Goal: Task Accomplishment & Management: Complete application form

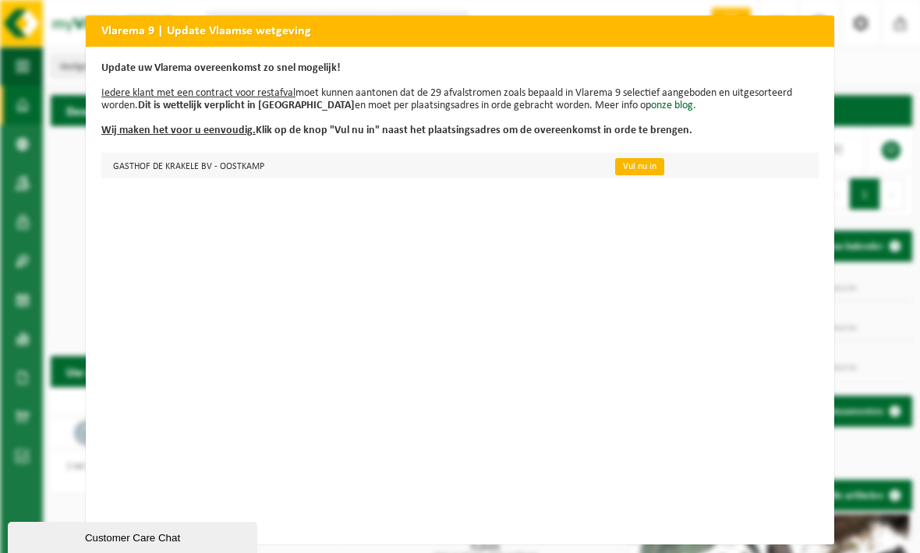
click at [633, 175] on link "Vul nu in" at bounding box center [639, 166] width 49 height 17
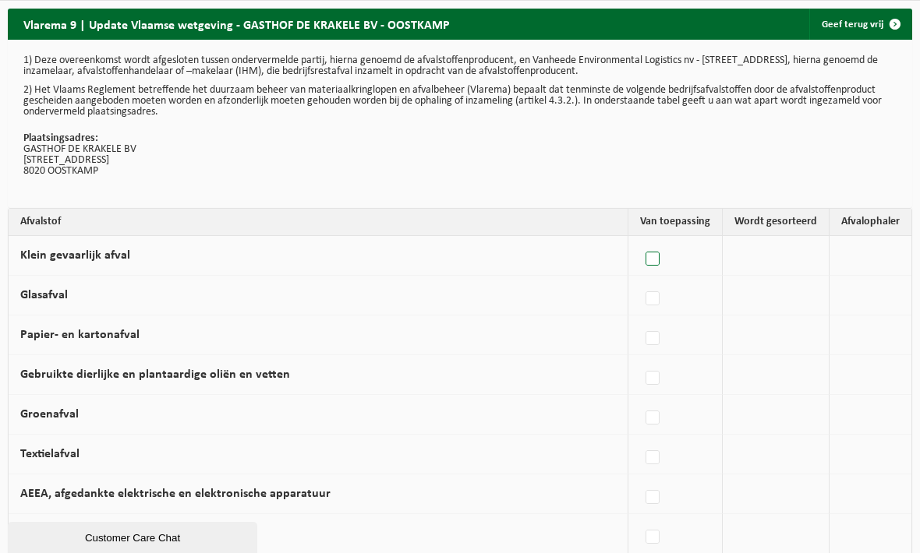
click at [664, 259] on label at bounding box center [653, 259] width 22 height 23
click at [640, 240] on input "Klein gevaarlijk afval" at bounding box center [639, 239] width 1 height 1
checkbox input "true"
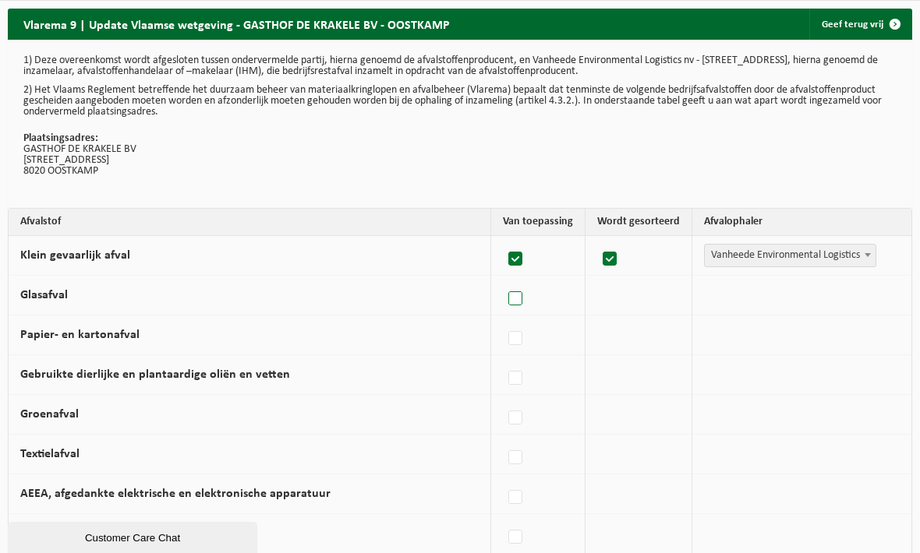
click at [519, 298] on label at bounding box center [516, 299] width 22 height 23
click at [503, 280] on input "Glasafval" at bounding box center [502, 279] width 1 height 1
checkbox input "true"
click at [517, 343] on label at bounding box center [516, 338] width 22 height 23
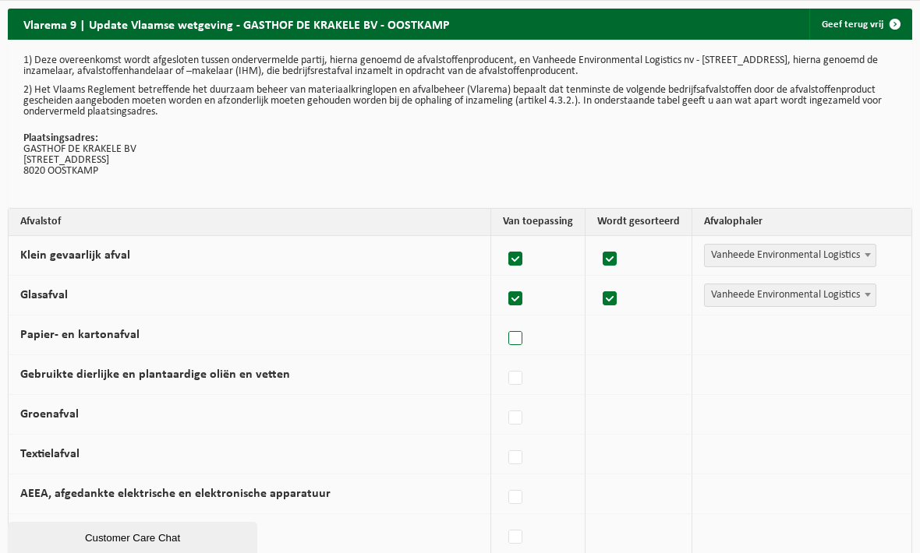
click at [503, 320] on input "Papier- en kartonafval" at bounding box center [502, 319] width 1 height 1
checkbox input "true"
click at [524, 261] on label at bounding box center [516, 259] width 22 height 23
click at [503, 240] on input "Klein gevaarlijk afval" at bounding box center [502, 239] width 1 height 1
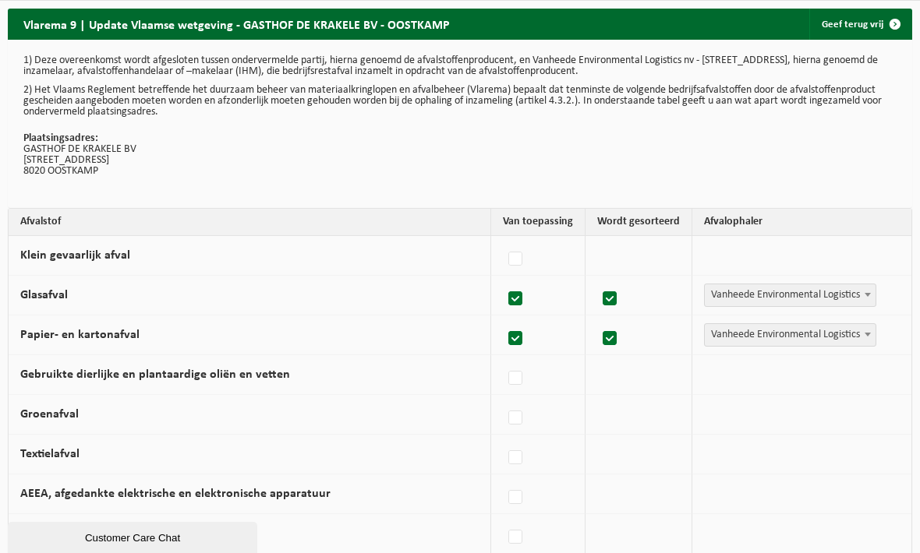
click at [611, 267] on td at bounding box center [638, 256] width 107 height 40
click at [511, 265] on label at bounding box center [516, 259] width 22 height 23
click at [503, 240] on input "Klein gevaarlijk afval" at bounding box center [502, 239] width 1 height 1
checkbox input "true"
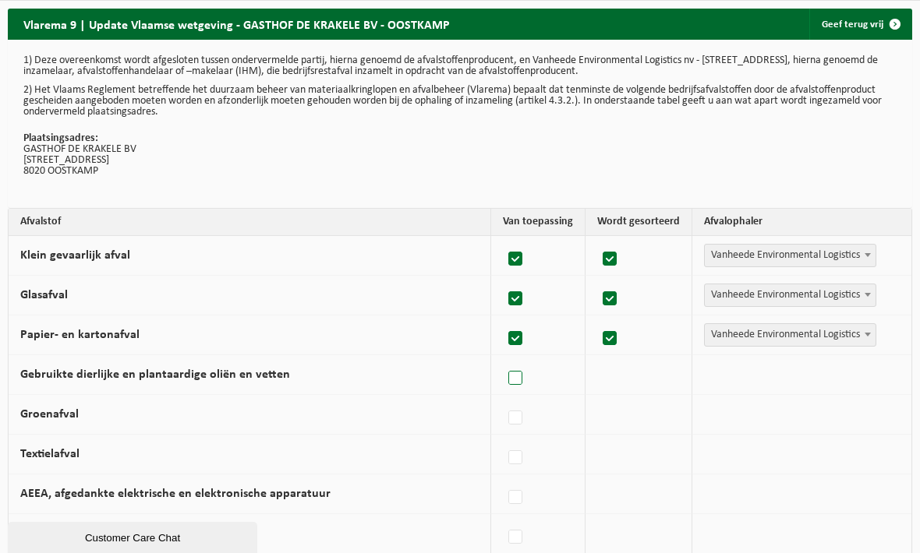
click at [514, 377] on label at bounding box center [516, 378] width 22 height 23
click at [503, 359] on input "Gebruikte dierlijke en plantaardige oliën en vetten" at bounding box center [502, 358] width 1 height 1
checkbox input "true"
click at [514, 408] on label at bounding box center [516, 418] width 22 height 23
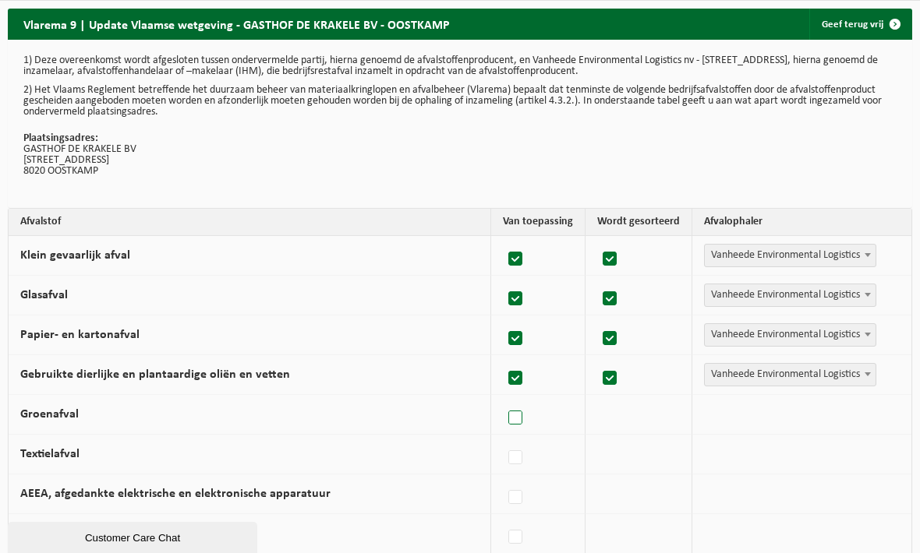
click at [503, 399] on input "Groenafval" at bounding box center [502, 398] width 1 height 1
checkbox input "true"
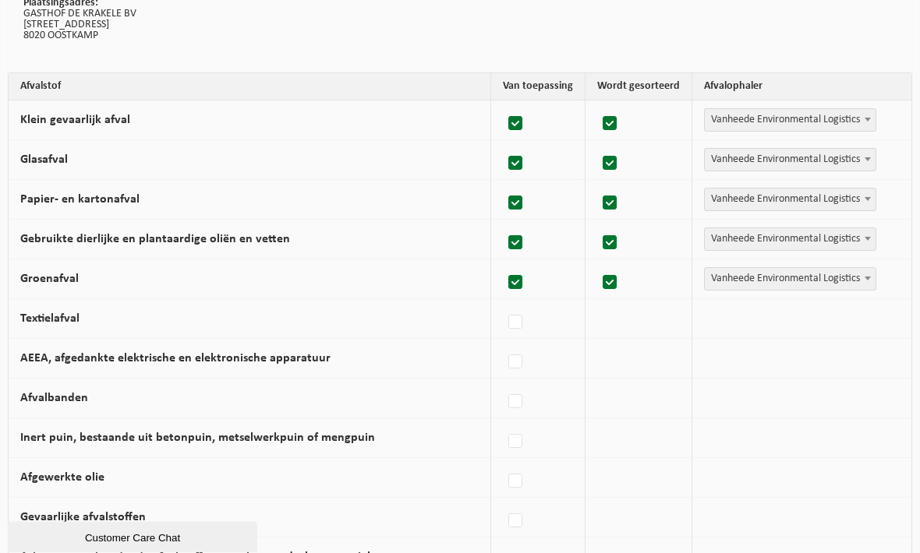
scroll to position [136, 0]
click at [512, 323] on label at bounding box center [516, 322] width 22 height 23
click at [503, 303] on input "Textielafval" at bounding box center [502, 302] width 1 height 1
checkbox input "true"
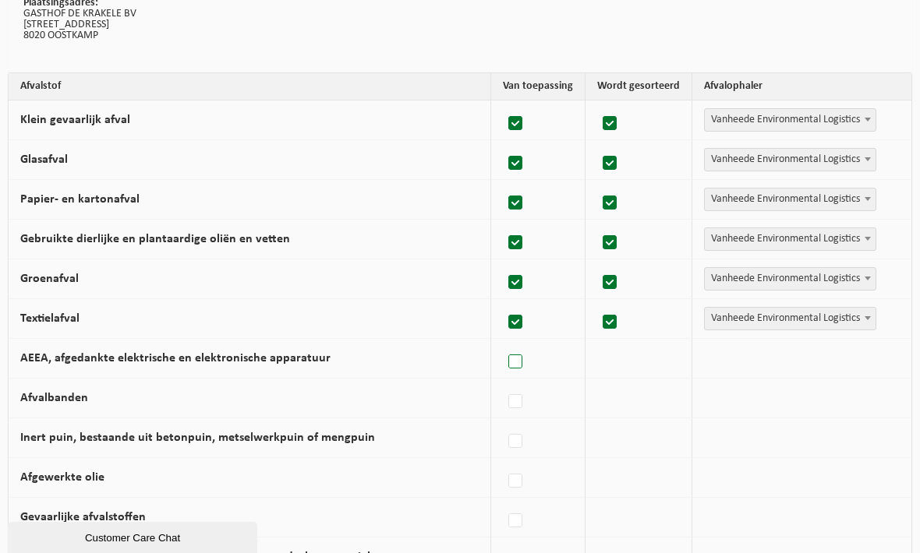
click at [509, 368] on label at bounding box center [516, 362] width 22 height 23
click at [503, 343] on input "AEEA, afgedankte elektrische en elektronische apparatuur" at bounding box center [502, 342] width 1 height 1
checkbox input "true"
click at [518, 402] on label at bounding box center [516, 401] width 22 height 23
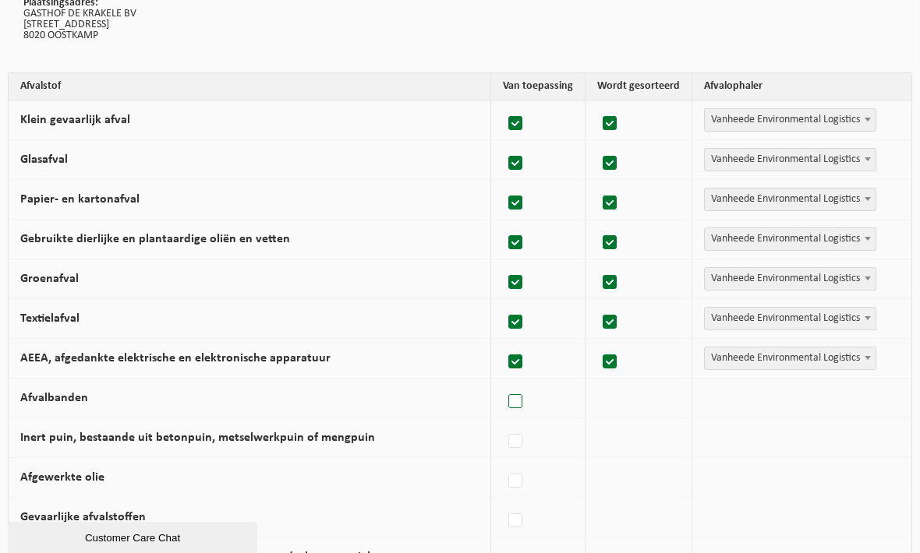
click at [503, 383] on input "Afvalbanden" at bounding box center [502, 382] width 1 height 1
checkbox input "true"
click at [520, 440] on label at bounding box center [516, 441] width 22 height 23
click at [503, 422] on input "Inert puin, bestaande uit betonpuin, metselwerkpuin of mengpuin" at bounding box center [502, 422] width 1 height 1
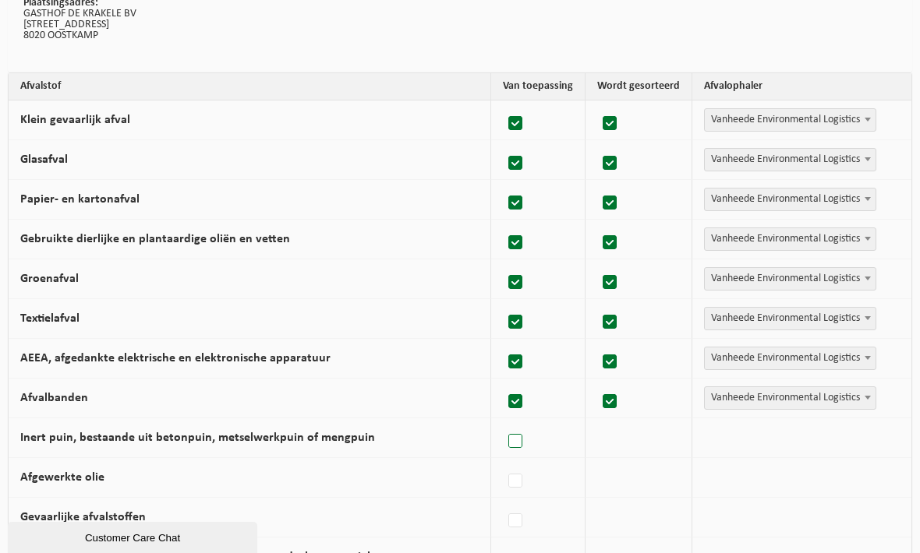
checkbox input "true"
click at [517, 479] on label at bounding box center [516, 481] width 22 height 23
click at [503, 462] on input "Afgewerkte olie" at bounding box center [502, 461] width 1 height 1
checkbox input "true"
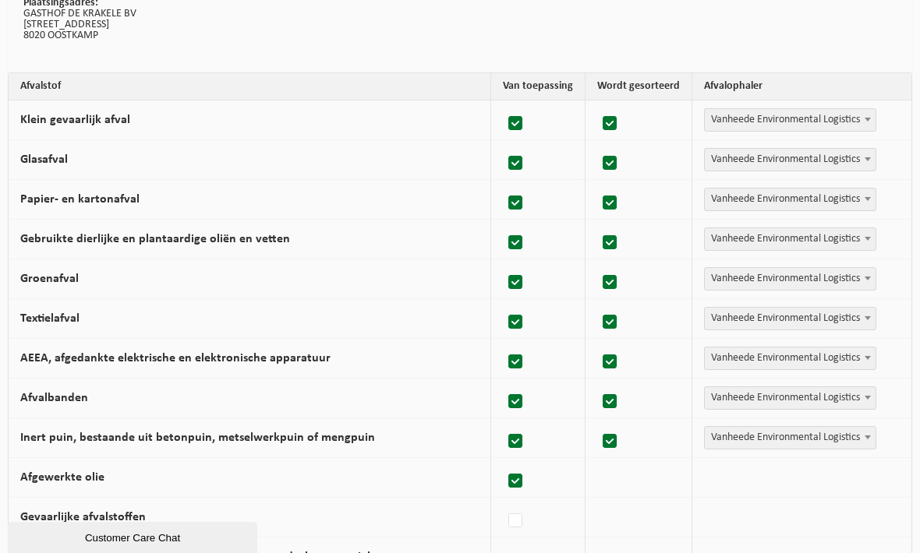
checkbox input "true"
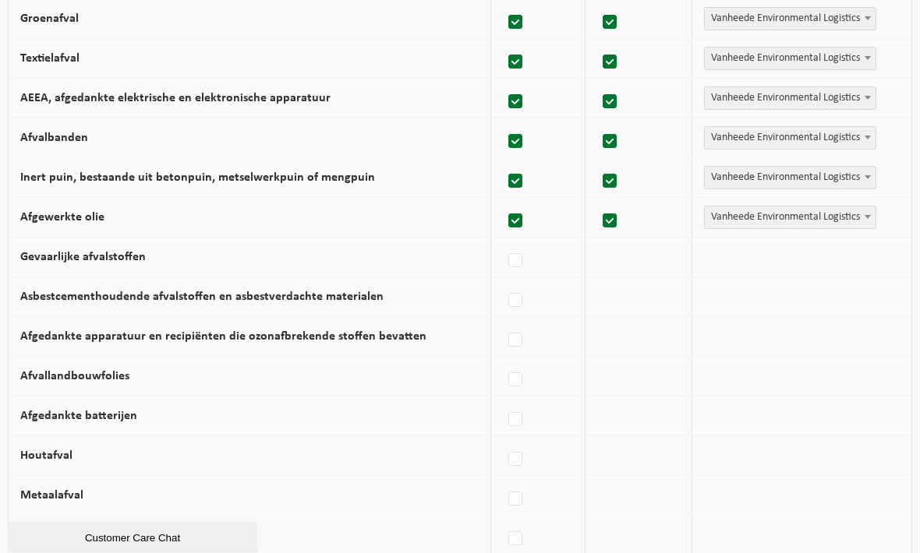
scroll to position [397, 0]
click at [524, 259] on label at bounding box center [516, 260] width 22 height 23
click at [503, 241] on input "Gevaarlijke afvalstoffen" at bounding box center [502, 240] width 1 height 1
checkbox input "true"
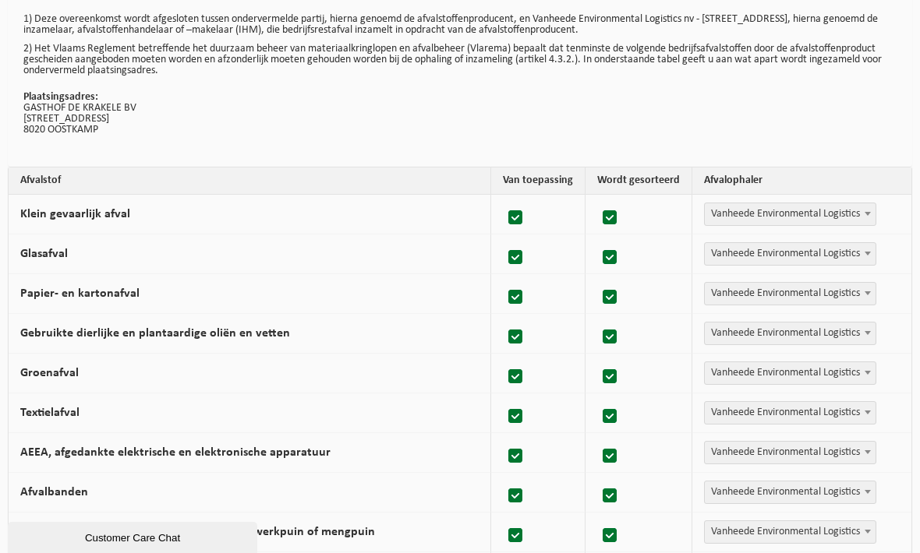
scroll to position [40, 0]
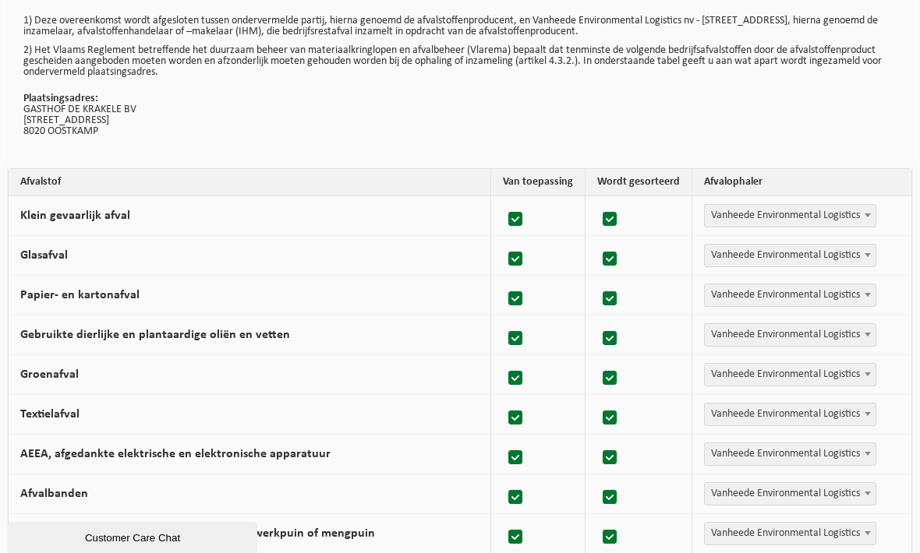
click at [858, 227] on span "Vanheede Environmental Logistics" at bounding box center [790, 215] width 172 height 23
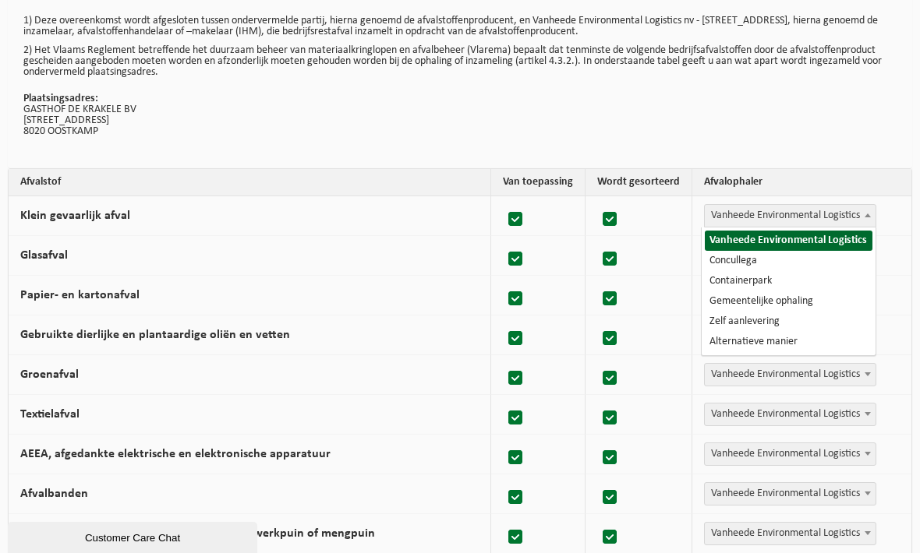
click at [872, 214] on span at bounding box center [868, 215] width 16 height 20
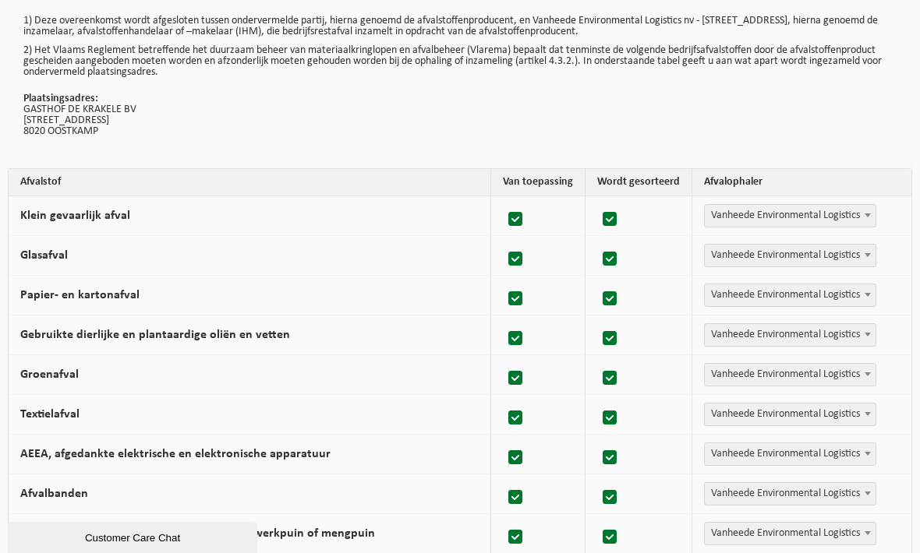
click at [863, 214] on span at bounding box center [868, 215] width 16 height 20
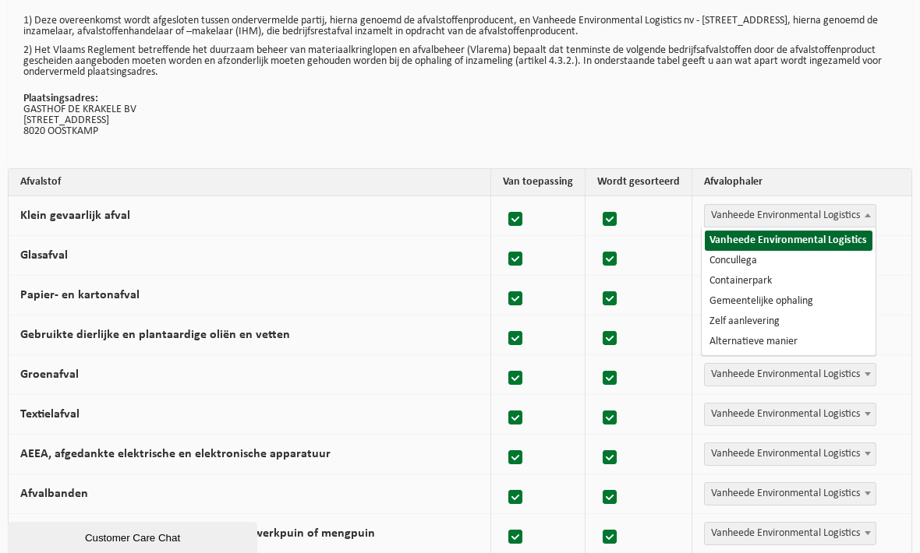
select select "Containerpark"
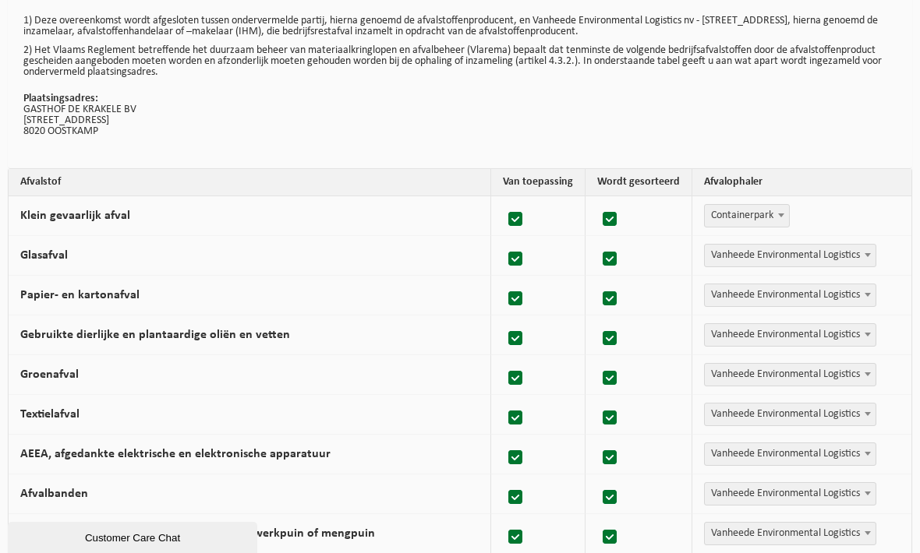
click at [866, 254] on b at bounding box center [867, 255] width 6 height 4
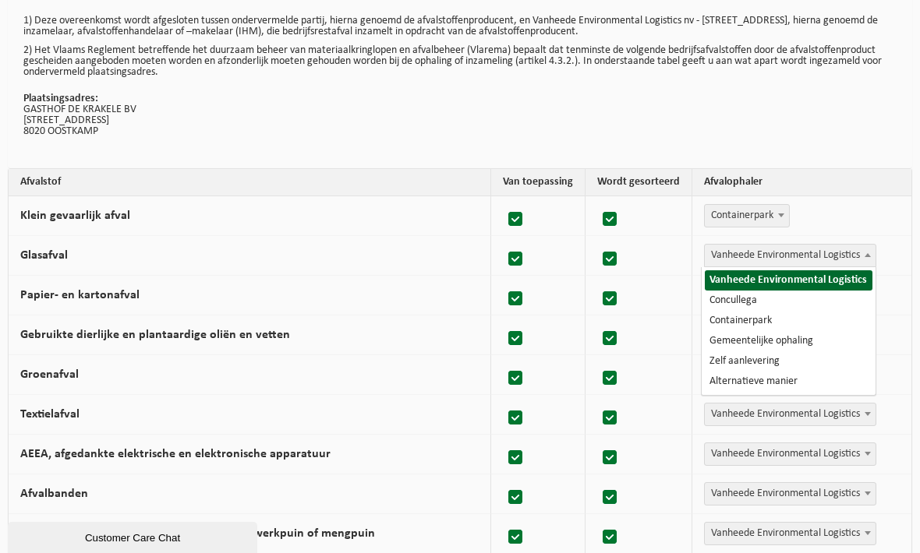
select select "Containerpark"
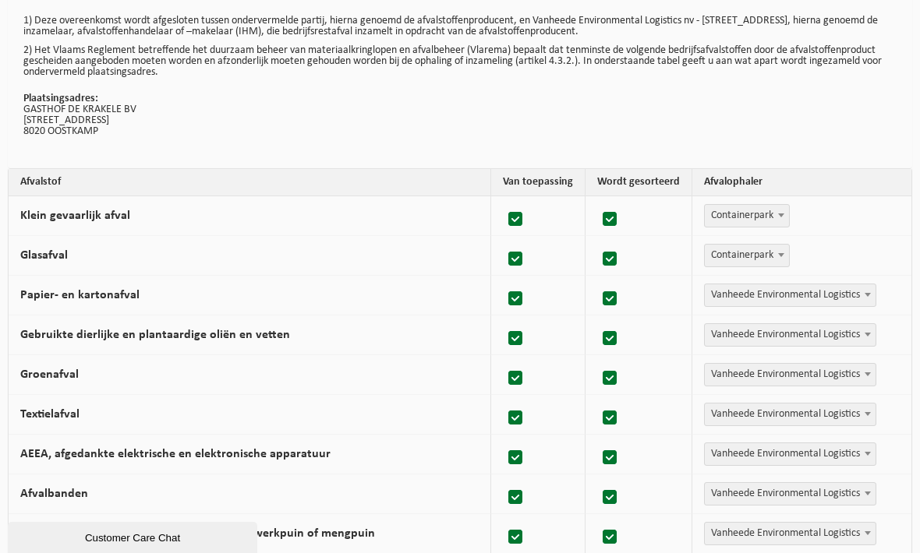
click at [866, 299] on span at bounding box center [868, 294] width 16 height 20
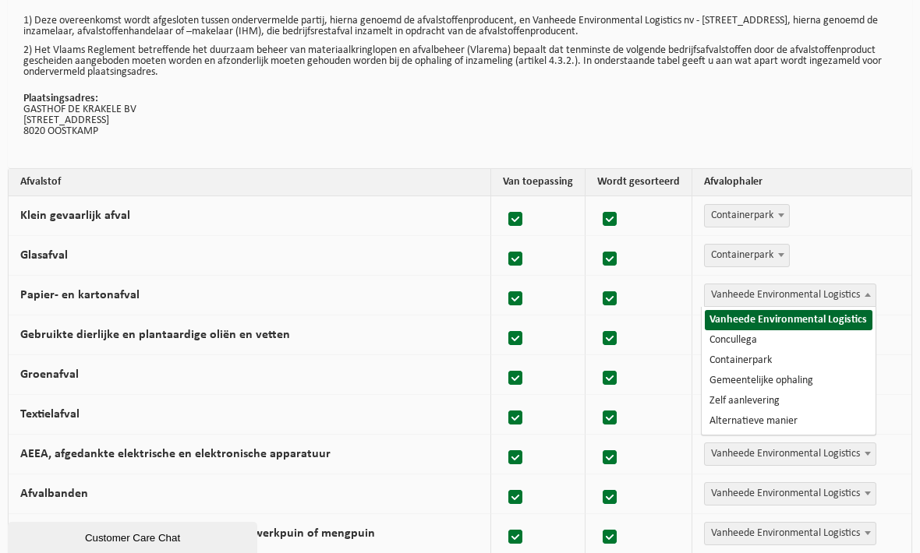
select select "Gemeentelijke ophaling"
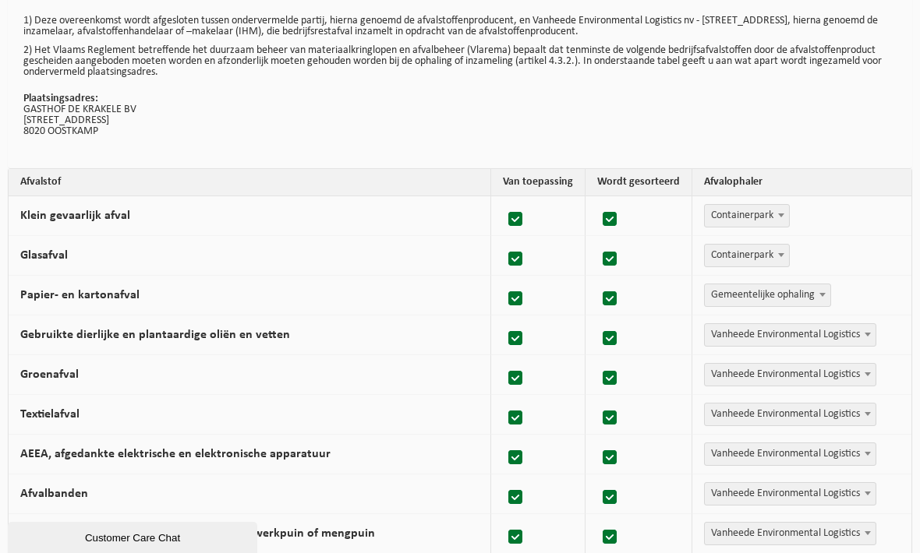
click at [873, 336] on span at bounding box center [868, 334] width 16 height 20
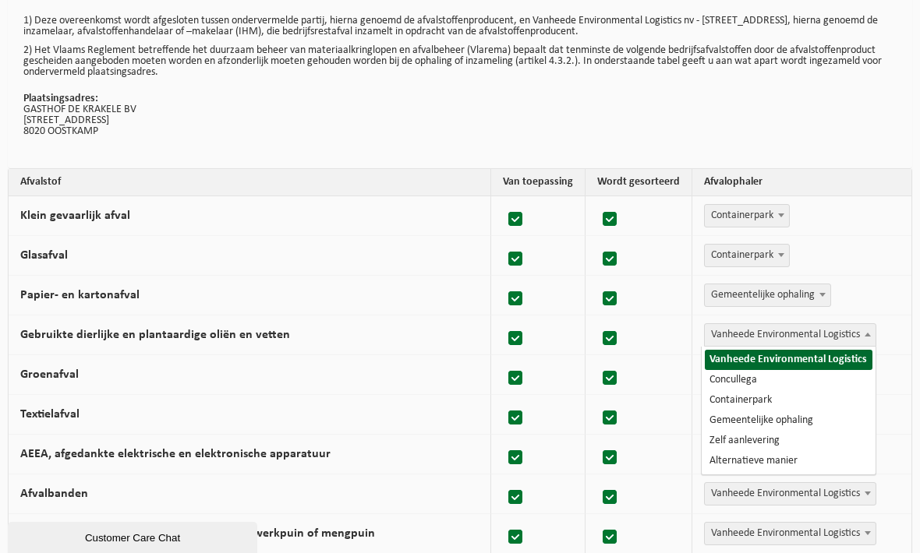
select select "Containerpark"
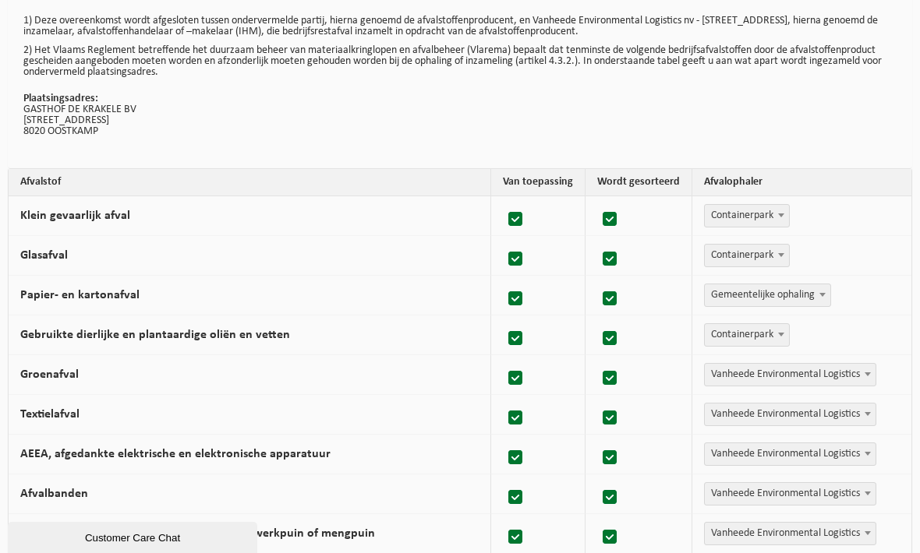
click at [860, 379] on span at bounding box center [868, 374] width 16 height 20
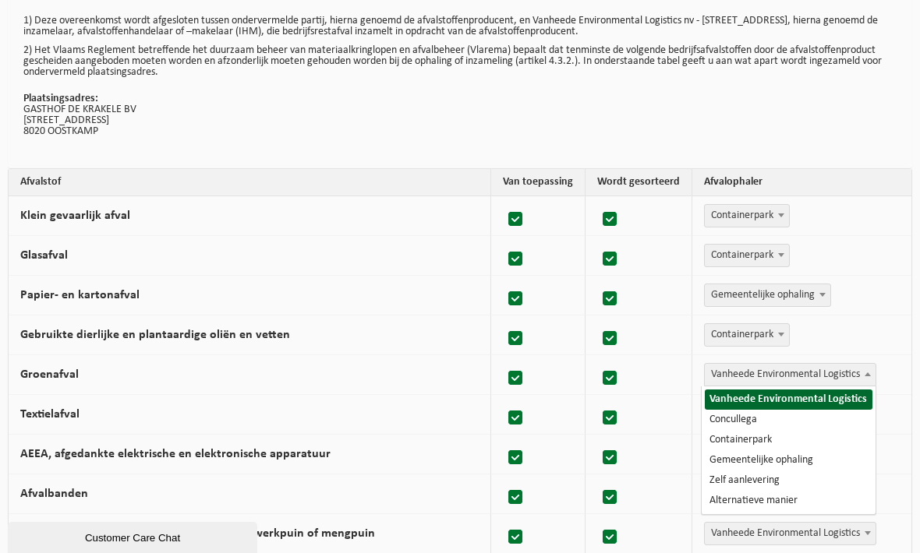
click at [860, 376] on span at bounding box center [868, 374] width 16 height 20
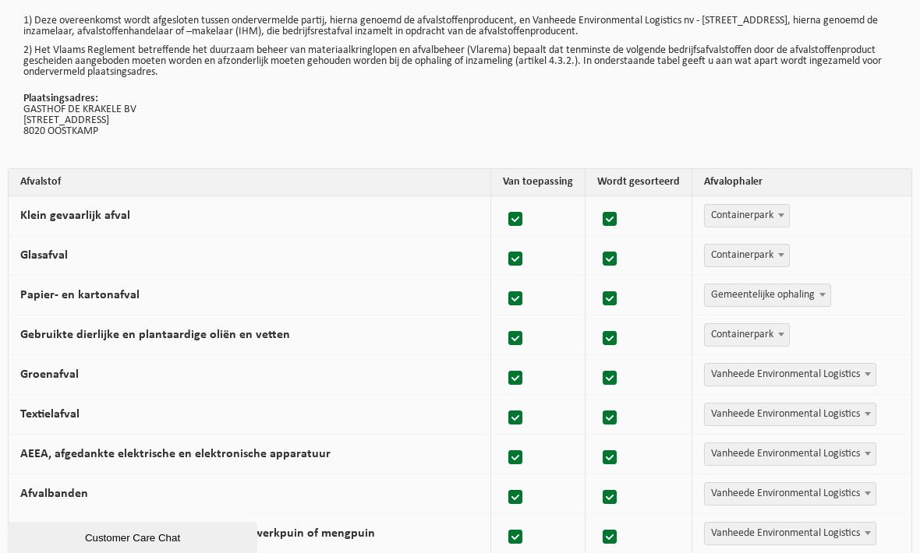
click at [838, 373] on span "Vanheede Environmental Logistics" at bounding box center [790, 375] width 171 height 22
select select "Containerpark"
click at [865, 416] on span at bounding box center [868, 414] width 16 height 20
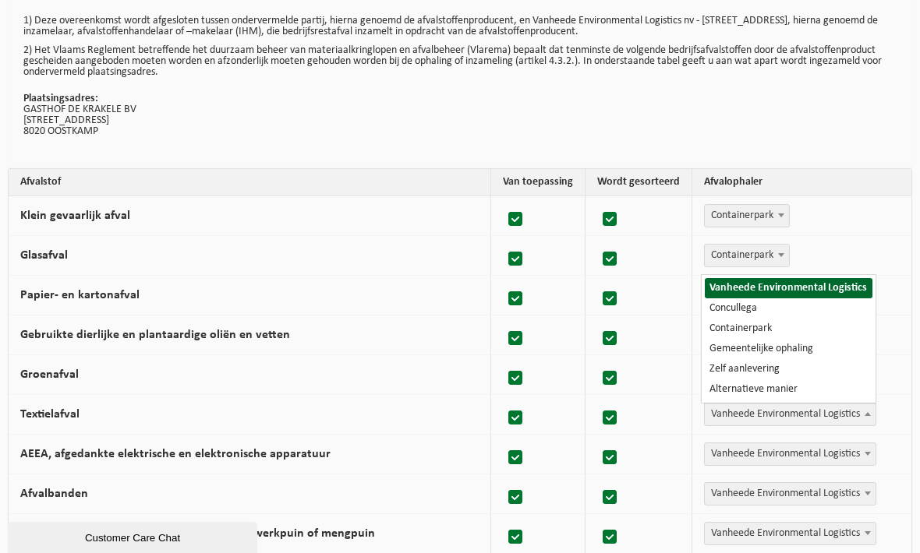
select select "Alternatieve manier"
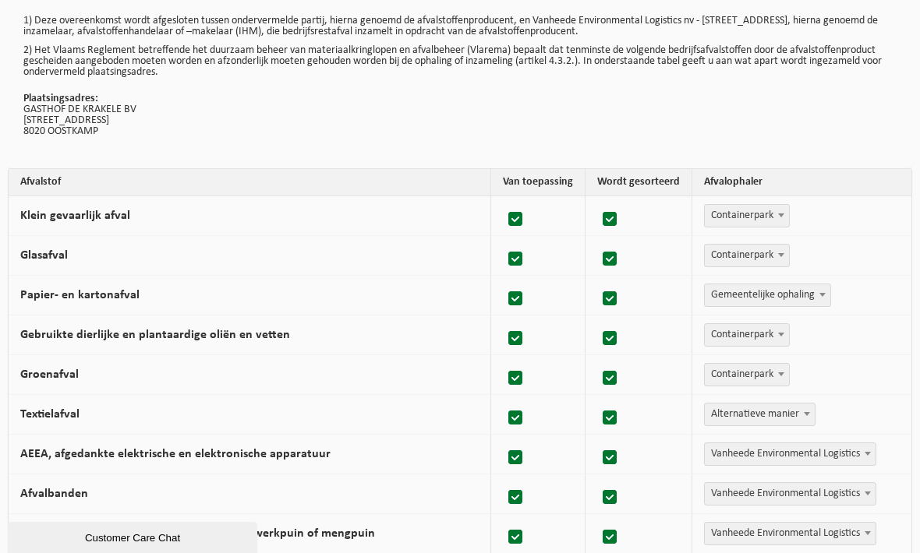
click at [867, 453] on b at bounding box center [867, 454] width 6 height 4
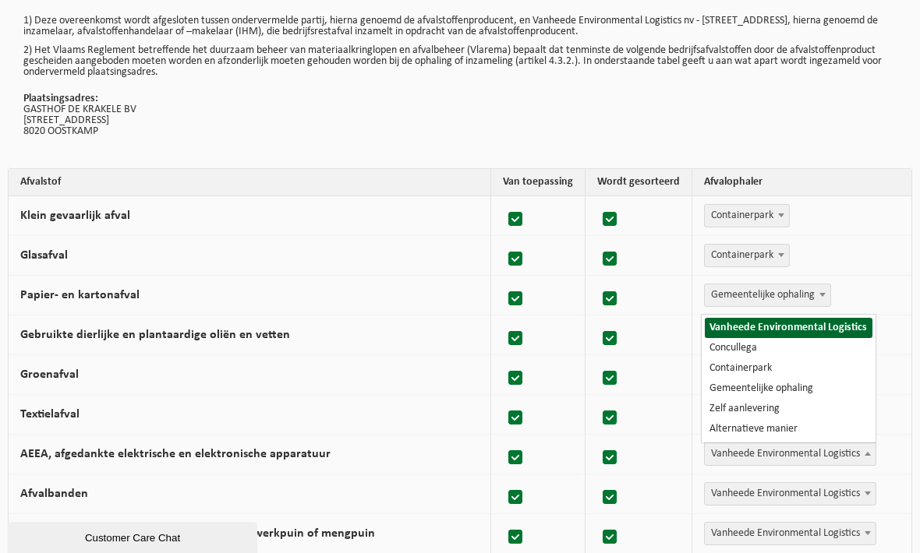
select select "Containerpark"
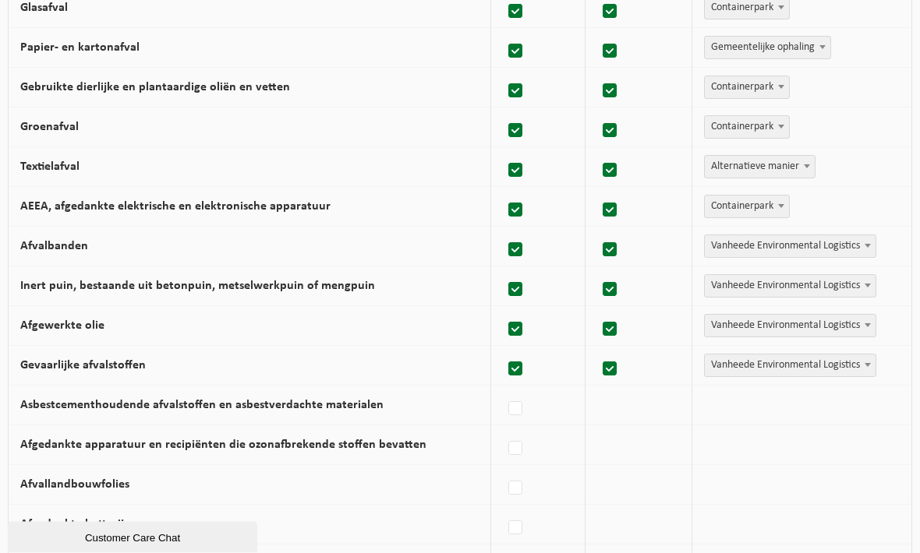
scroll to position [288, 0]
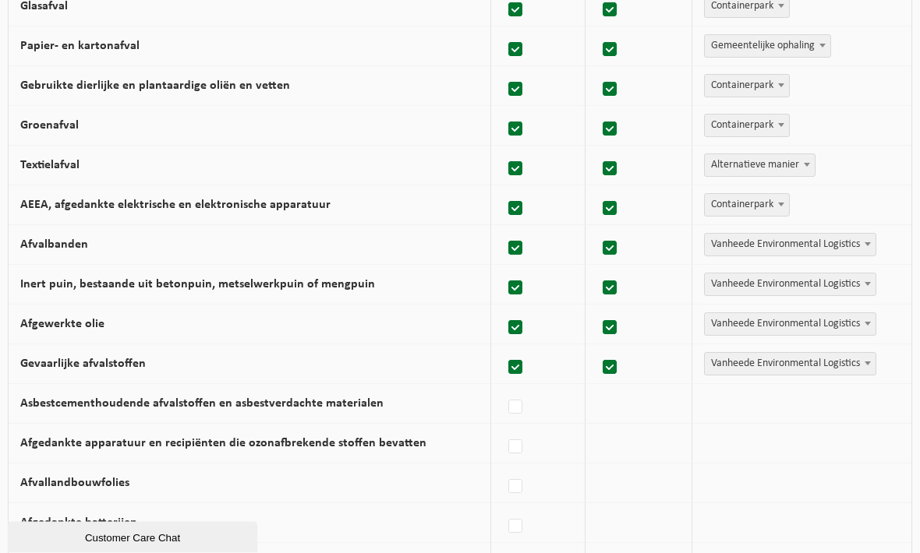
click at [864, 248] on span at bounding box center [868, 245] width 16 height 20
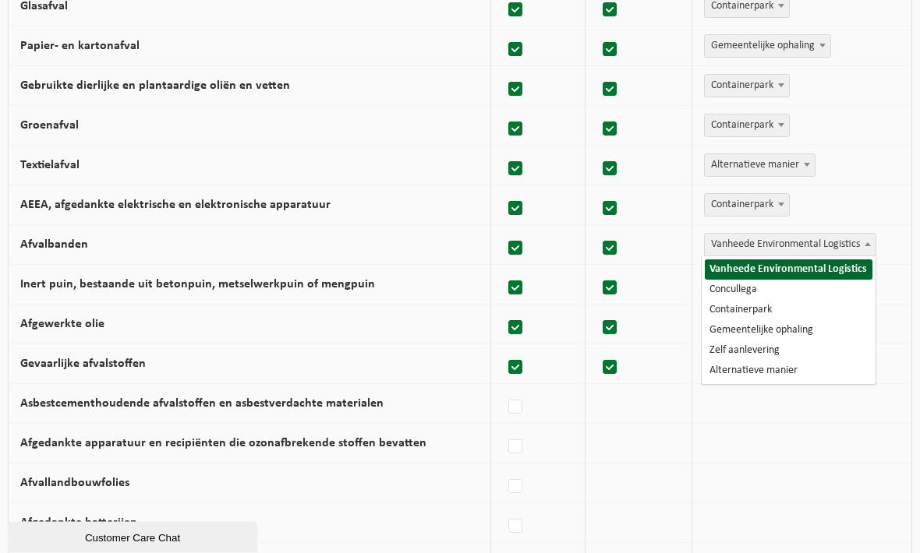
scroll to position [289, 0]
select select "Alternatieve manier"
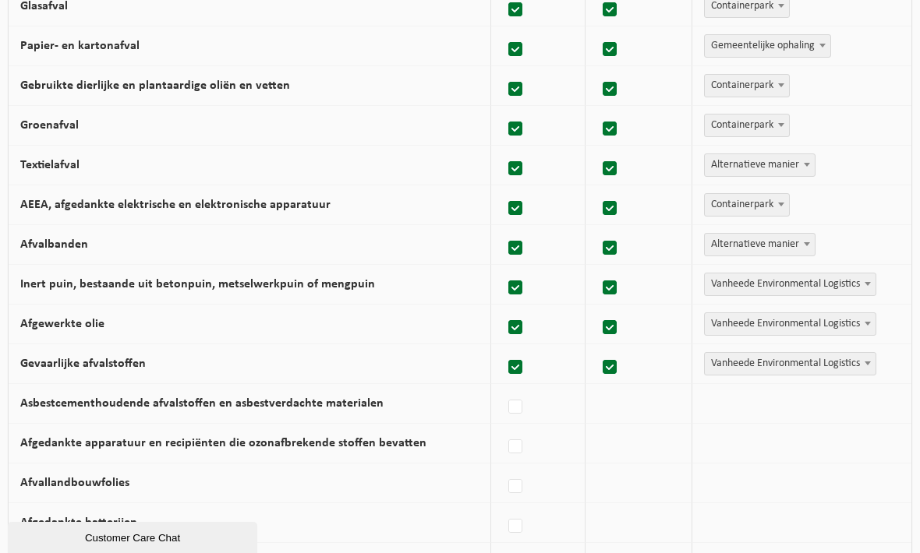
click at [868, 285] on b at bounding box center [867, 284] width 6 height 4
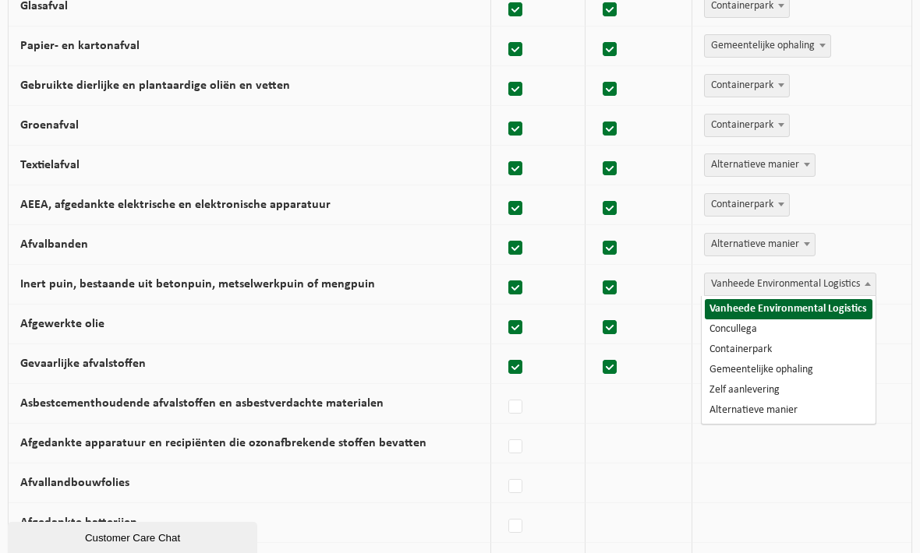
select select "Alternatieve manier"
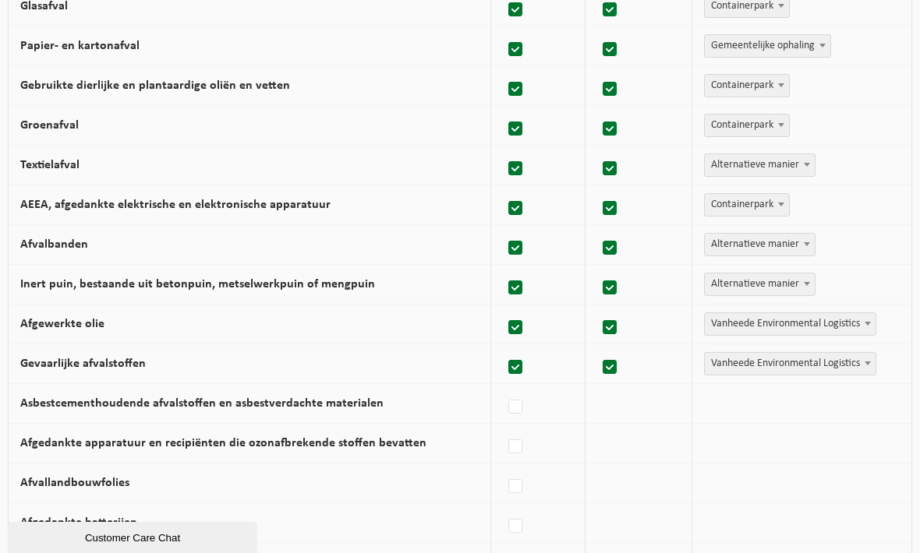
click at [864, 326] on span at bounding box center [868, 323] width 16 height 20
select select "Containerpark"
click at [869, 367] on span at bounding box center [868, 363] width 16 height 20
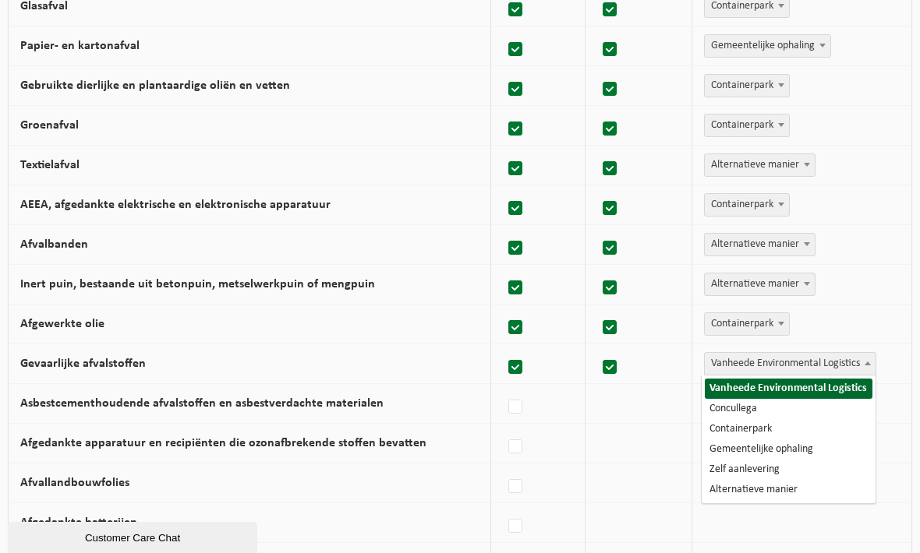
select select "Containerpark"
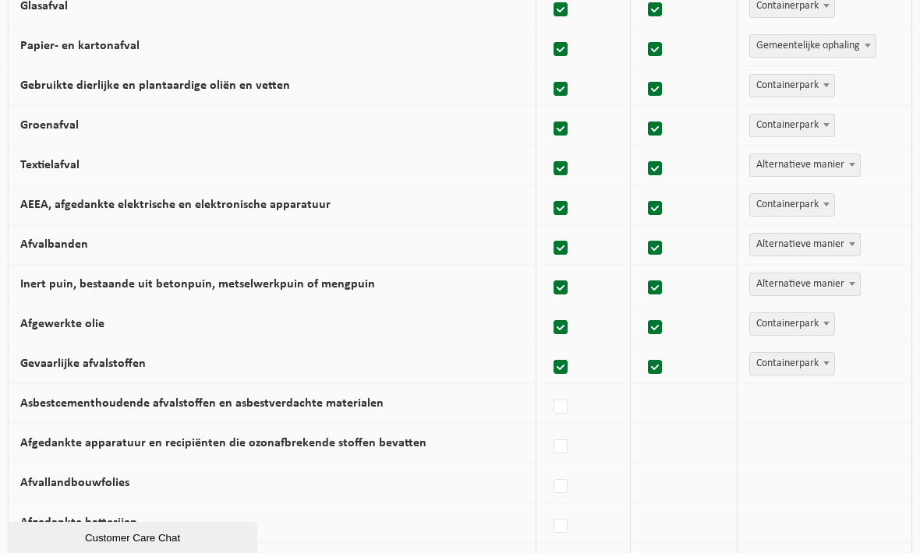
click at [351, 407] on label "Asbestcementhoudende afvalstoffen en asbestverdachte materialen" at bounding box center [201, 403] width 363 height 12
click at [547, 388] on input "Asbestcementhoudende afvalstoffen en asbestverdachte materialen" at bounding box center [547, 387] width 1 height 1
checkbox input "true"
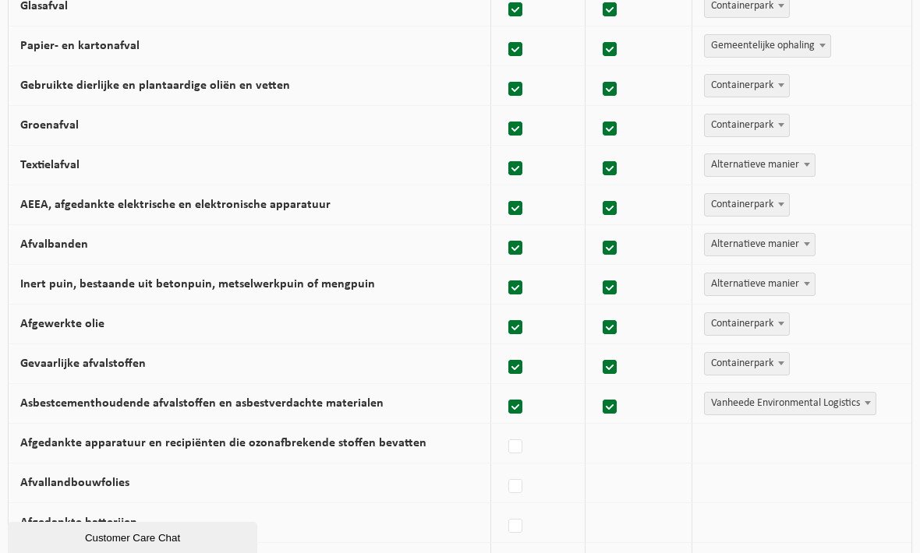
click at [804, 410] on span "Vanheede Environmental Logistics" at bounding box center [790, 404] width 171 height 22
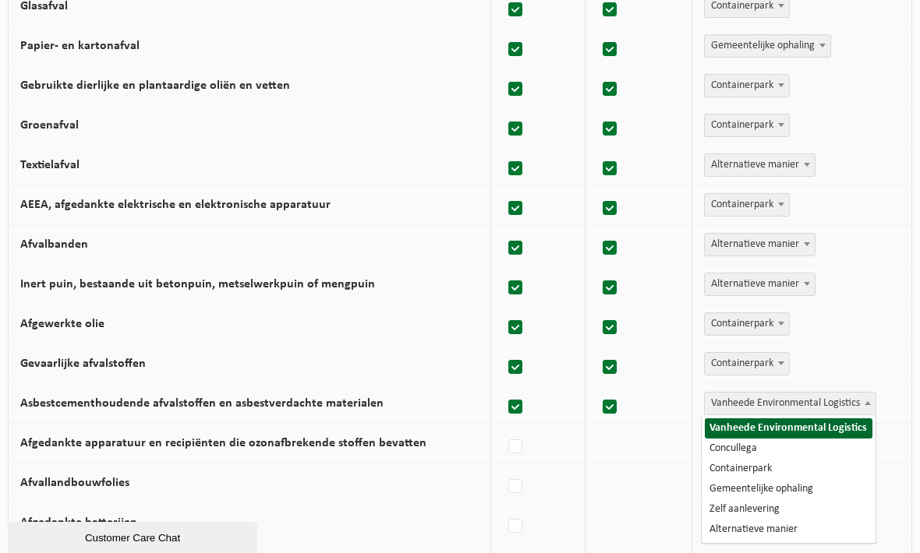
select select "Containerpark"
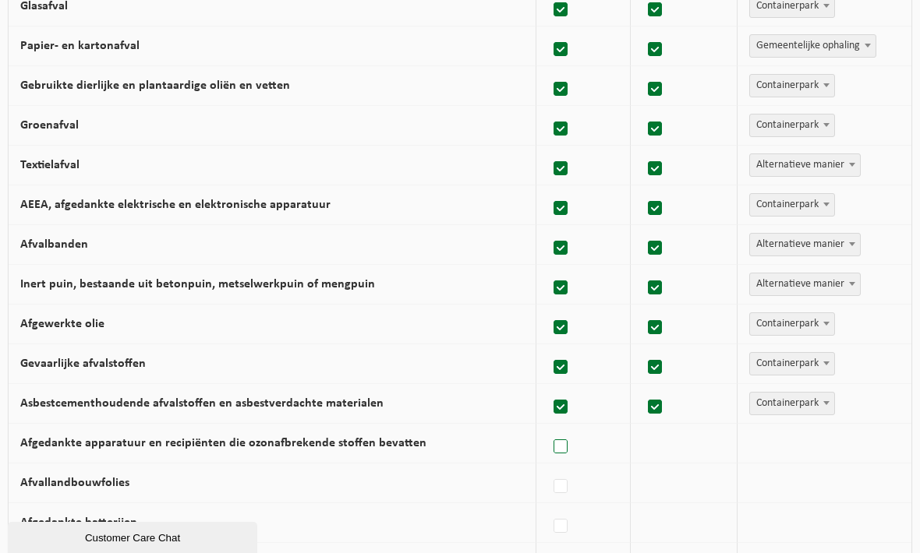
click at [569, 447] on label at bounding box center [561, 447] width 22 height 23
click at [548, 428] on input "Afgedankte apparatuur en recipiënten die ozonafbrekende stoffen bevatten" at bounding box center [547, 427] width 1 height 1
checkbox input "true"
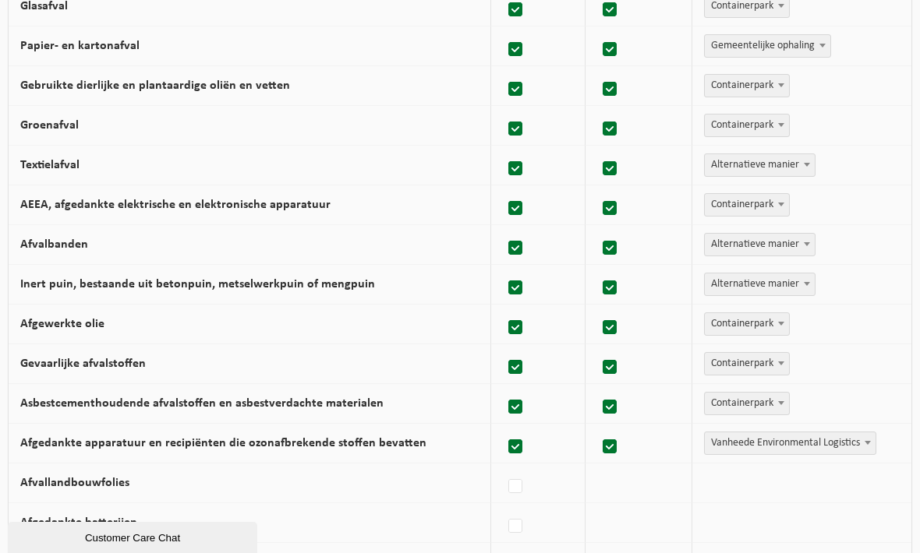
click at [775, 445] on span "Vanheede Environmental Logistics" at bounding box center [790, 444] width 171 height 22
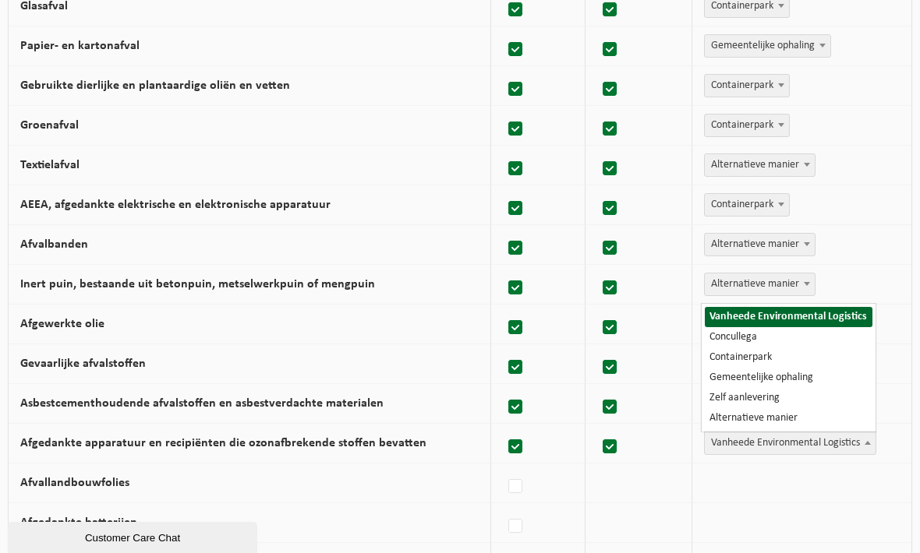
click at [792, 447] on span "Vanheede Environmental Logistics" at bounding box center [790, 444] width 171 height 22
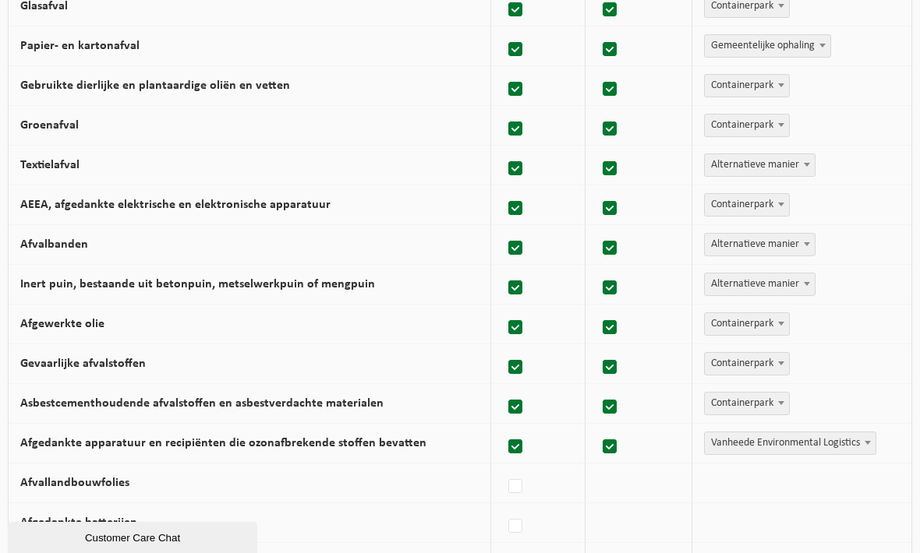
click at [842, 446] on span "Vanheede Environmental Logistics" at bounding box center [790, 444] width 171 height 22
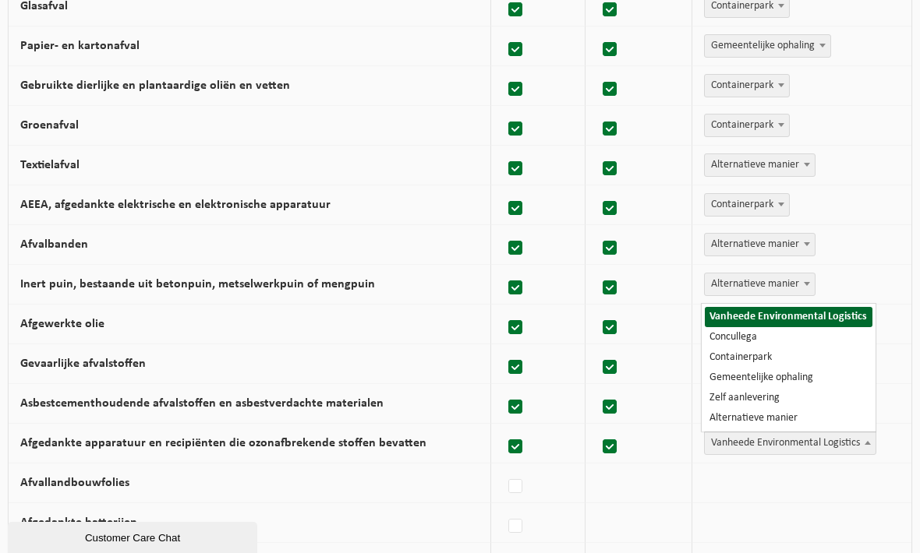
click at [858, 445] on span "Vanheede Environmental Logistics" at bounding box center [790, 444] width 171 height 22
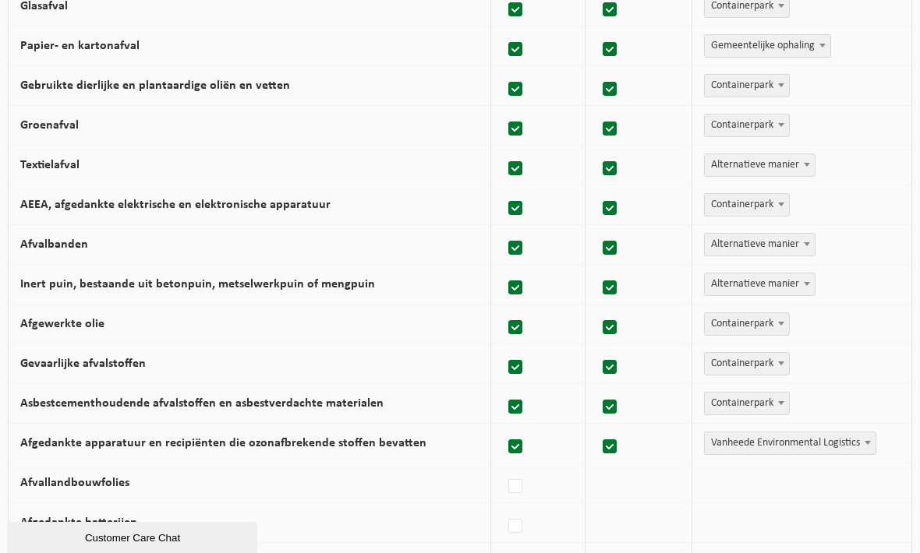
click at [763, 447] on span "Vanheede Environmental Logistics" at bounding box center [790, 444] width 171 height 22
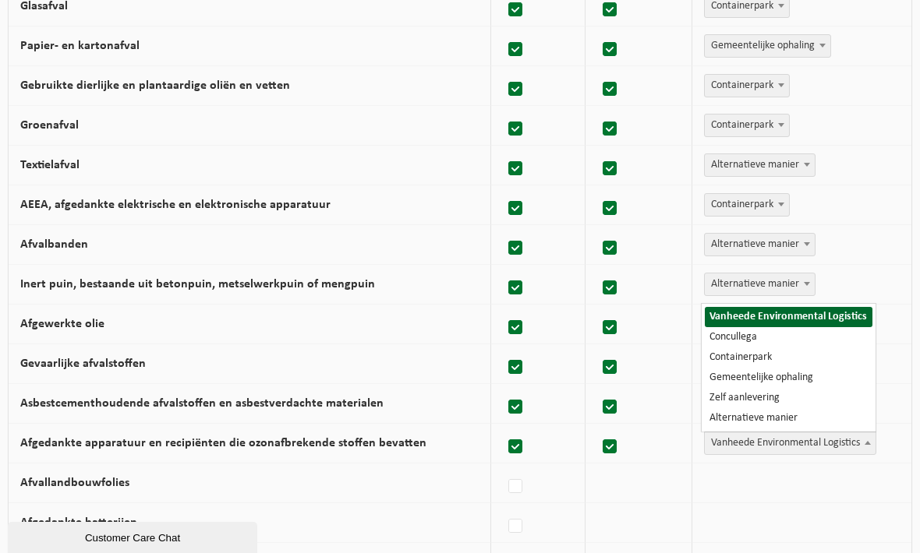
click at [865, 446] on span at bounding box center [868, 443] width 16 height 20
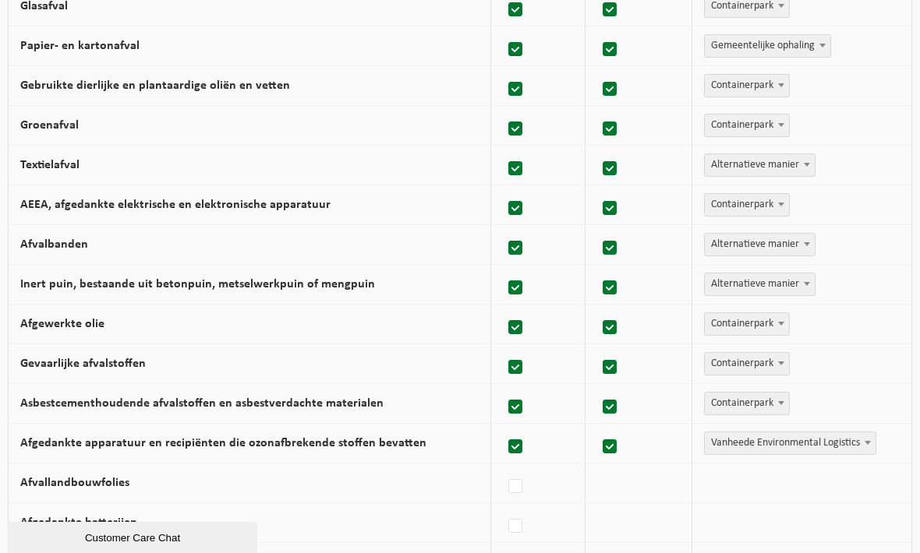
click at [866, 450] on span at bounding box center [868, 443] width 16 height 20
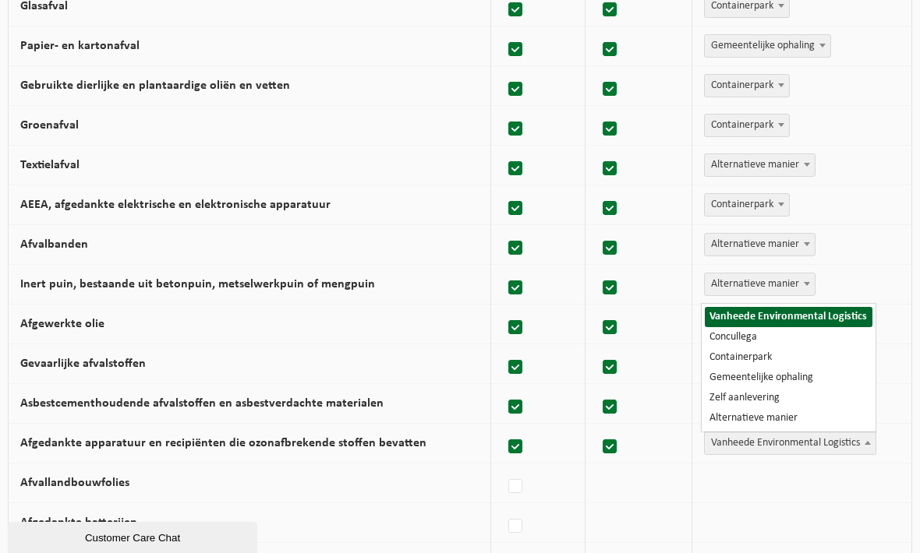
select select "Containerpark"
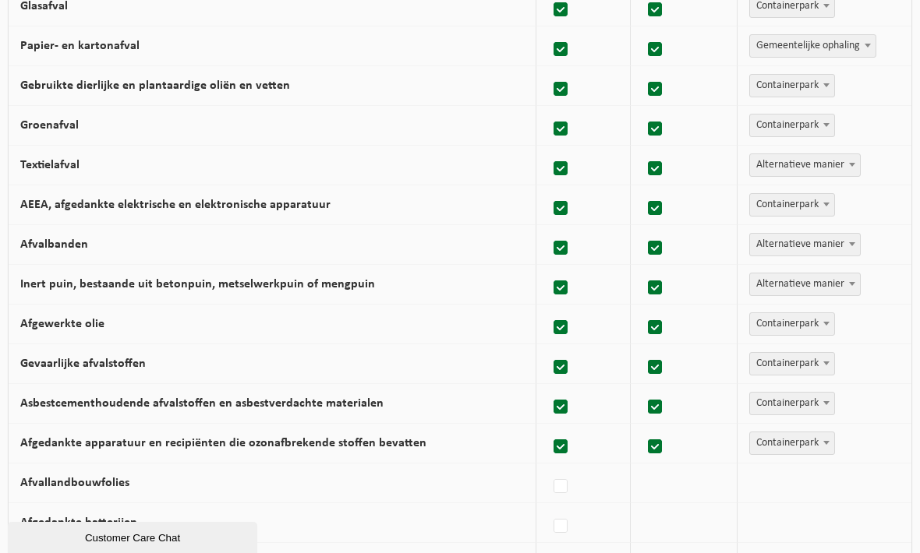
click at [118, 486] on label "Afvallandbouwfolies" at bounding box center [74, 483] width 109 height 12
click at [547, 468] on input "Afvallandbouwfolies" at bounding box center [547, 467] width 1 height 1
checkbox input "true"
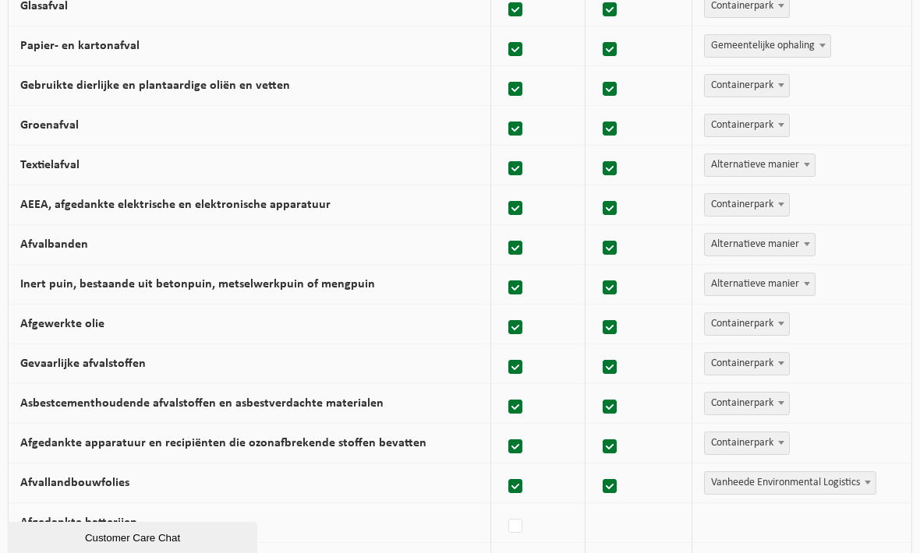
click at [98, 489] on label "Afvallandbouwfolies" at bounding box center [74, 483] width 109 height 12
click at [502, 468] on input "Afvallandbouwfolies" at bounding box center [502, 467] width 1 height 1
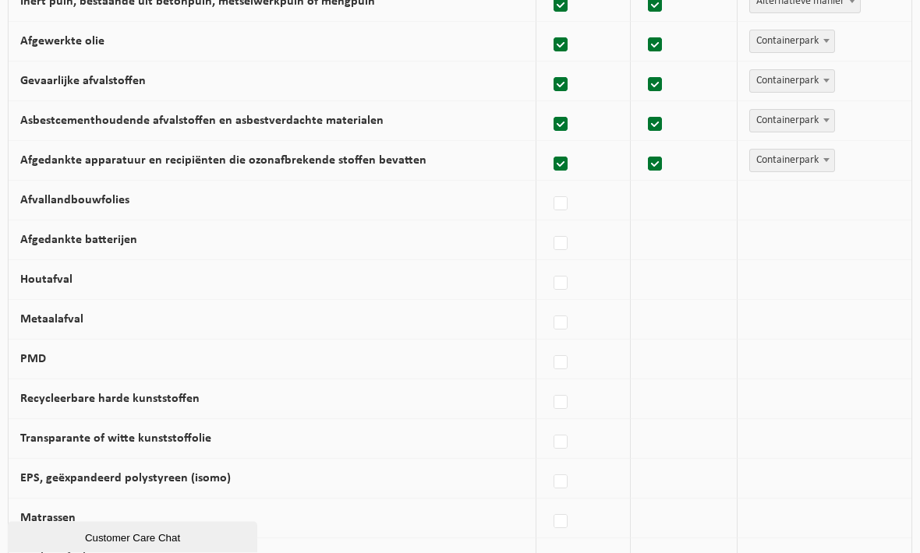
scroll to position [560, 0]
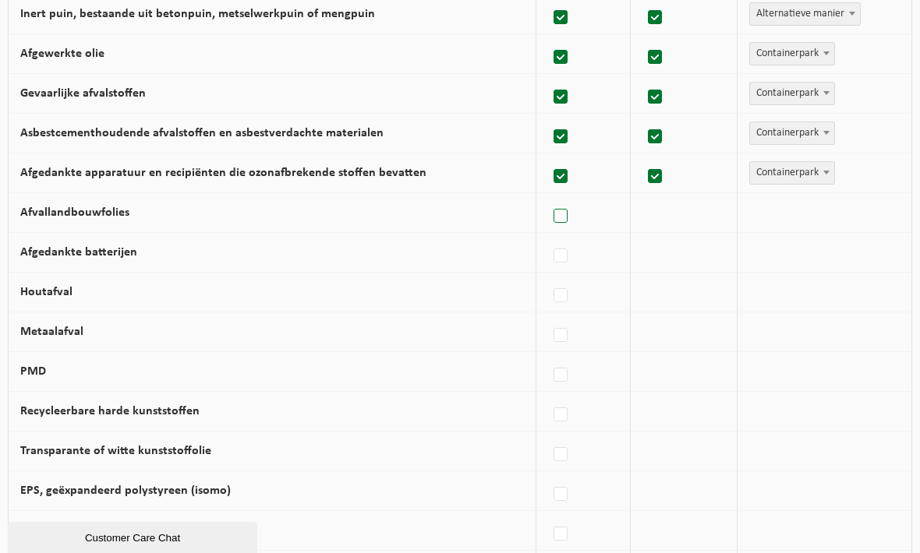
click at [569, 220] on label at bounding box center [561, 216] width 22 height 23
click at [548, 197] on input "Afvallandbouwfolies" at bounding box center [547, 196] width 1 height 1
checkbox input "true"
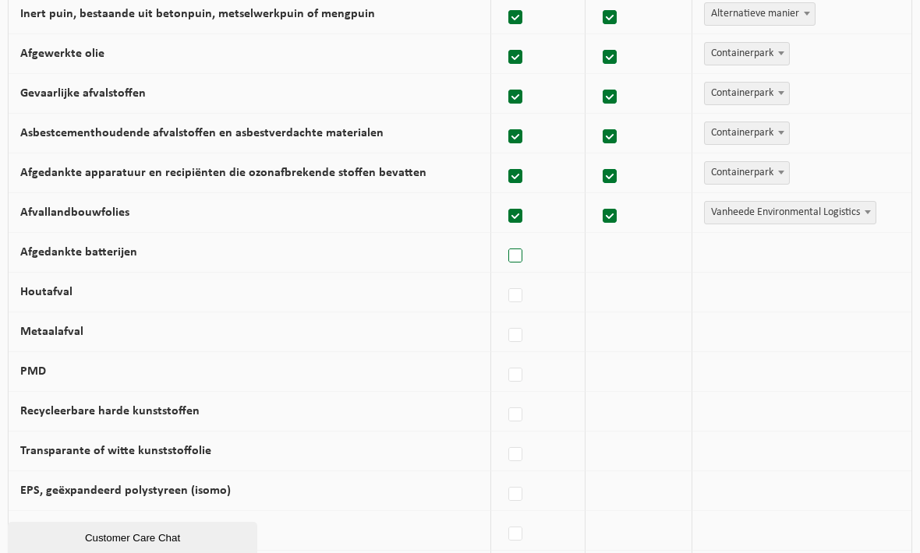
click at [521, 260] on label at bounding box center [516, 256] width 22 height 23
click at [503, 237] on input "Afgedankte batterijen" at bounding box center [502, 236] width 1 height 1
checkbox input "true"
click at [525, 341] on label at bounding box center [516, 335] width 22 height 23
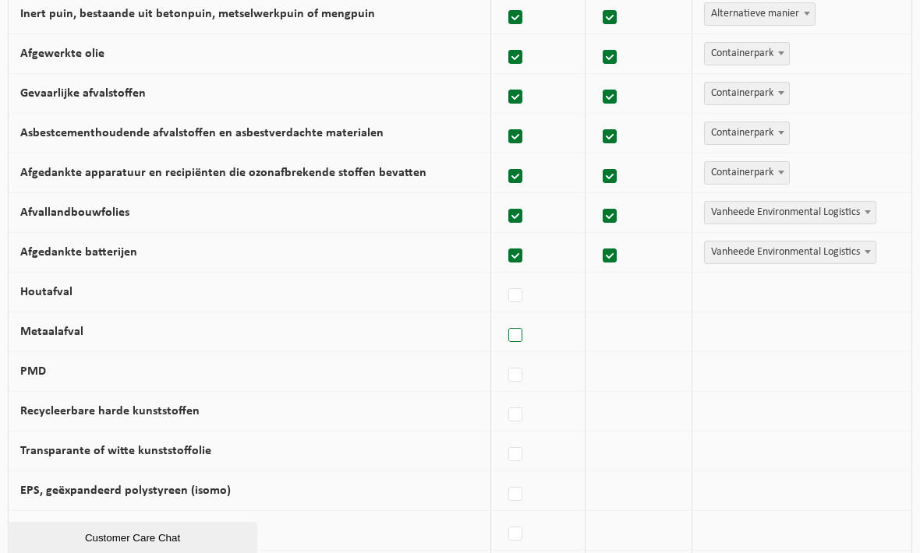
click at [503, 316] on input "Metaalafval" at bounding box center [502, 316] width 1 height 1
checkbox input "true"
click at [525, 291] on label at bounding box center [516, 295] width 22 height 23
click at [503, 277] on input "Houtafval" at bounding box center [502, 276] width 1 height 1
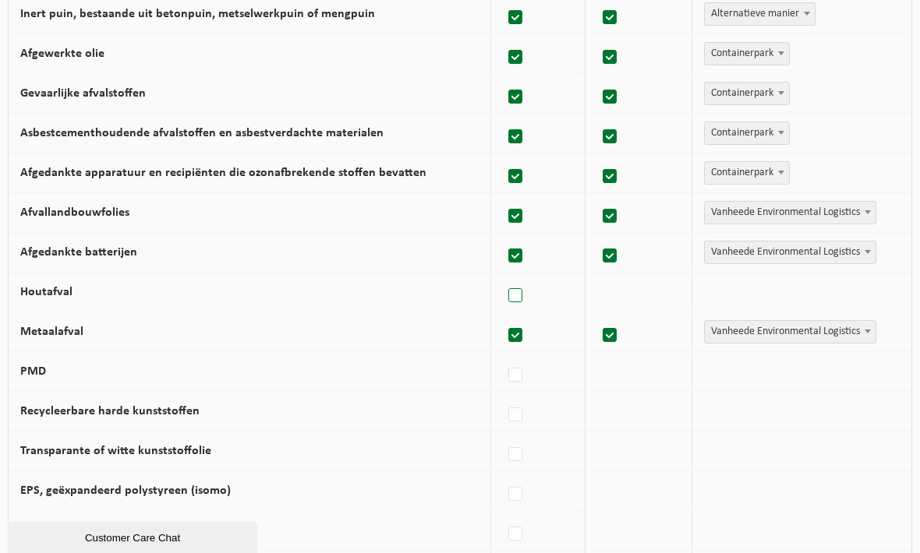
checkbox input "true"
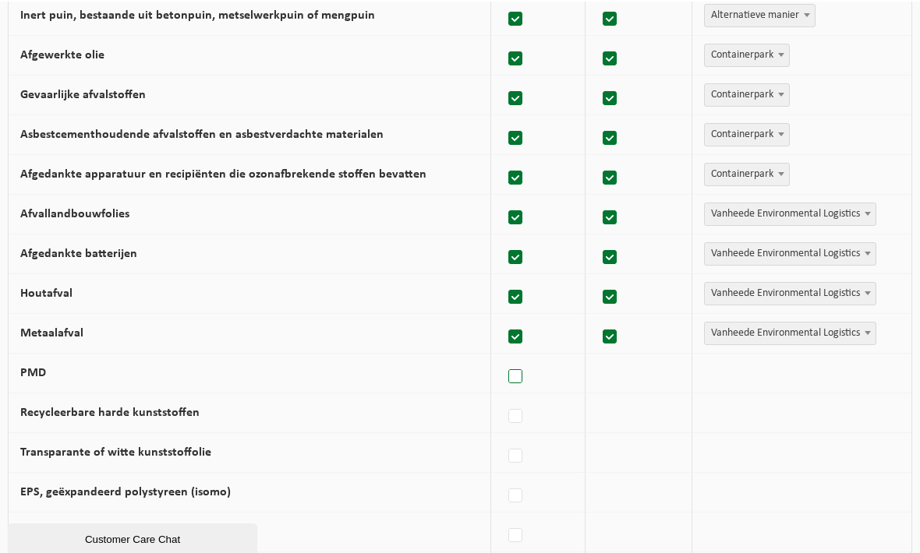
click at [525, 376] on label at bounding box center [516, 375] width 22 height 23
click at [503, 356] on input "PMD" at bounding box center [502, 355] width 1 height 1
checkbox input "true"
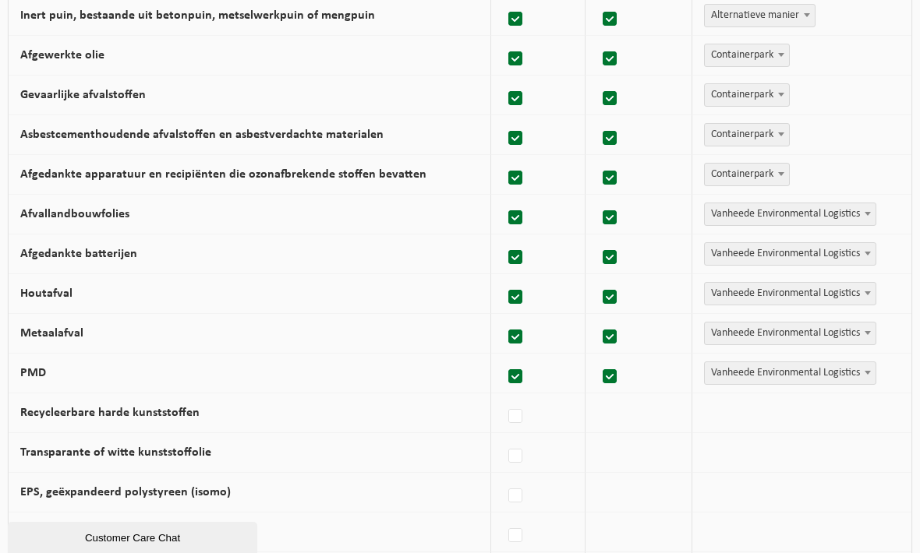
click at [758, 217] on span "Vanheede Environmental Logistics" at bounding box center [790, 214] width 171 height 22
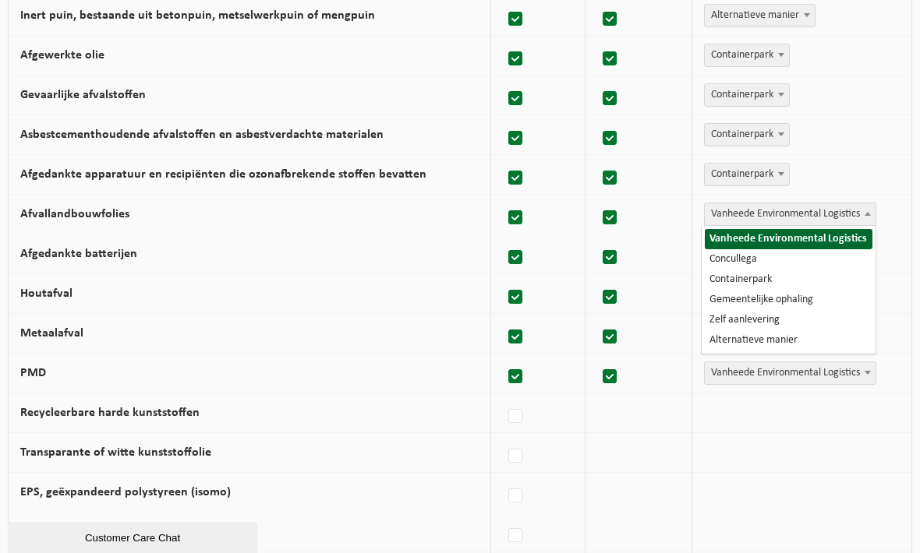
click at [770, 218] on span "Vanheede Environmental Logistics" at bounding box center [790, 214] width 171 height 22
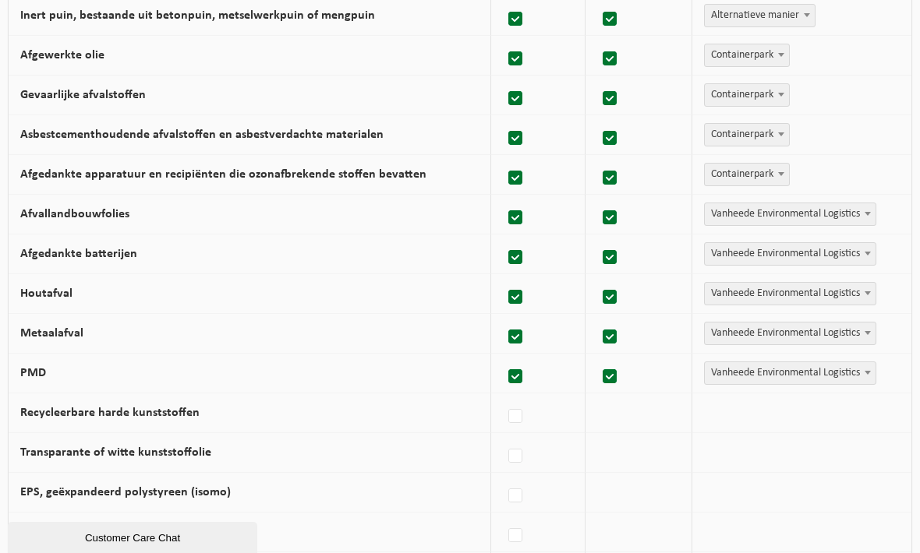
click at [813, 205] on span "Vanheede Environmental Logistics" at bounding box center [790, 214] width 171 height 22
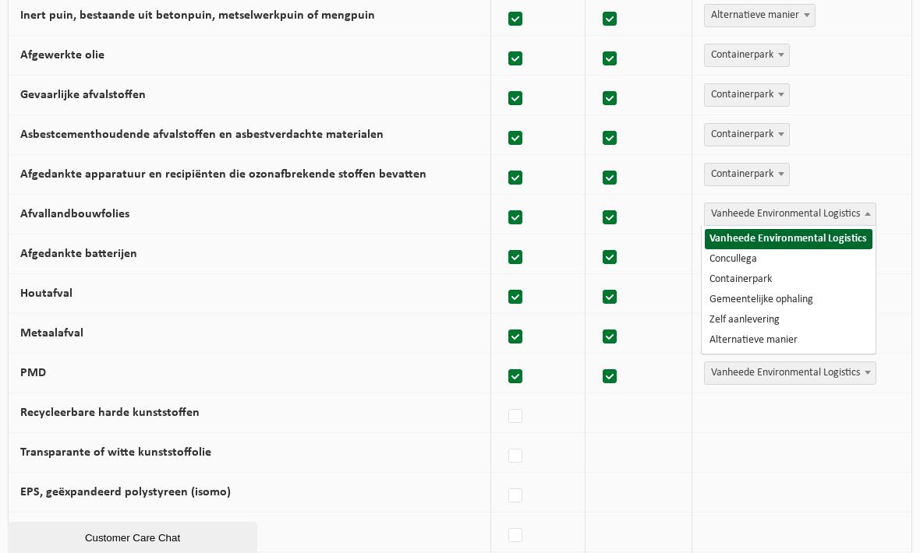
click at [865, 212] on b at bounding box center [867, 214] width 6 height 4
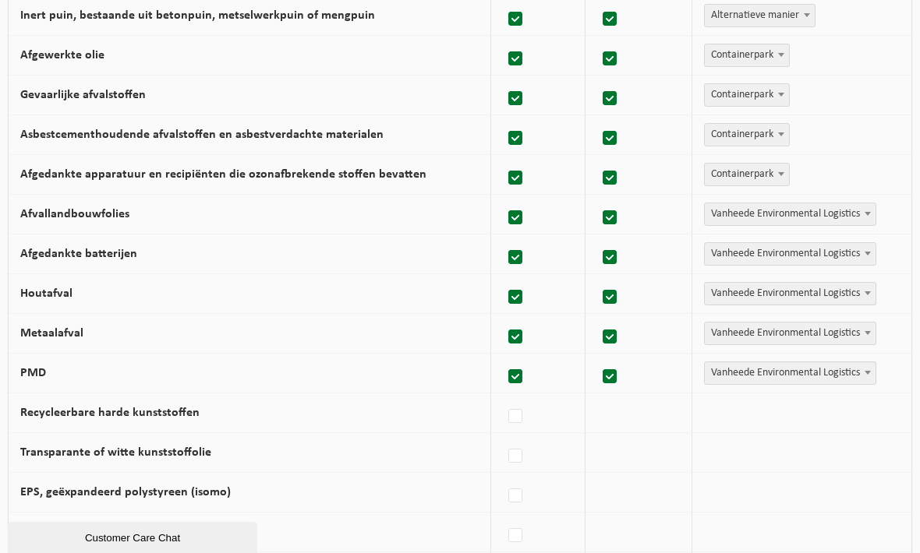
click at [525, 217] on label at bounding box center [516, 218] width 22 height 23
click at [503, 199] on input "Afvallandbouwfolies" at bounding box center [502, 198] width 1 height 1
click at [521, 221] on label at bounding box center [516, 218] width 22 height 23
click at [503, 199] on input "Afvallandbouwfolies" at bounding box center [502, 198] width 1 height 1
checkbox input "true"
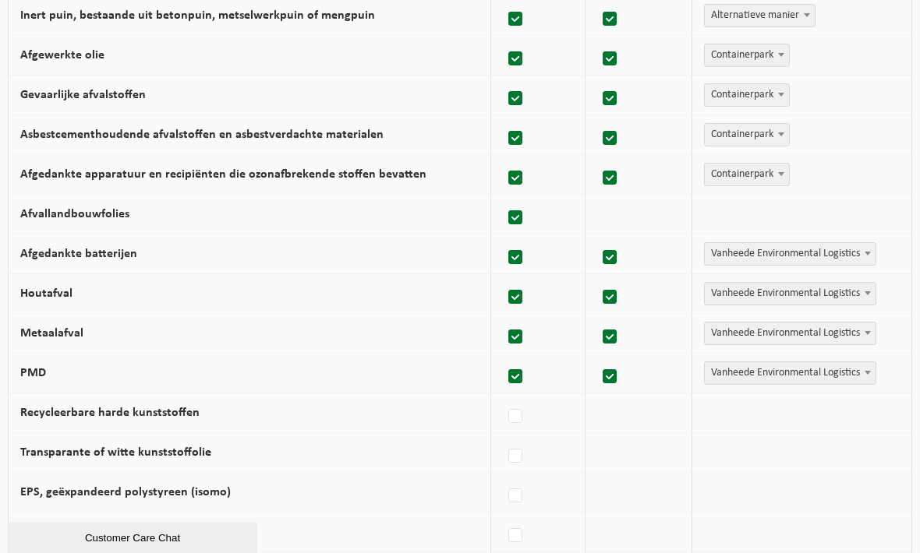
checkbox input "true"
click at [864, 214] on b at bounding box center [867, 214] width 6 height 4
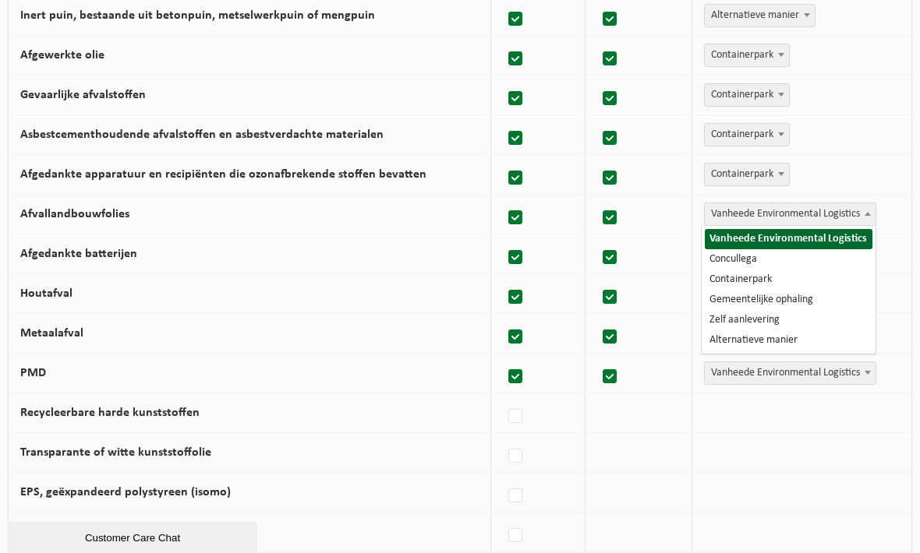
select select "Gemeentelijke ophaling"
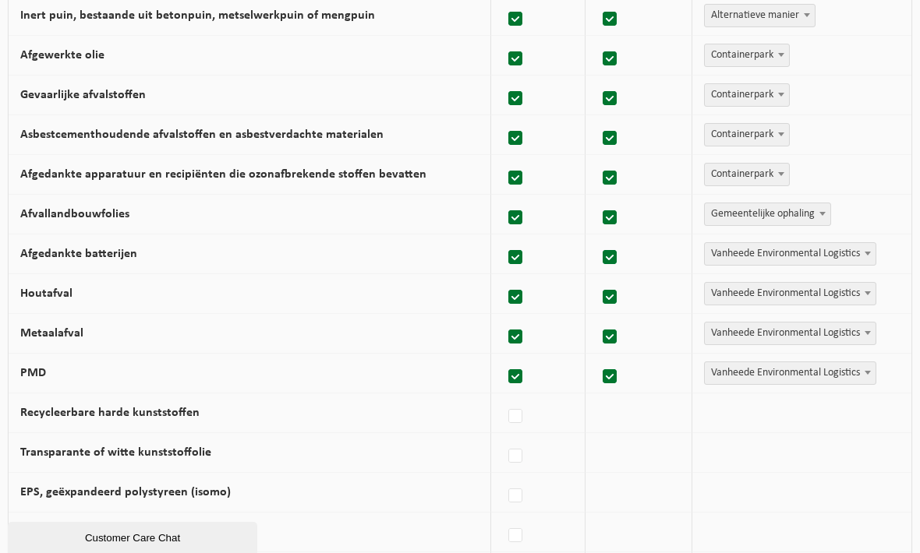
click at [19, 270] on td "Afgedankte batterijen" at bounding box center [250, 255] width 482 height 40
click at [854, 256] on span "Vanheede Environmental Logistics" at bounding box center [790, 254] width 171 height 22
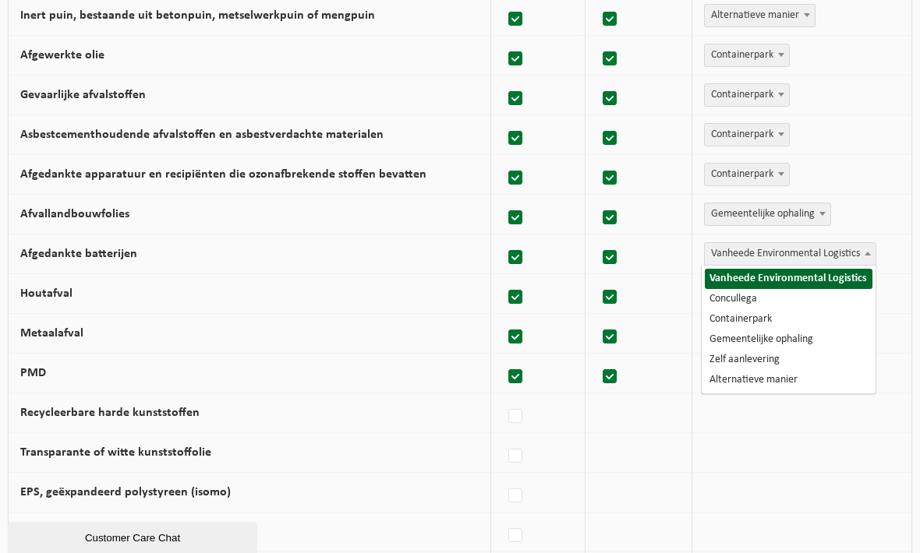
select select "Containerpark"
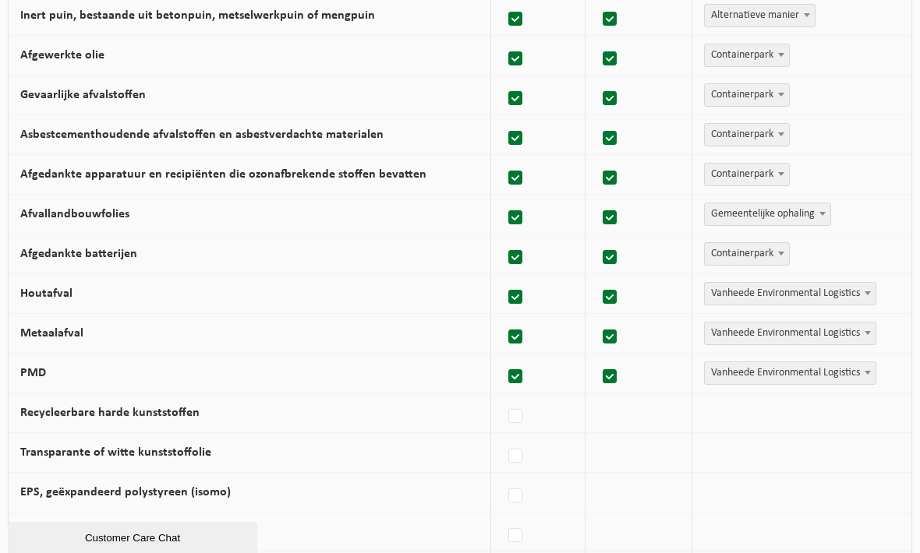
click at [826, 293] on span "Vanheede Environmental Logistics" at bounding box center [790, 294] width 171 height 22
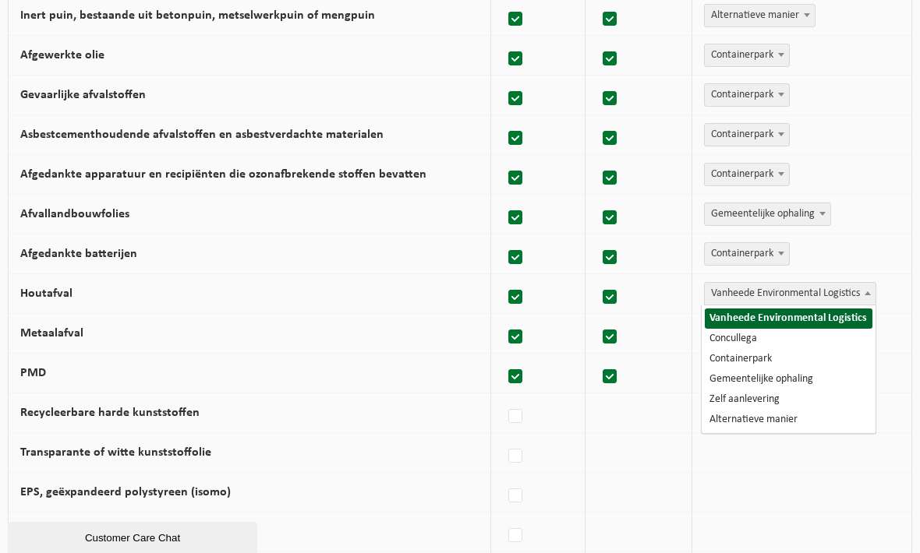
select select "Containerpark"
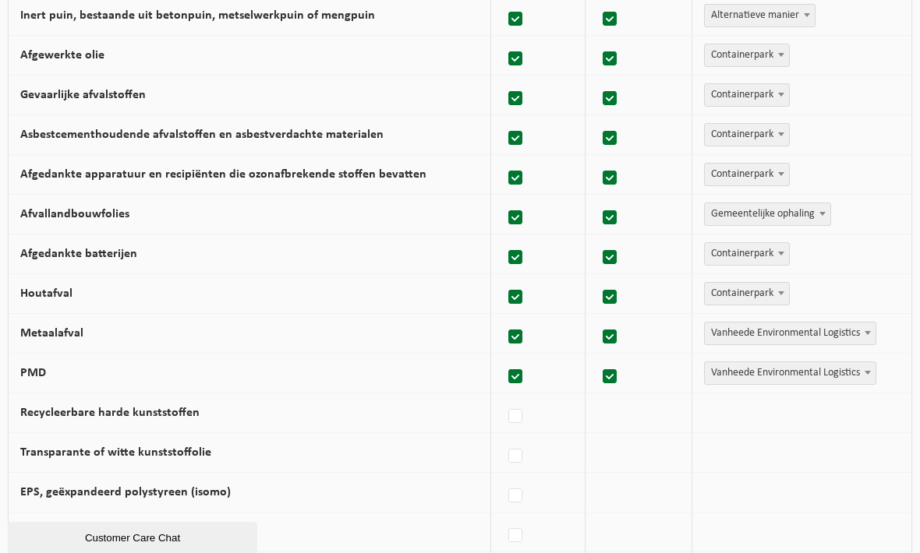
click at [831, 337] on span "Vanheede Environmental Logistics" at bounding box center [790, 334] width 171 height 22
select select "Alternatieve manier"
click at [834, 373] on span "Vanheede Environmental Logistics" at bounding box center [790, 373] width 171 height 22
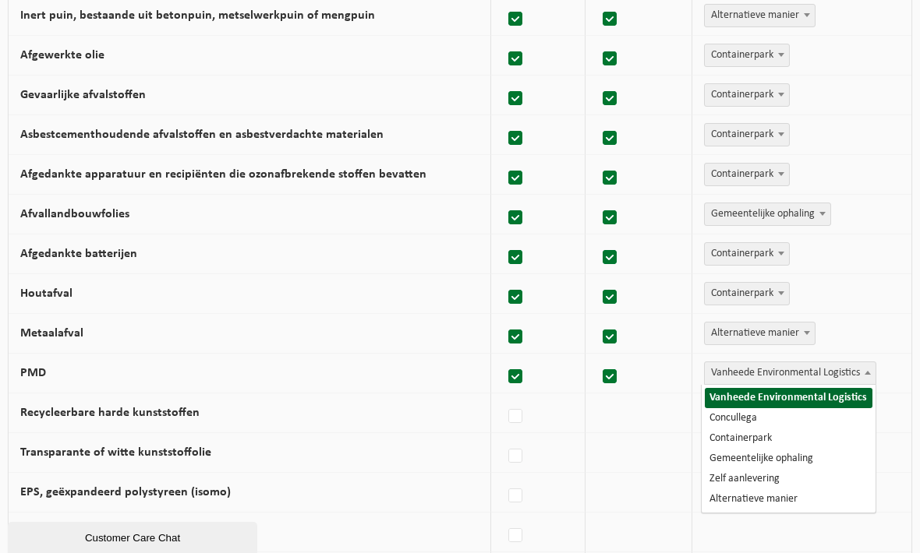
select select "Gemeentelijke ophaling"
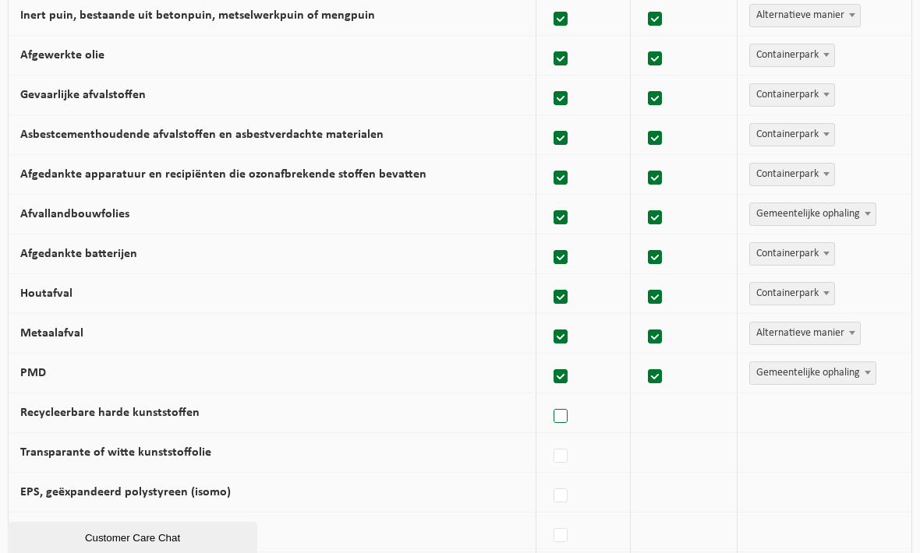
click at [568, 411] on label at bounding box center [561, 416] width 22 height 23
click at [548, 397] on input "Recycleerbare harde kunststoffen" at bounding box center [547, 397] width 1 height 1
checkbox input "true"
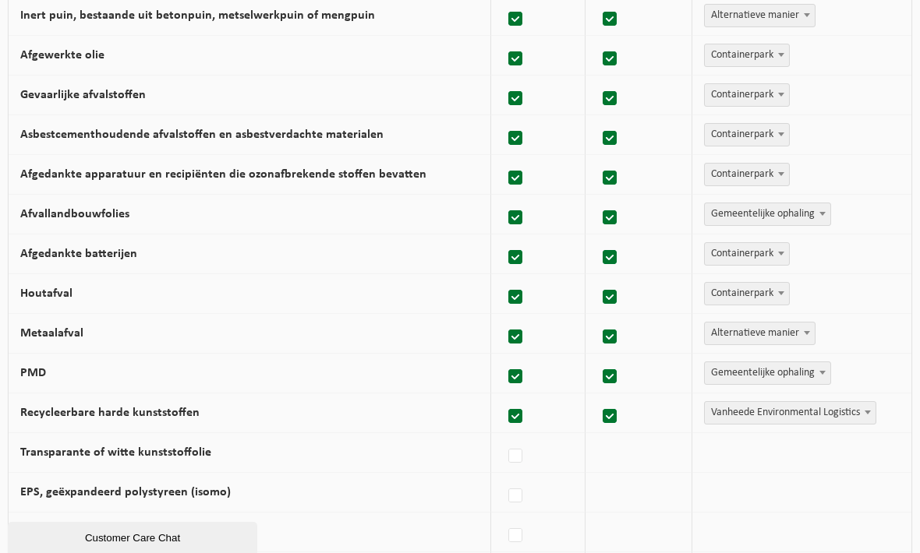
click at [781, 419] on span "Vanheede Environmental Logistics" at bounding box center [790, 413] width 171 height 22
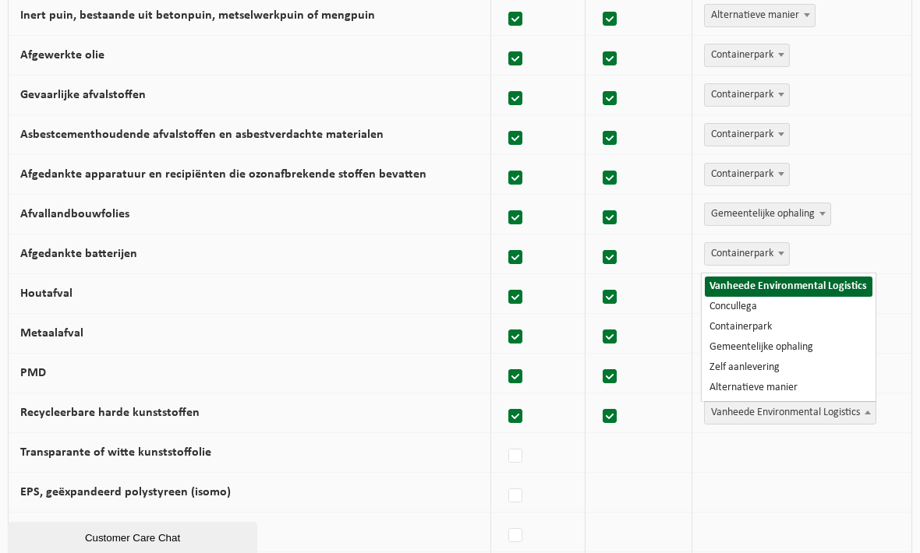
select select "Containerpark"
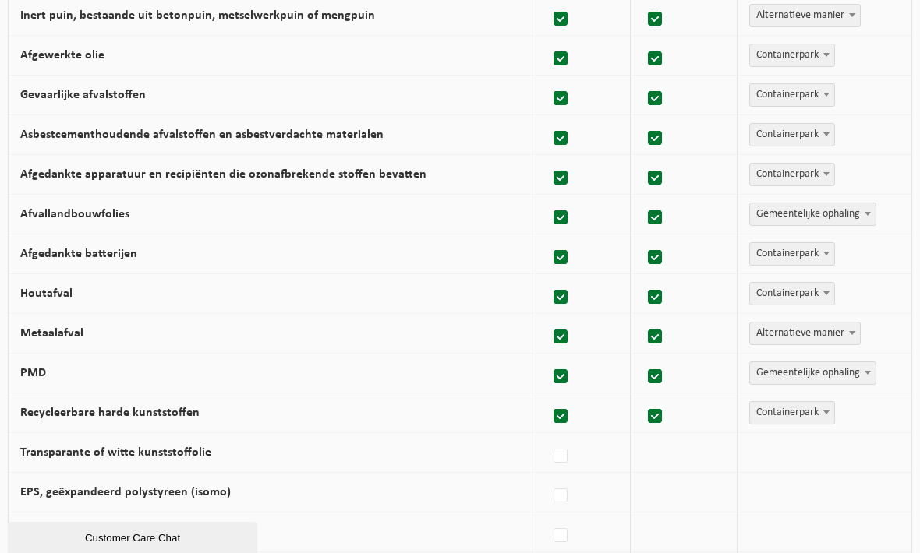
click at [190, 450] on label "Transparante of witte kunststoffolie" at bounding box center [115, 453] width 191 height 12
click at [547, 437] on input "Transparante of witte kunststoffolie" at bounding box center [547, 436] width 1 height 1
checkbox input "true"
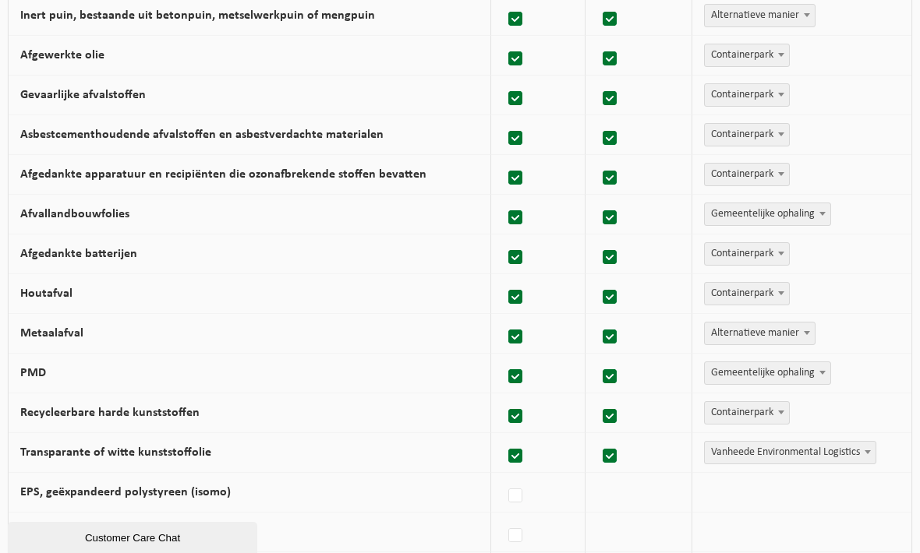
click at [735, 454] on span "Vanheede Environmental Logistics" at bounding box center [790, 453] width 171 height 22
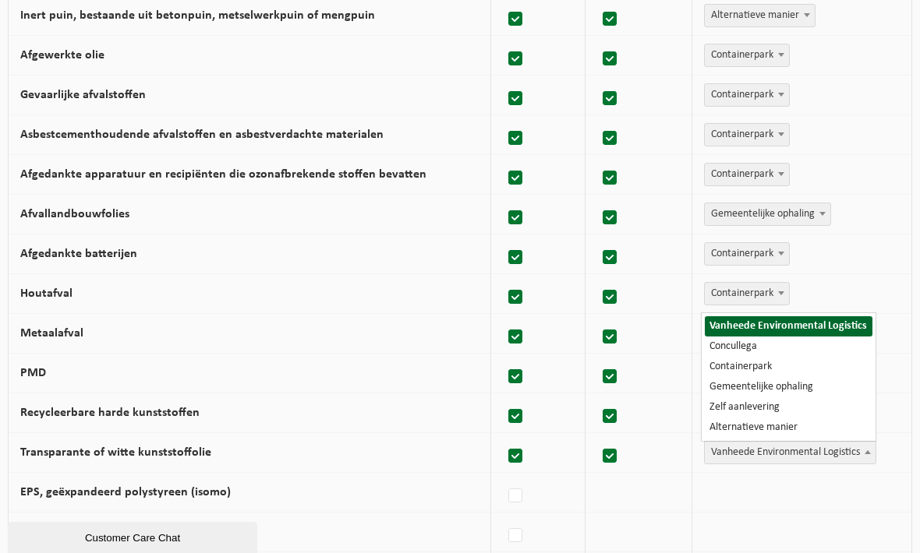
select select "Containerpark"
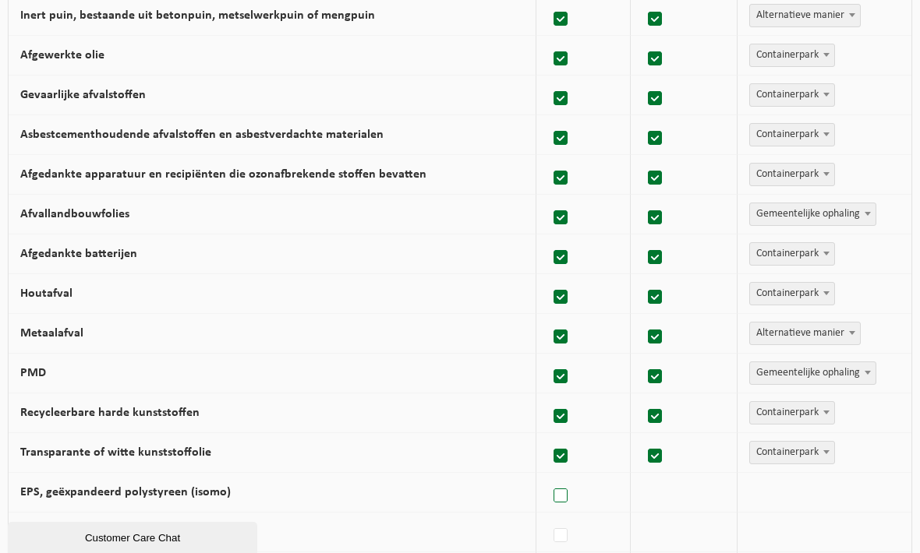
click at [563, 493] on label at bounding box center [561, 496] width 22 height 23
click at [548, 477] on input "EPS, geëxpandeerd polystyreen (isomo)" at bounding box center [547, 476] width 1 height 1
checkbox input "true"
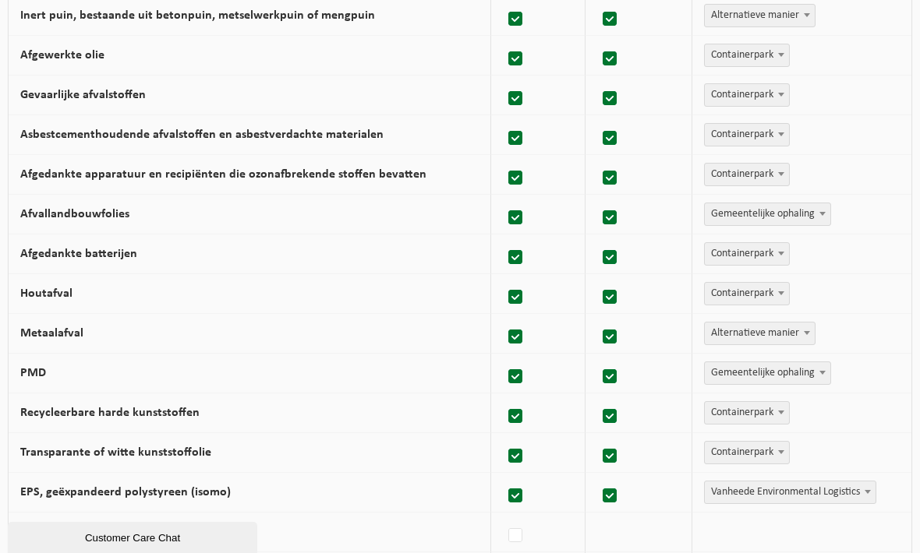
click at [761, 492] on span "Vanheede Environmental Logistics" at bounding box center [790, 493] width 171 height 22
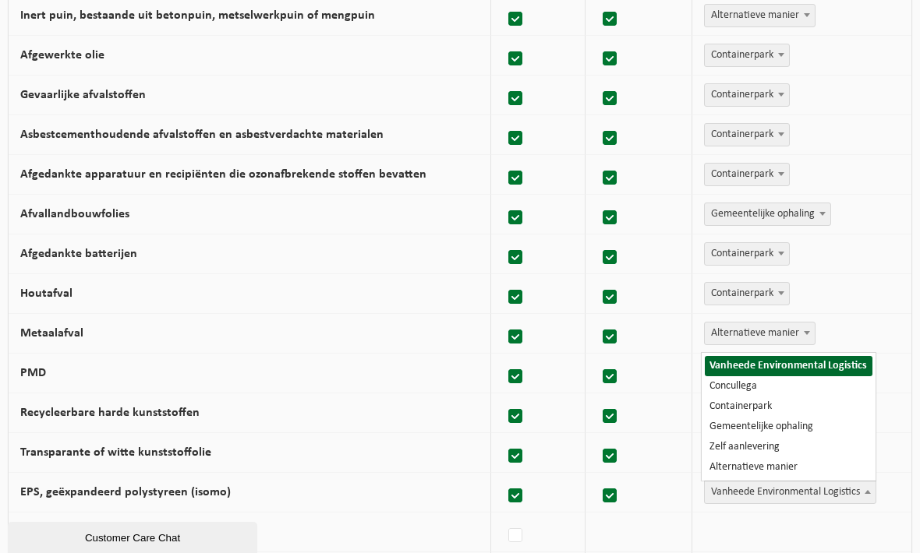
select select "Containerpark"
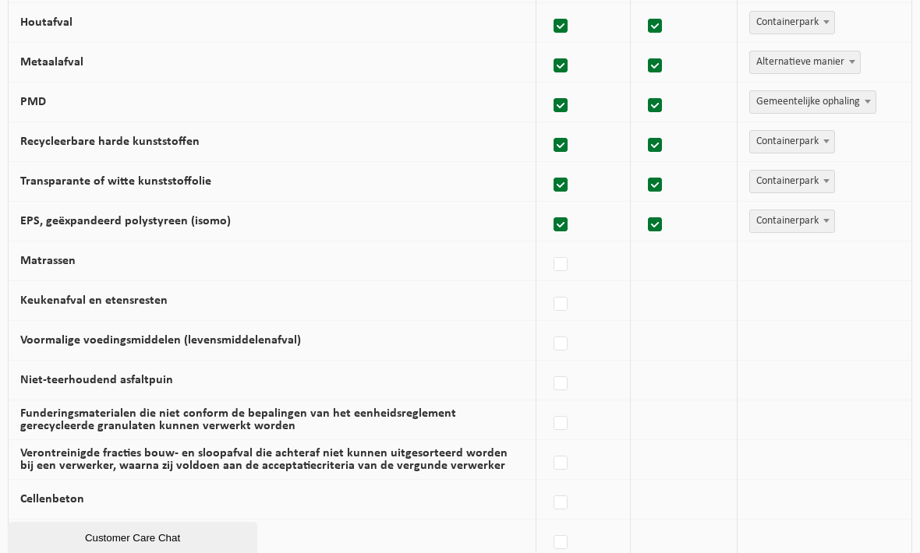
scroll to position [839, 0]
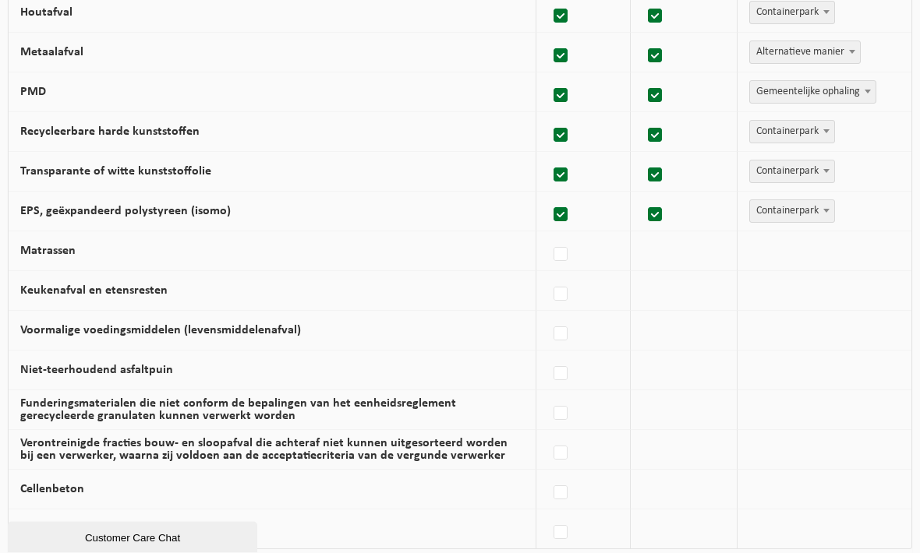
click at [105, 258] on td "Matrassen" at bounding box center [273, 252] width 528 height 40
click at [561, 261] on label at bounding box center [561, 255] width 22 height 23
click at [548, 236] on input "Matrassen" at bounding box center [547, 235] width 1 height 1
checkbox input "true"
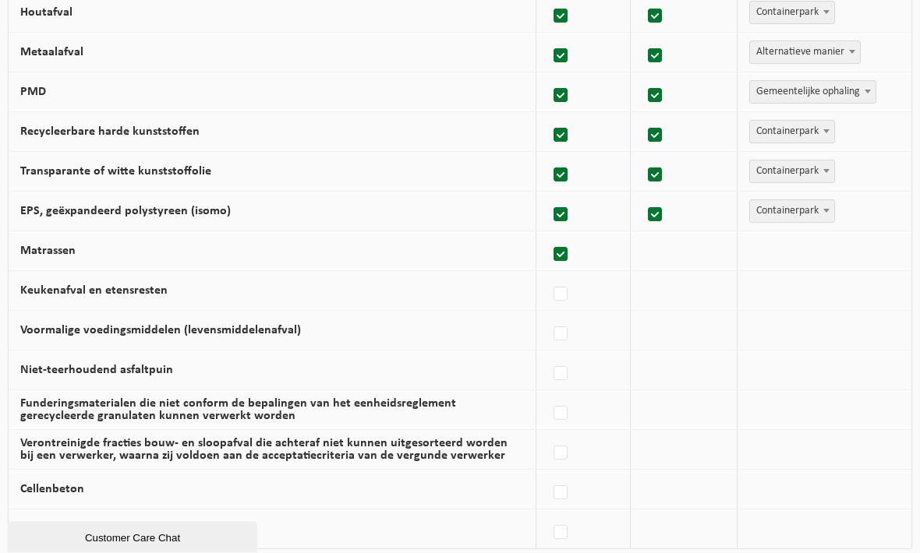
scroll to position [839, 0]
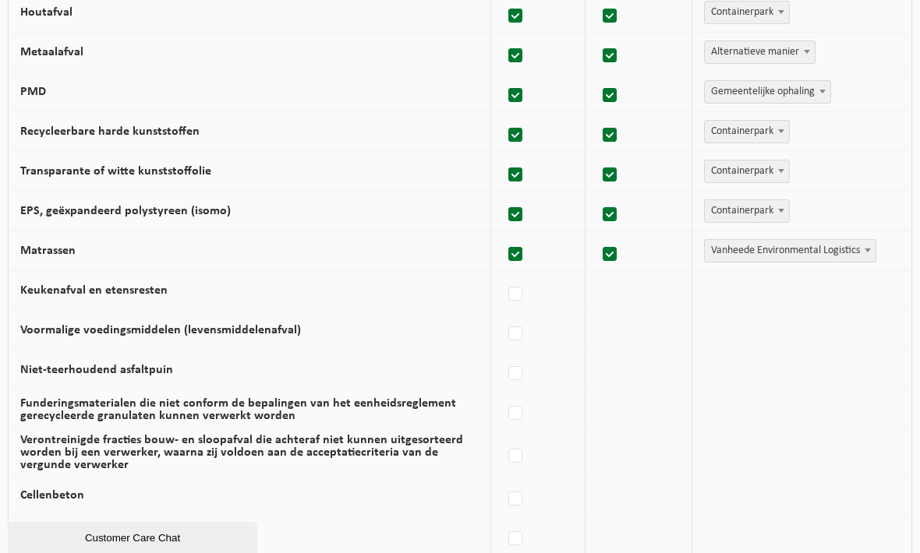
click at [772, 256] on span "Vanheede Environmental Logistics" at bounding box center [790, 251] width 171 height 22
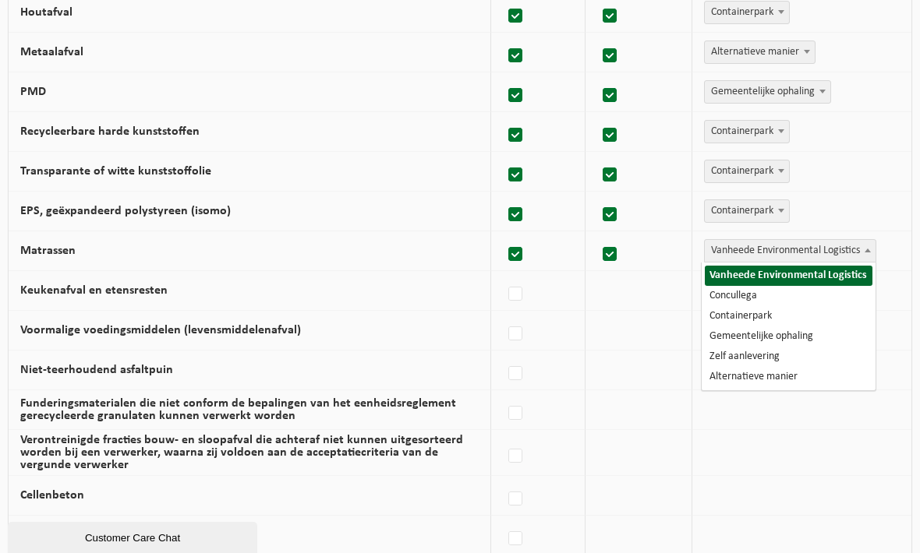
select select "Containerpark"
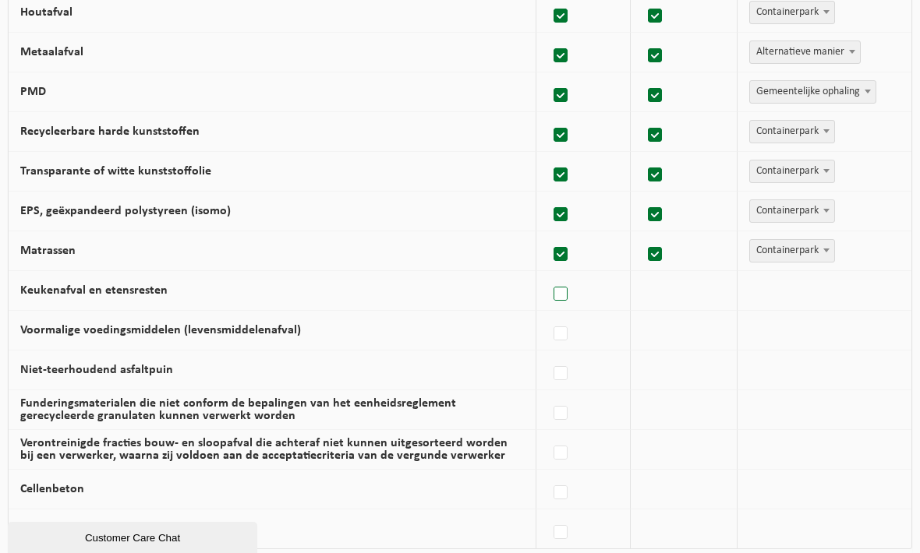
click at [569, 294] on label at bounding box center [561, 294] width 22 height 23
click at [548, 275] on input "Keukenafval en etensresten" at bounding box center [547, 274] width 1 height 1
checkbox input "true"
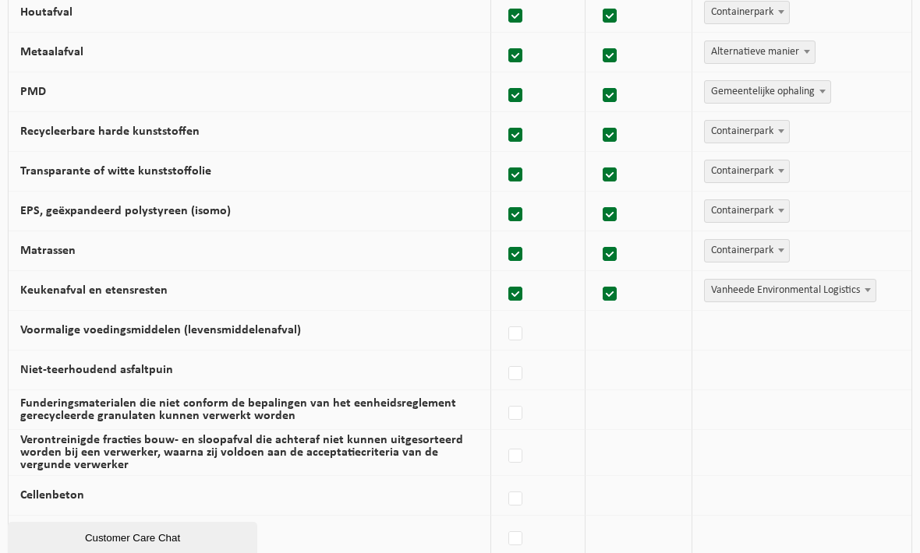
scroll to position [843, 0]
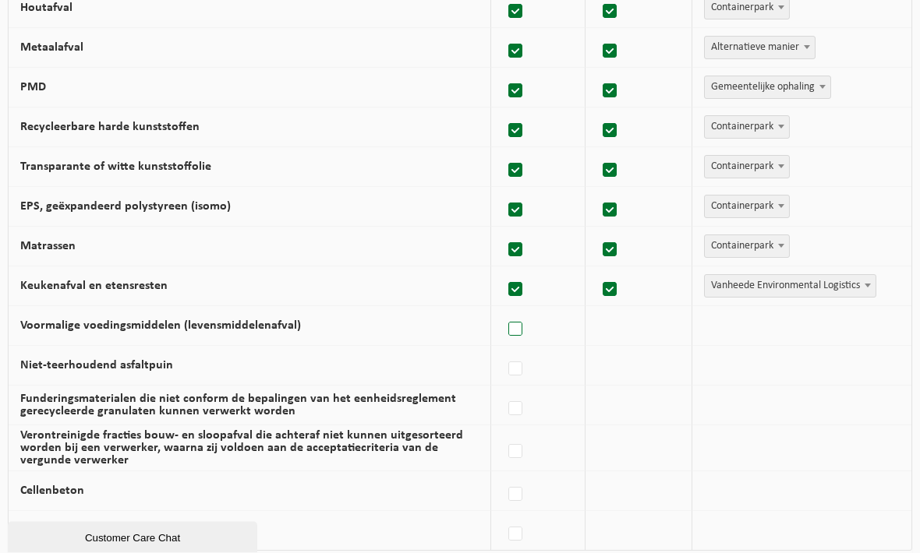
click at [519, 328] on label at bounding box center [516, 330] width 22 height 23
click at [503, 311] on input "Voormalige voedingsmiddelen (levensmiddelenafval)" at bounding box center [502, 310] width 1 height 1
checkbox input "true"
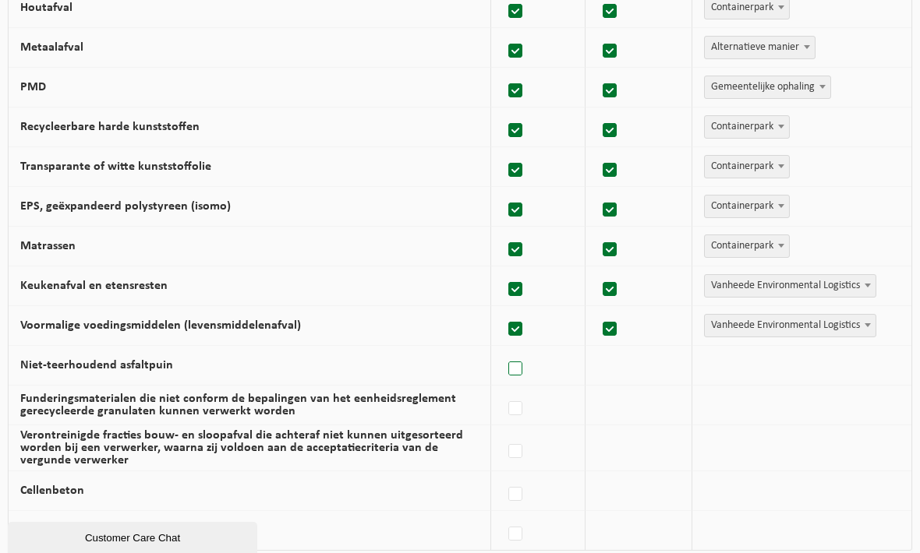
click at [519, 369] on label at bounding box center [516, 369] width 22 height 23
click at [503, 350] on input "Niet-teerhoudend asfaltpuin" at bounding box center [502, 349] width 1 height 1
checkbox input "true"
click at [770, 369] on span "Vanheede Environmental Logistics" at bounding box center [790, 366] width 171 height 22
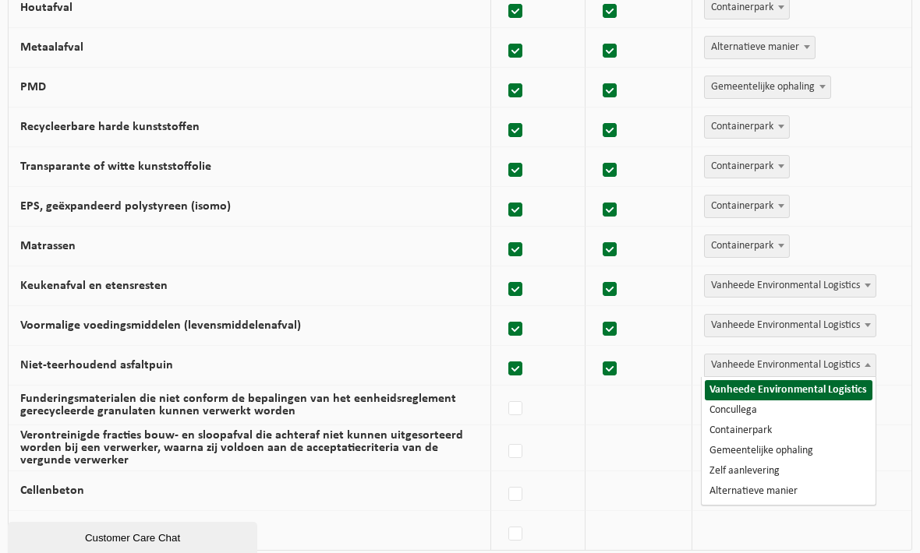
select select "Containerpark"
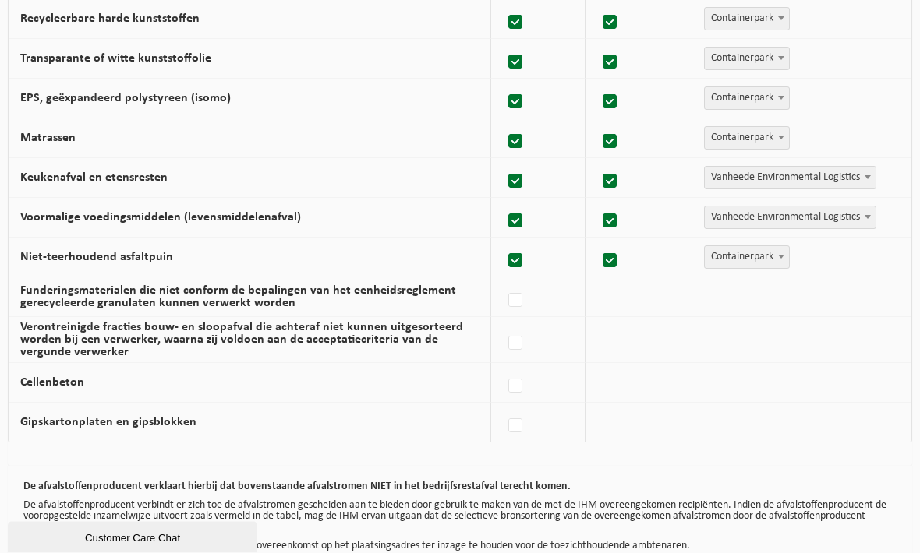
scroll to position [958, 0]
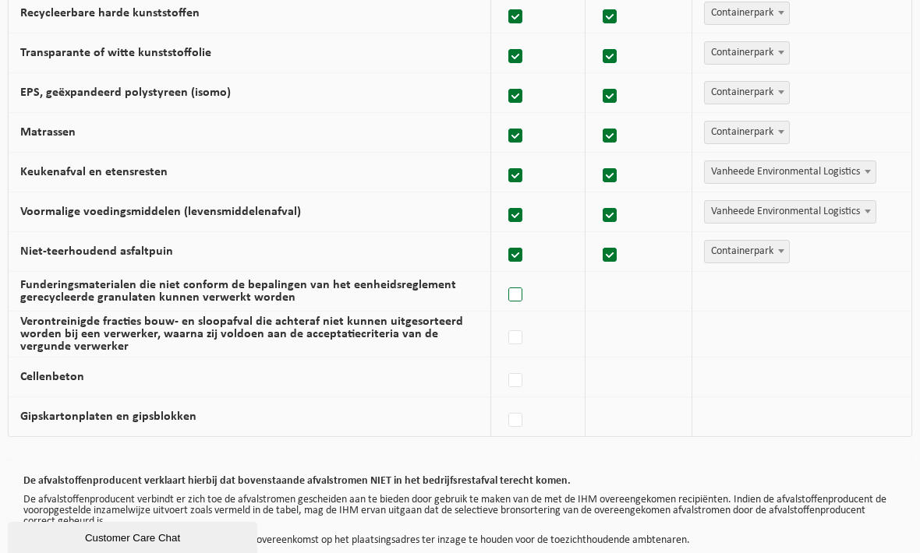
click at [518, 298] on label at bounding box center [516, 295] width 22 height 23
click at [503, 276] on input "Funderingsmaterialen die niet conform de bepalingen van het eenheidsreglement g…" at bounding box center [502, 275] width 1 height 1
checkbox input "true"
click at [748, 289] on span "Vanheede Environmental Logistics" at bounding box center [790, 292] width 171 height 22
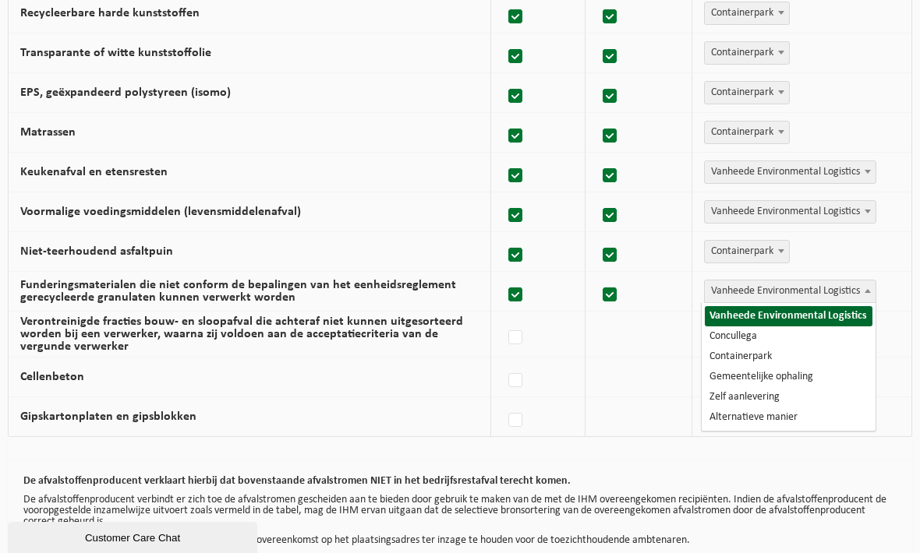
select select "Alternatieve manier"
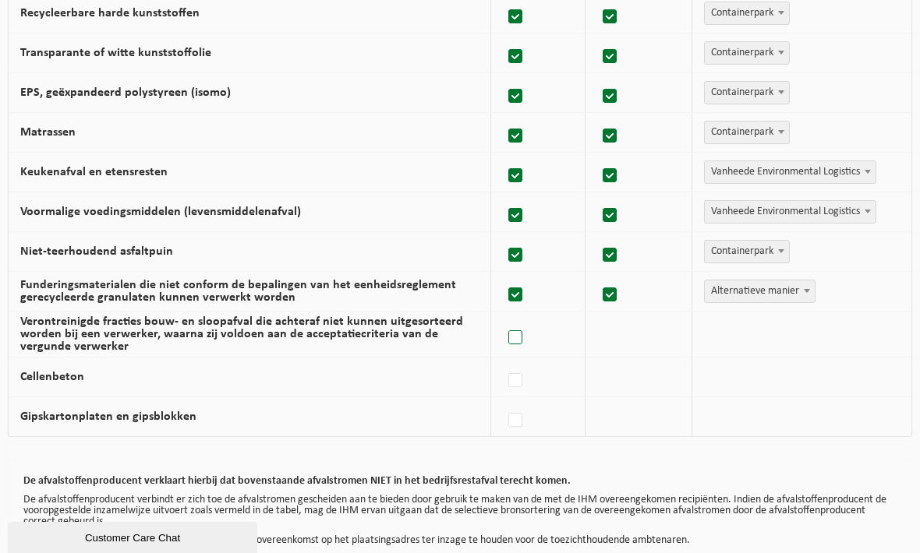
click at [516, 339] on label at bounding box center [516, 338] width 22 height 23
click at [503, 319] on input "Verontreinigde fracties bouw- en sloopafval die achteraf niet kunnen uitgesorte…" at bounding box center [502, 318] width 1 height 1
checkbox input "true"
click at [521, 378] on label at bounding box center [516, 380] width 22 height 23
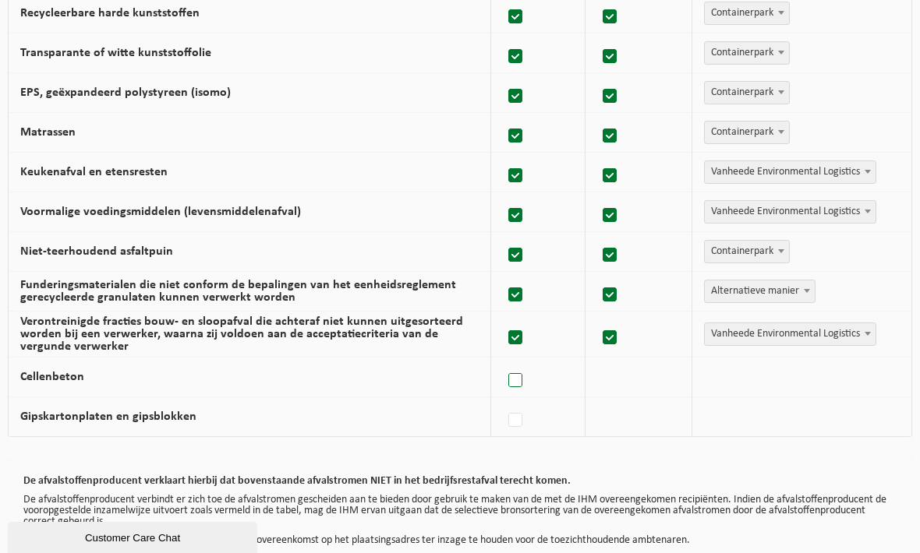
click at [503, 362] on input "Cellenbeton" at bounding box center [502, 361] width 1 height 1
checkbox input "true"
click at [514, 422] on label at bounding box center [516, 420] width 22 height 23
click at [503, 401] on input "Gipskartonplaten en gipsblokken" at bounding box center [502, 401] width 1 height 1
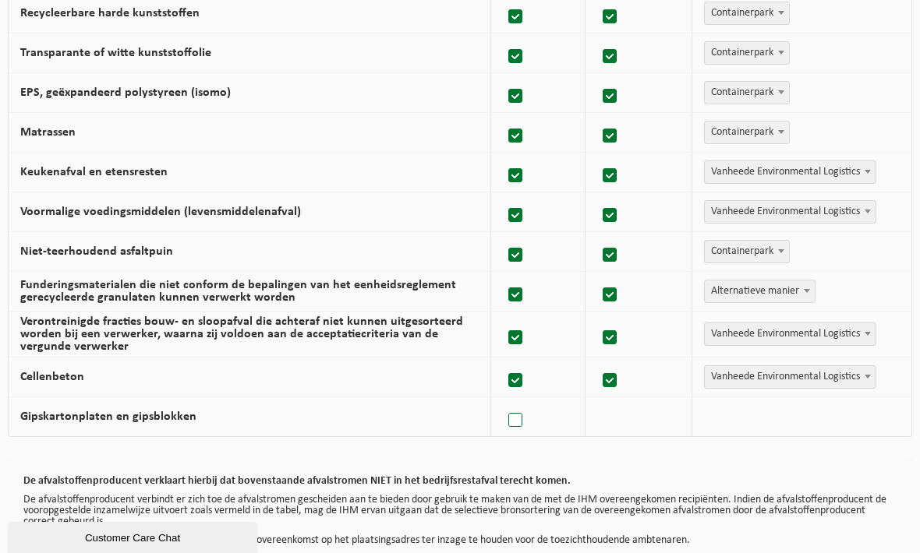
checkbox input "true"
click at [741, 332] on span "Vanheede Environmental Logistics" at bounding box center [790, 334] width 171 height 22
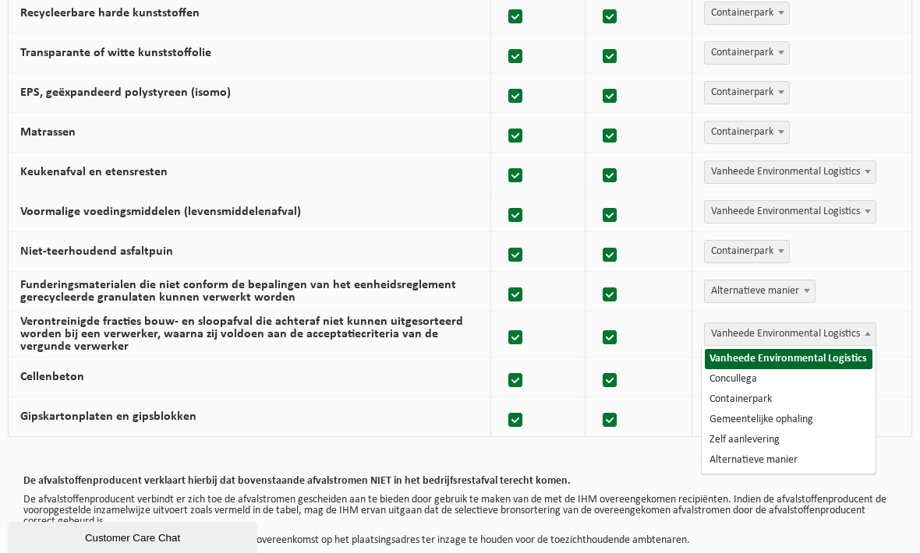
click at [751, 330] on span "Vanheede Environmental Logistics" at bounding box center [790, 334] width 171 height 22
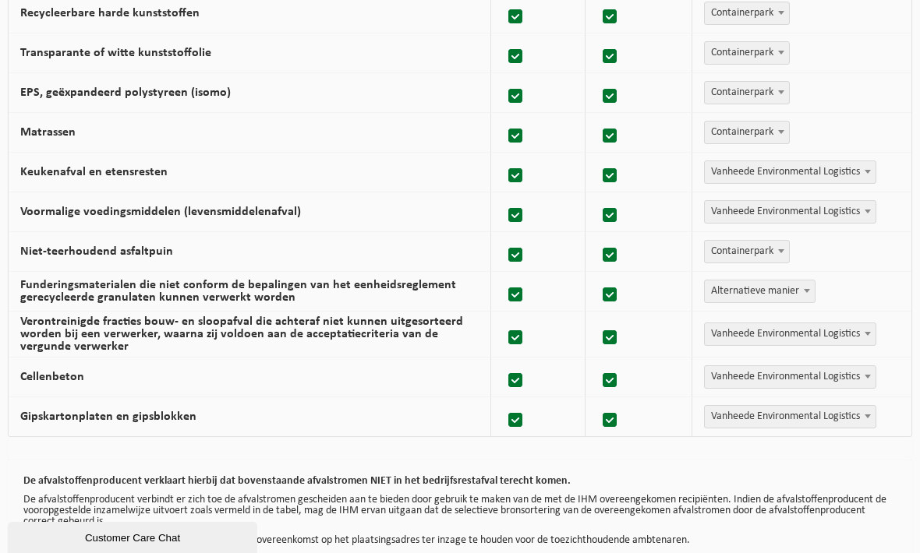
click at [769, 338] on span "Vanheede Environmental Logistics" at bounding box center [790, 334] width 171 height 22
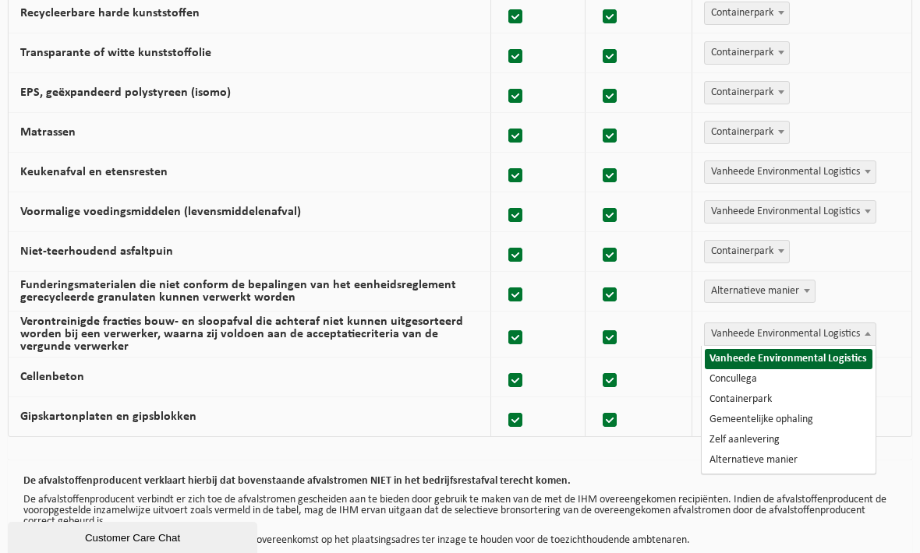
select select "Alternatieve manier"
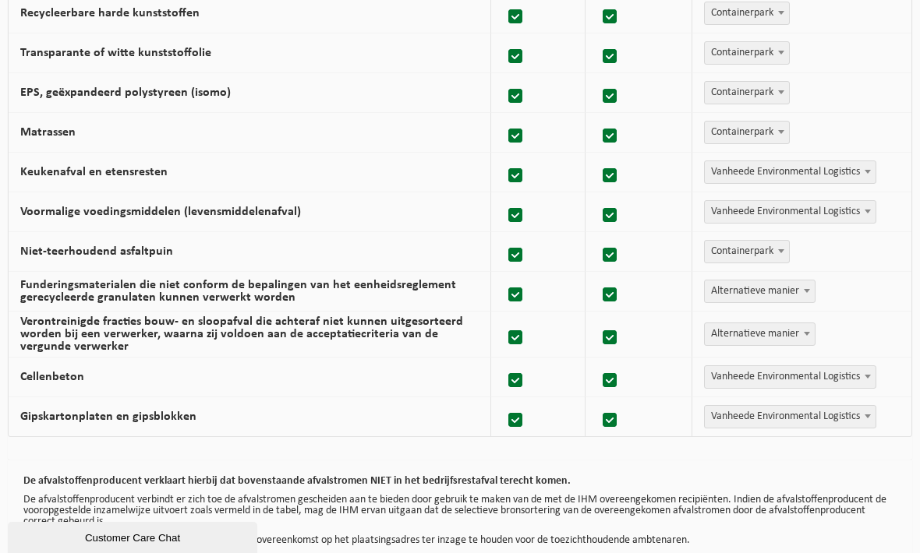
click at [757, 375] on span "Vanheede Environmental Logistics" at bounding box center [790, 377] width 171 height 22
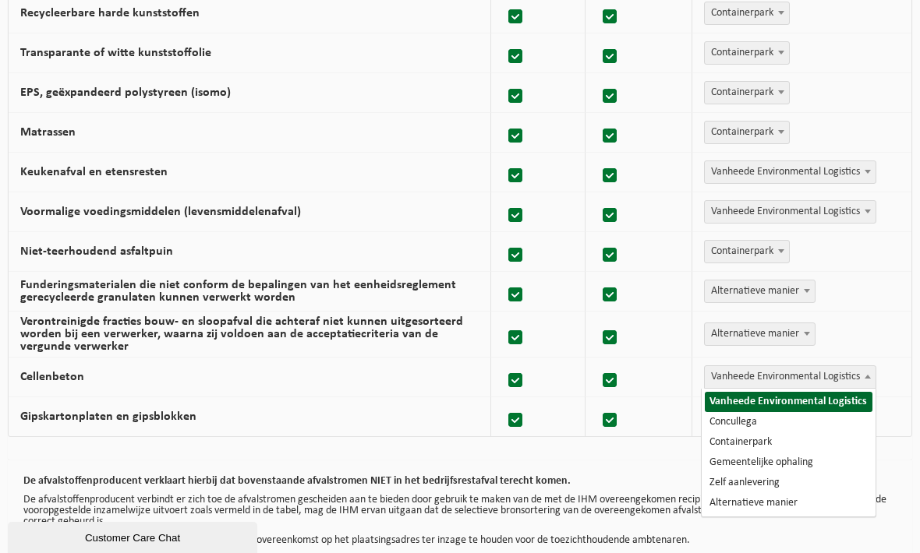
select select "Alternatieve manier"
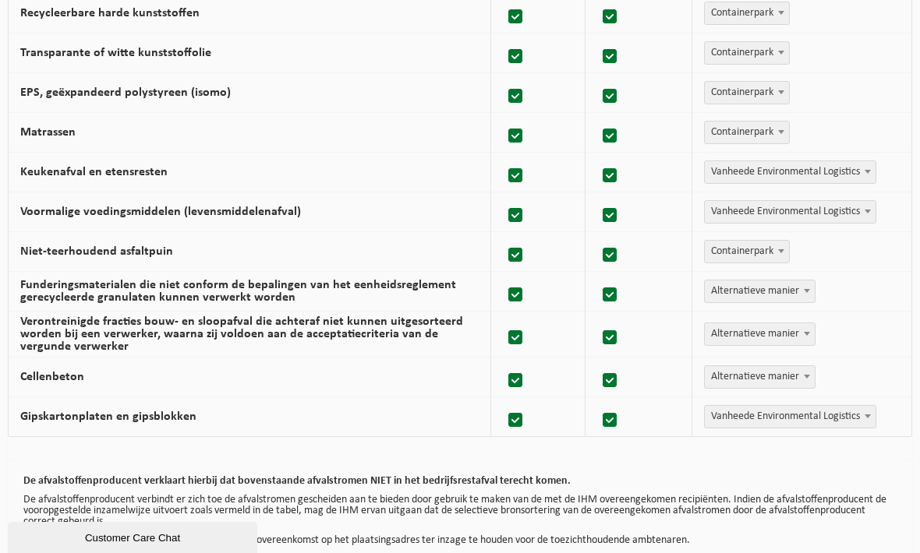
click at [774, 417] on span "Vanheede Environmental Logistics" at bounding box center [790, 417] width 171 height 22
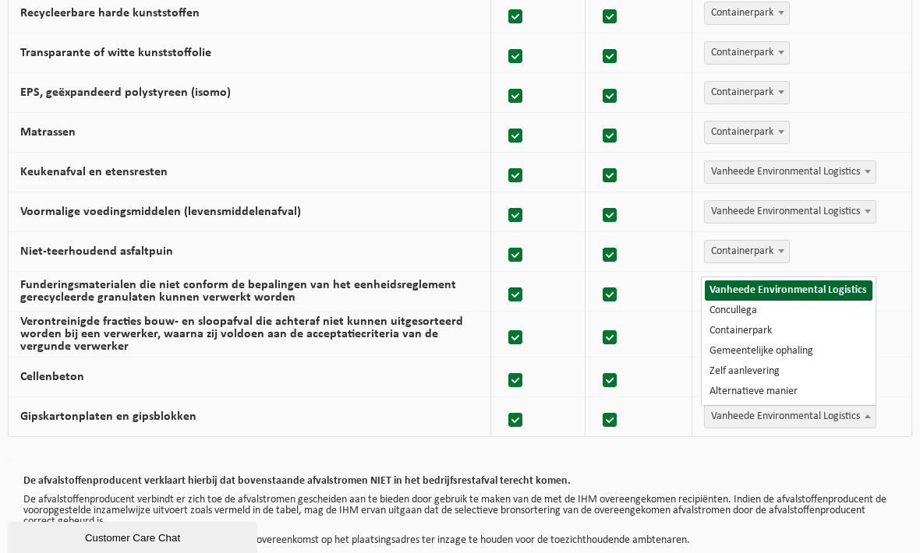
select select "Alternatieve manier"
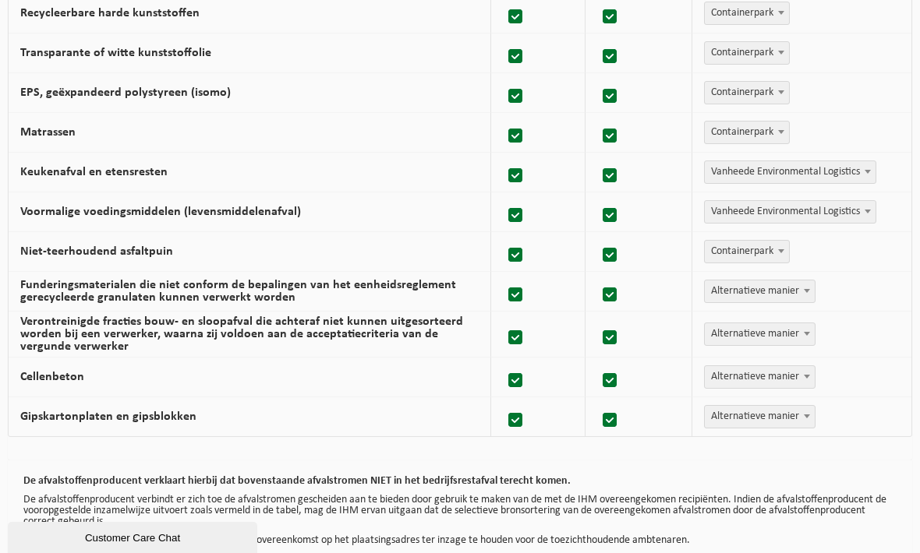
scroll to position [1001, 0]
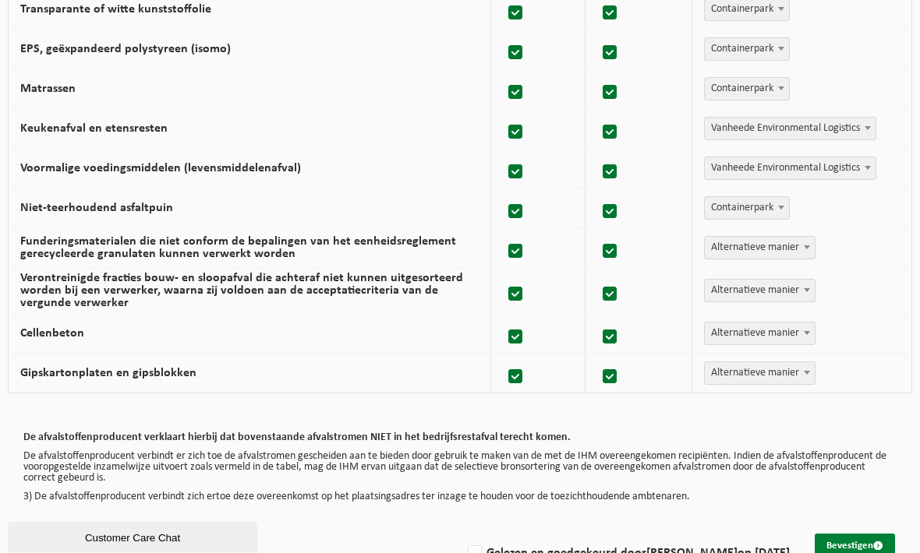
click at [847, 549] on button "Bevestigen" at bounding box center [854, 547] width 80 height 25
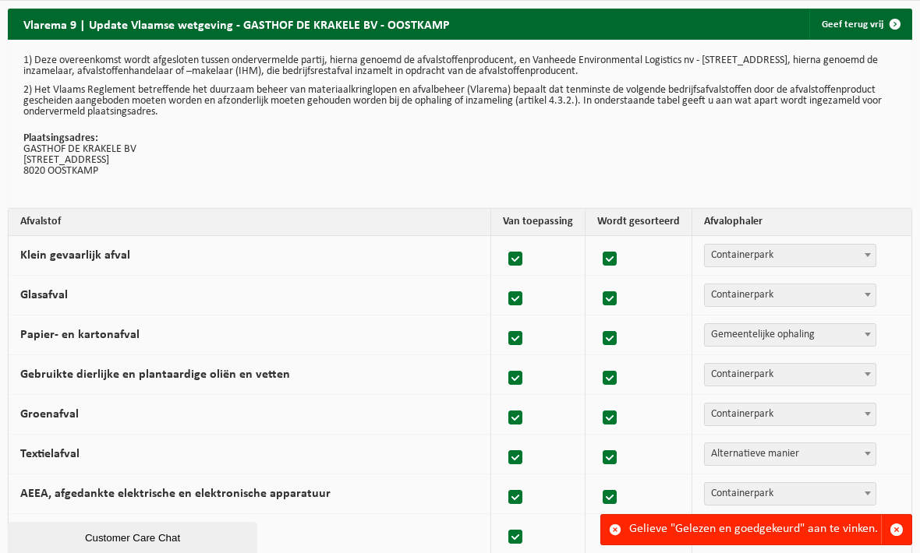
click at [686, 532] on div "Gelieve "Gelezen en goedgekeurd" aan te vinken." at bounding box center [755, 530] width 252 height 30
click at [892, 527] on span "button" at bounding box center [896, 530] width 14 height 14
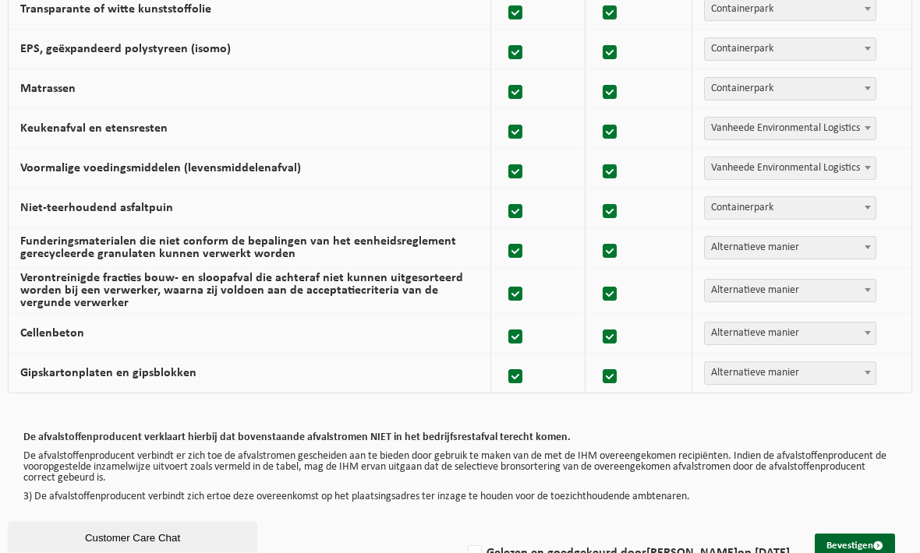
scroll to position [1001, 0]
click at [864, 546] on button "Bevestigen" at bounding box center [854, 547] width 80 height 25
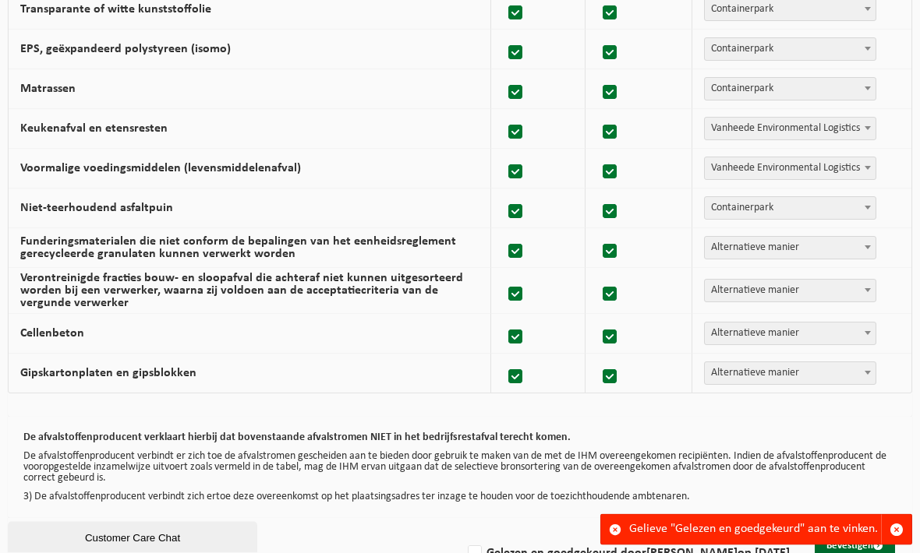
scroll to position [1001, 0]
click at [874, 548] on span "submit" at bounding box center [878, 547] width 10 height 10
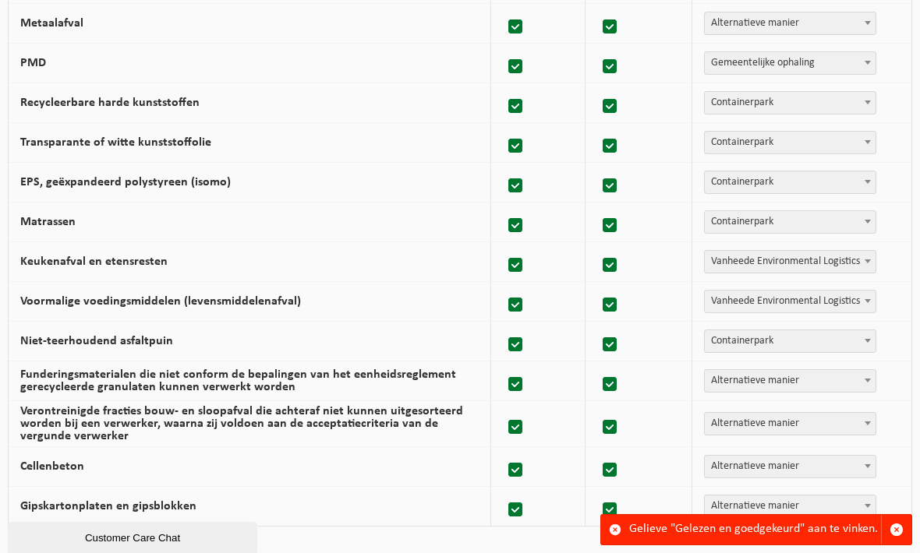
scroll to position [1001, 0]
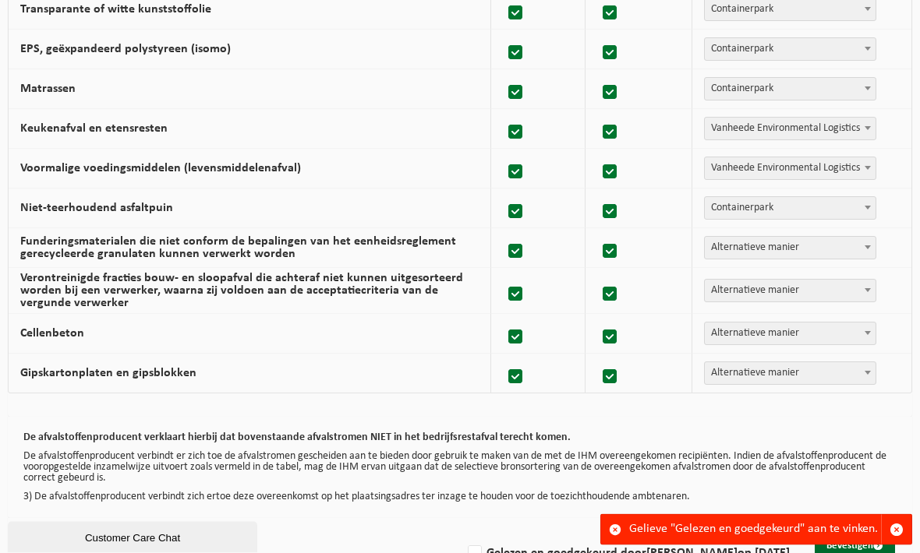
click at [171, 543] on div "Customer Care Chat" at bounding box center [132, 538] width 226 height 12
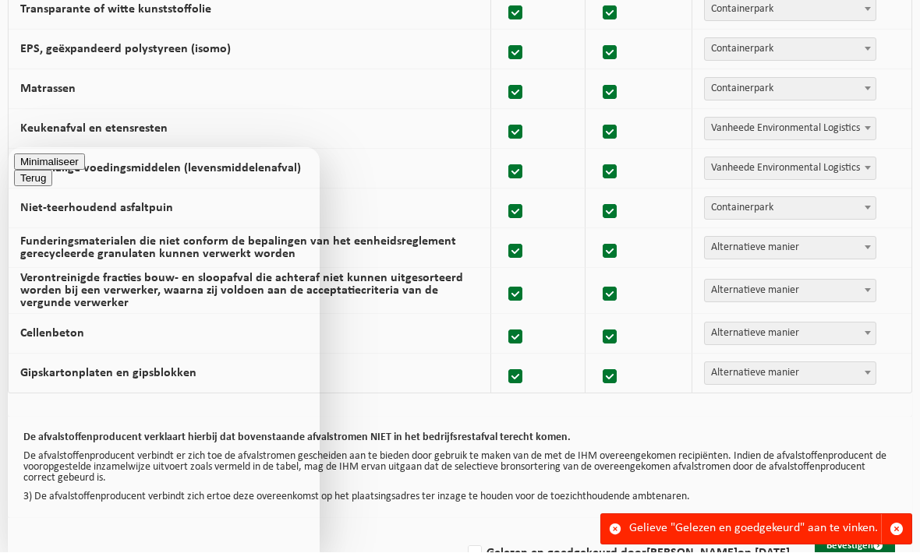
click at [85, 170] on button "Minimaliseer" at bounding box center [49, 162] width 71 height 16
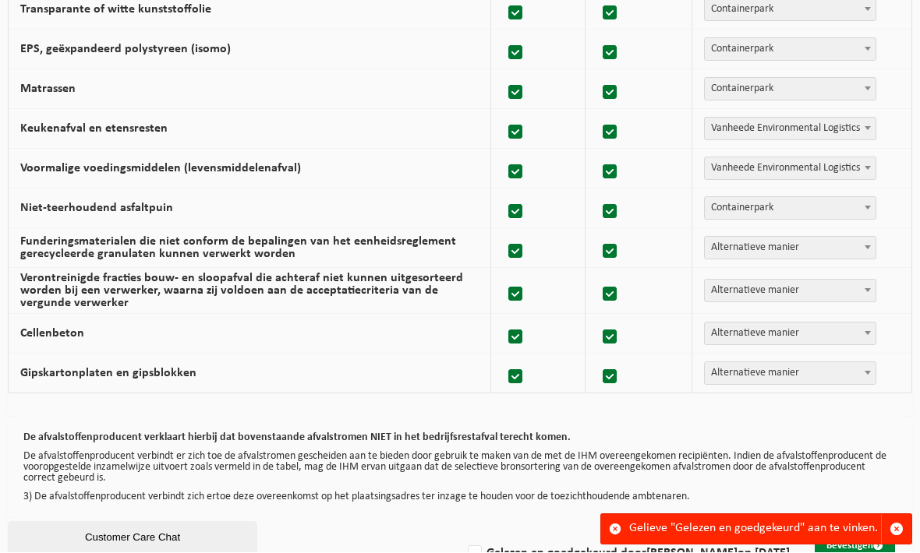
click at [883, 545] on button "Bevestigen" at bounding box center [854, 547] width 80 height 25
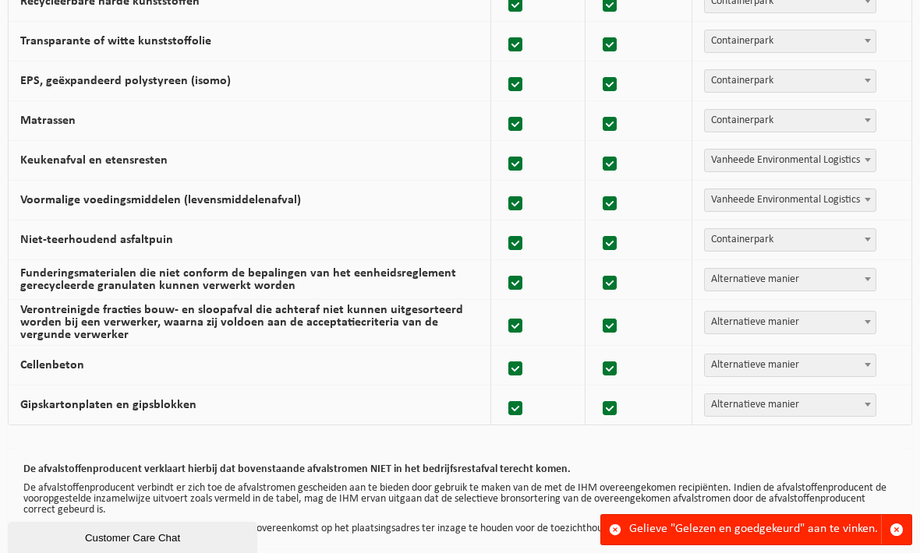
scroll to position [1001, 0]
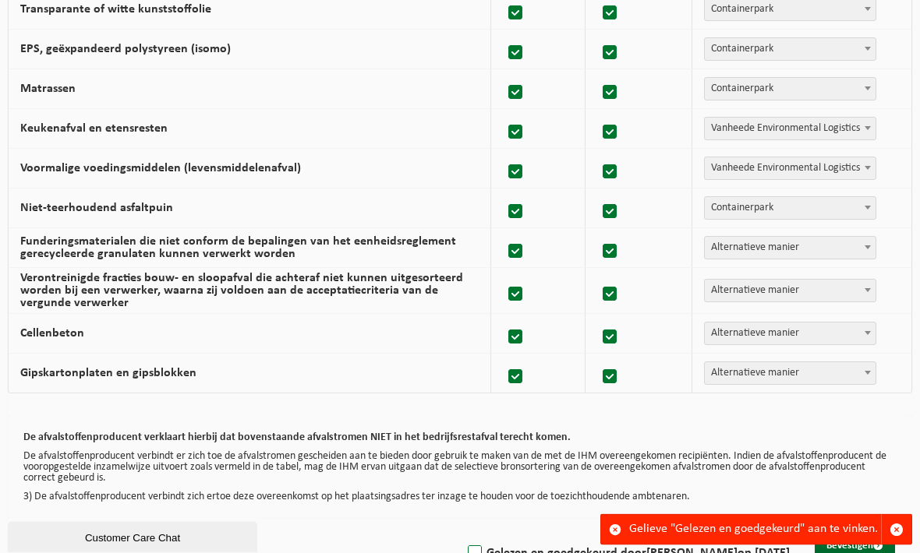
click at [490, 553] on label "Gelezen en goedgekeurd door [PERSON_NAME] op [DATE]" at bounding box center [626, 553] width 325 height 23
click at [462, 535] on input "Gelezen en goedgekeurd door [PERSON_NAME] op [DATE]" at bounding box center [461, 534] width 1 height 1
checkbox input "true"
click at [898, 537] on span "button" at bounding box center [896, 530] width 14 height 14
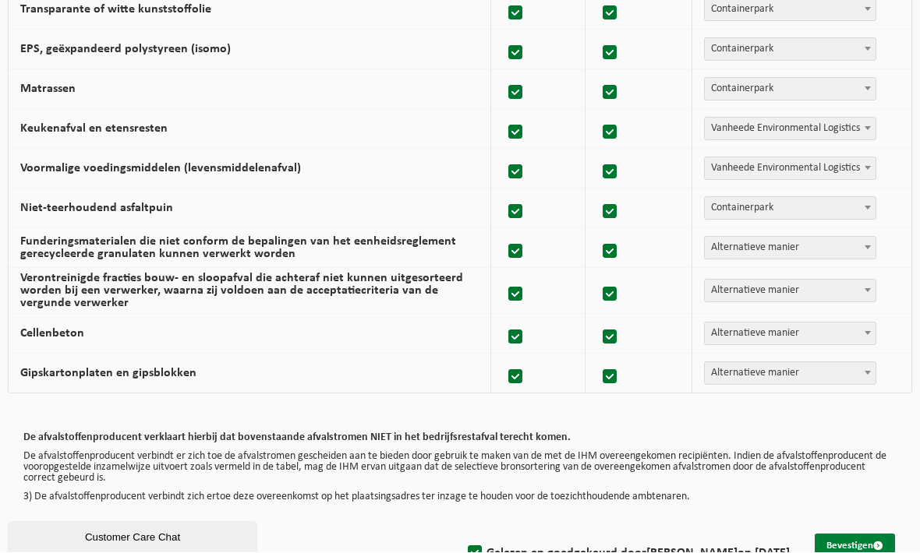
click at [873, 546] on span "submit" at bounding box center [878, 547] width 10 height 10
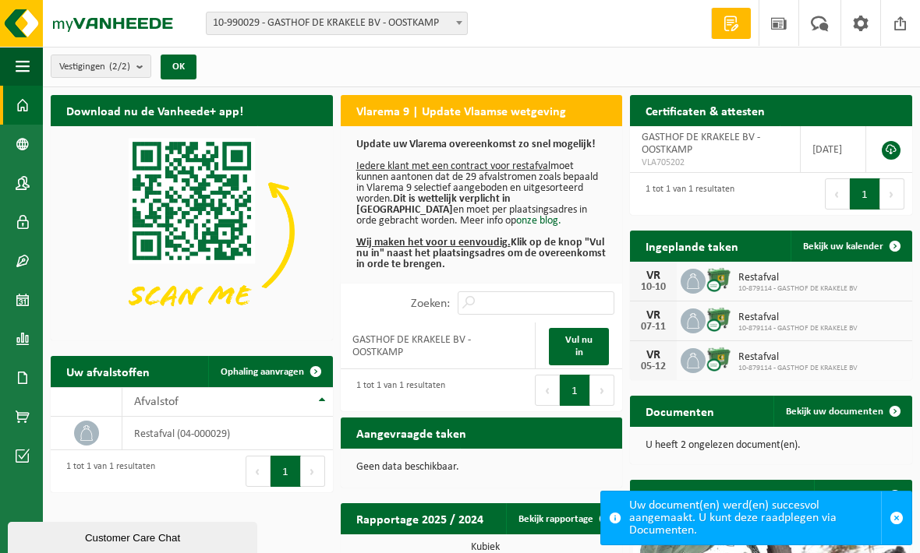
click at [740, 440] on p "U heeft 2 ongelezen document(en)." at bounding box center [770, 445] width 251 height 11
click at [832, 407] on span "Bekijk uw documenten" at bounding box center [834, 412] width 97 height 10
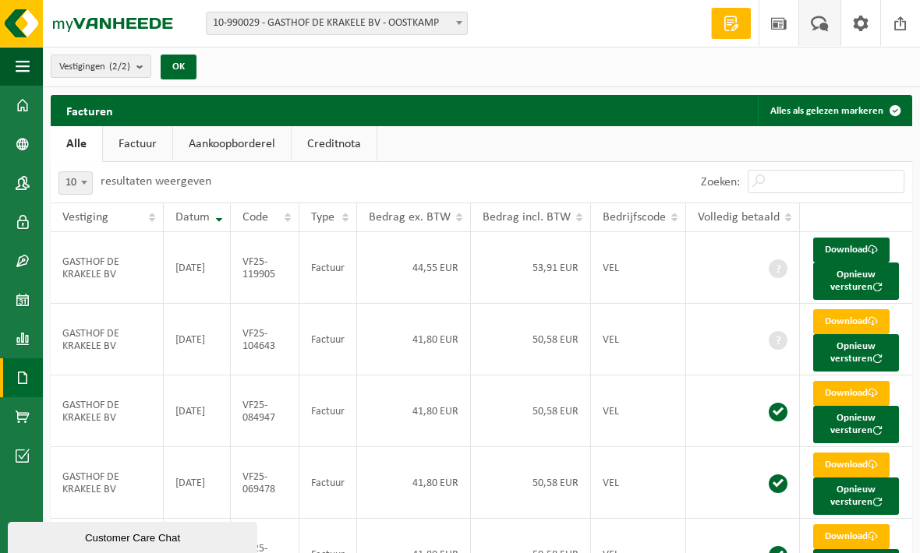
click at [827, 29] on span at bounding box center [820, 23] width 26 height 46
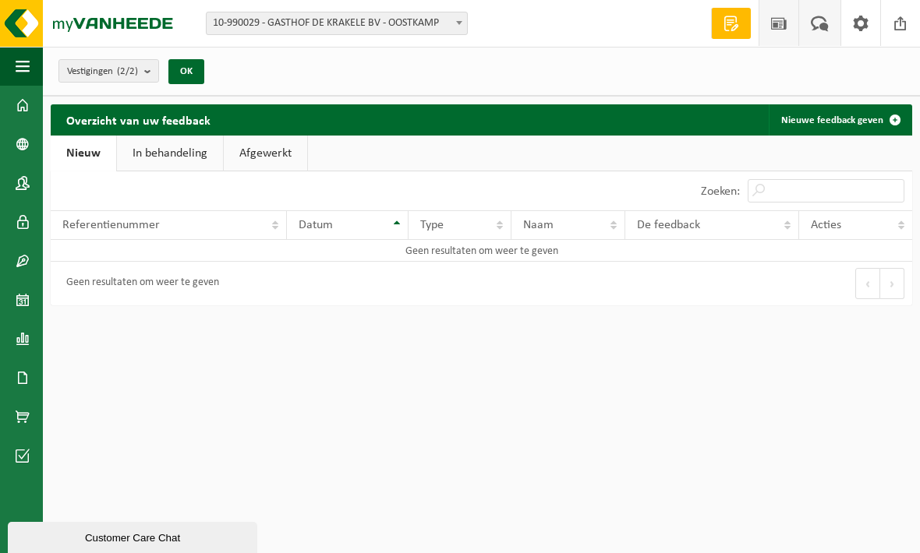
click at [772, 27] on span at bounding box center [778, 23] width 23 height 46
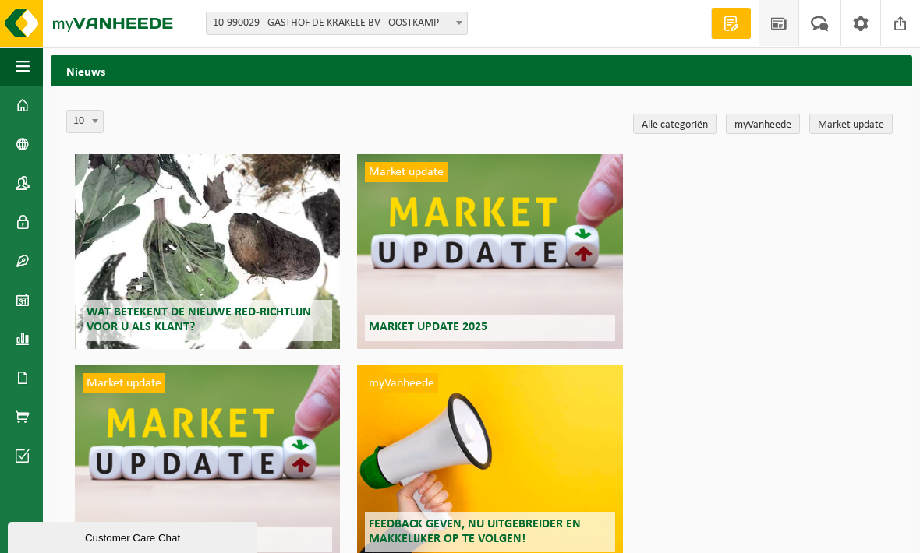
click at [767, 125] on link "myVanheede" at bounding box center [763, 124] width 74 height 20
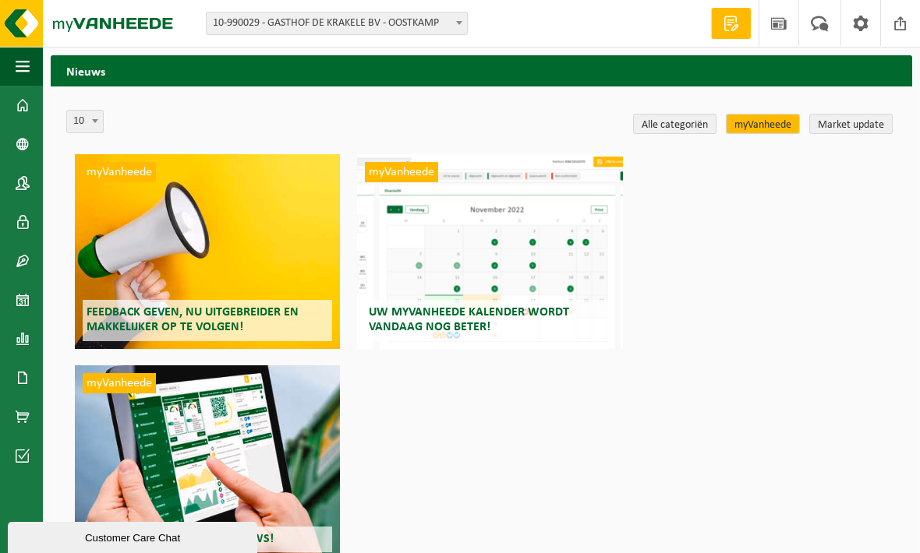
click at [762, 129] on link "myVanheede" at bounding box center [763, 124] width 74 height 20
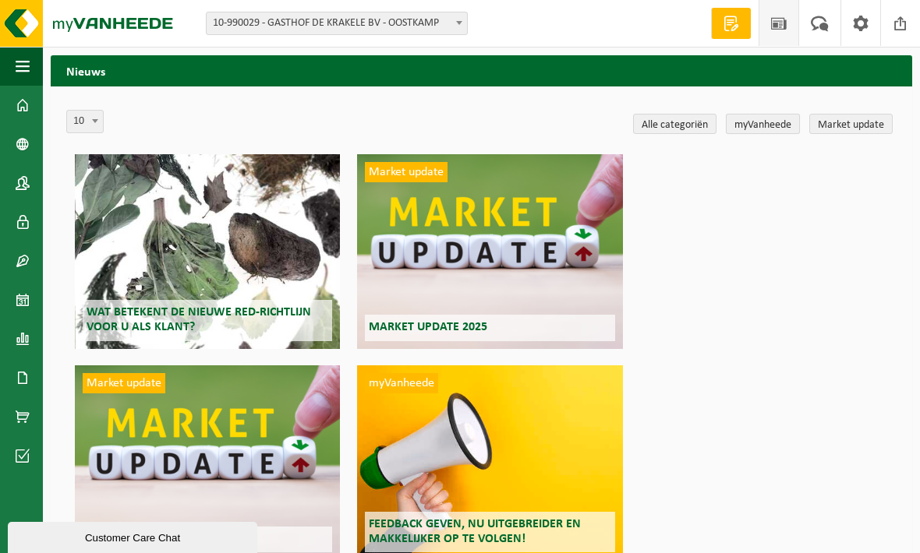
click at [762, 129] on link "myVanheede" at bounding box center [763, 124] width 74 height 20
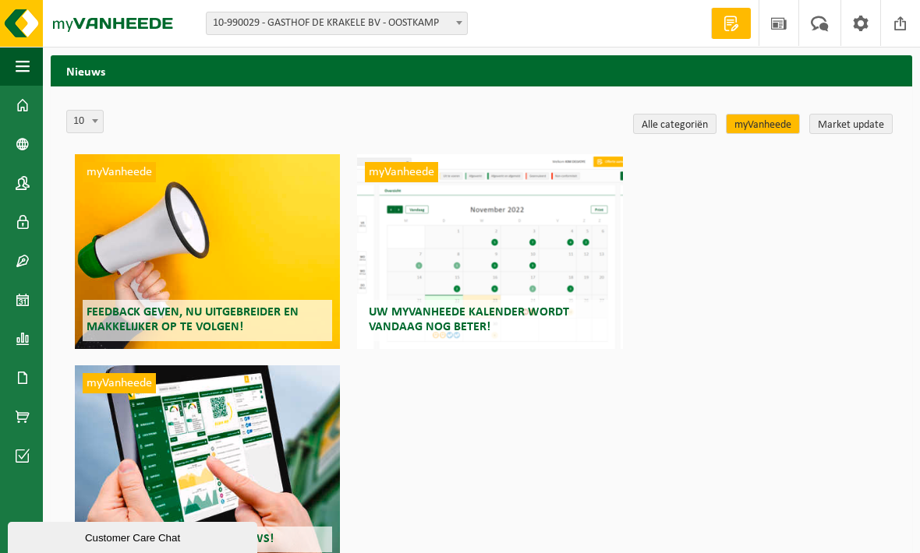
click at [459, 21] on b at bounding box center [459, 23] width 6 height 4
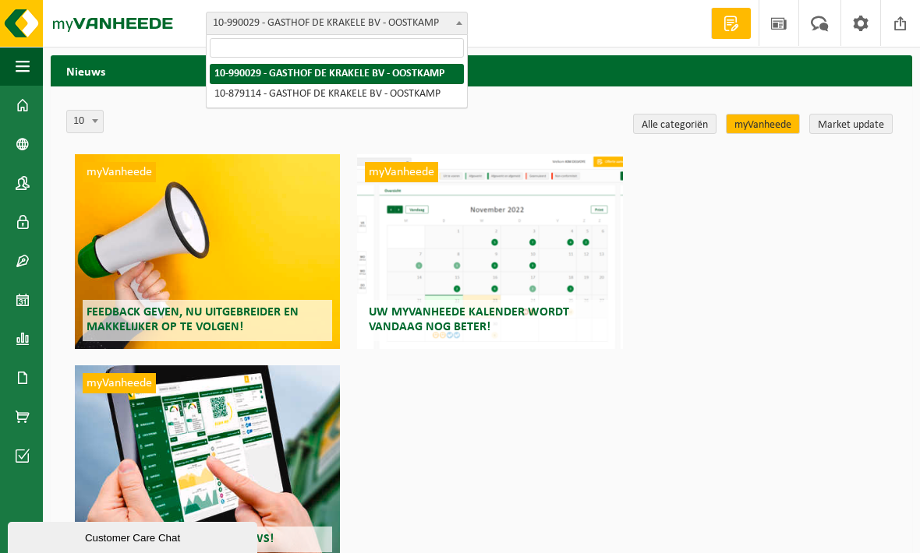
click at [541, 108] on div "10 20 50 100 10 Alle categoriën myVanheede Market update myVanheede Feedback ge…" at bounding box center [481, 357] width 861 height 541
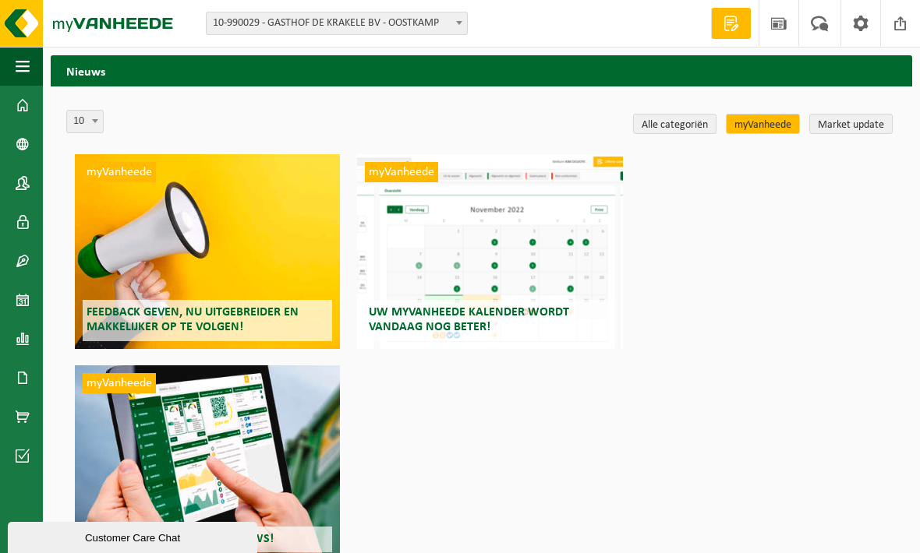
click at [463, 25] on span at bounding box center [459, 22] width 16 height 20
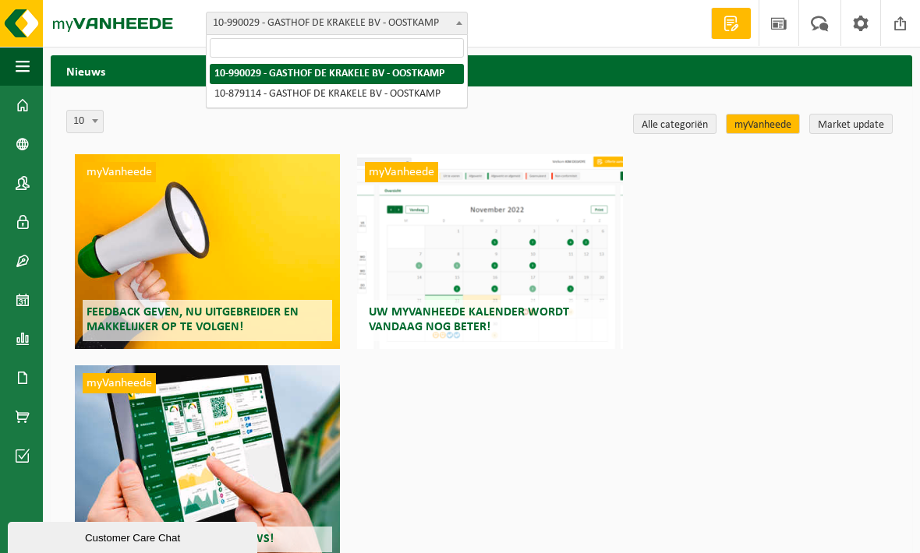
select select "109009"
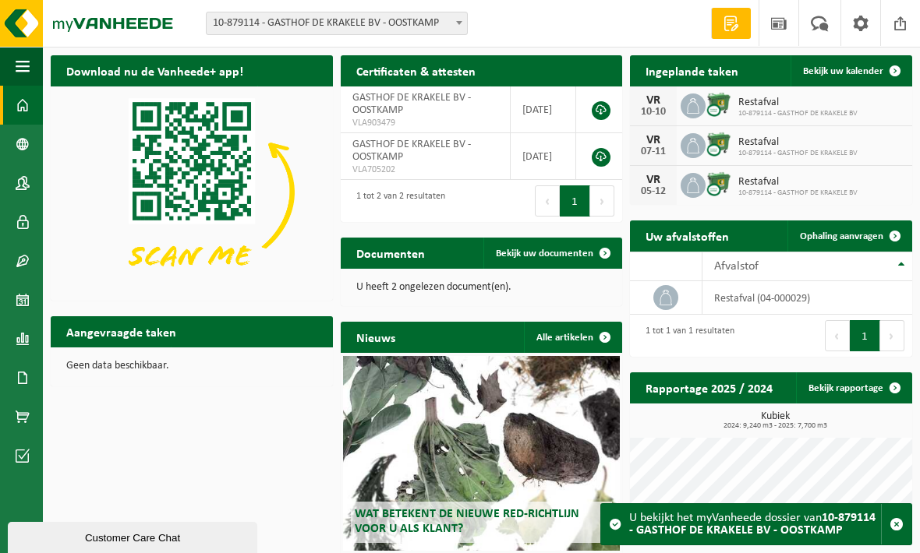
click at [459, 23] on b at bounding box center [459, 23] width 6 height 4
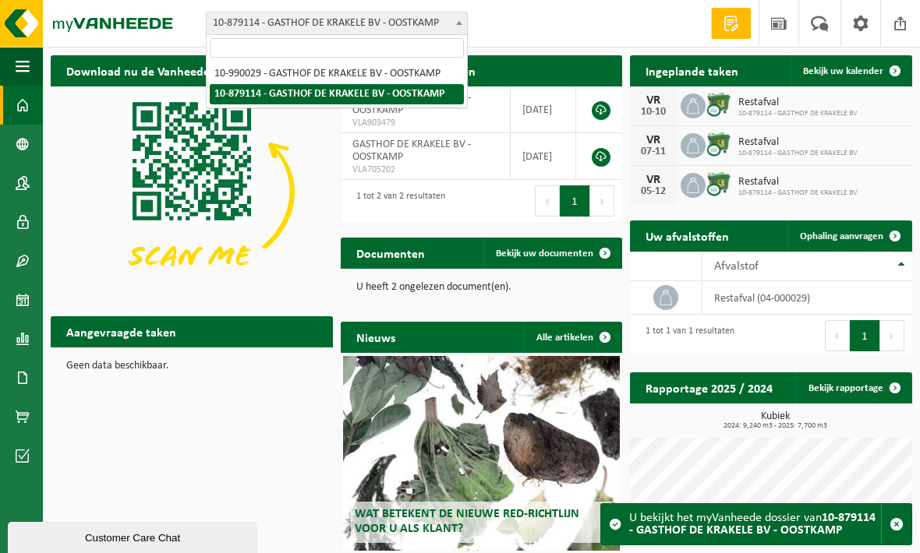
click at [518, 28] on div "Vestiging: 10-990029 - GASTHOF DE KRAKELE BV - OOSTKAMP 10-879114 - [GEOGRAPHIC…" at bounding box center [460, 24] width 920 height 48
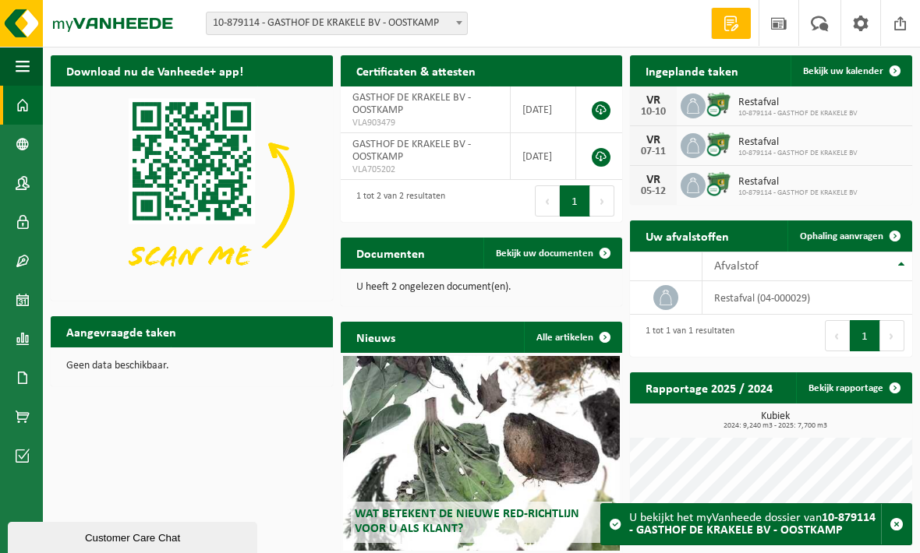
click at [454, 20] on span at bounding box center [459, 22] width 16 height 20
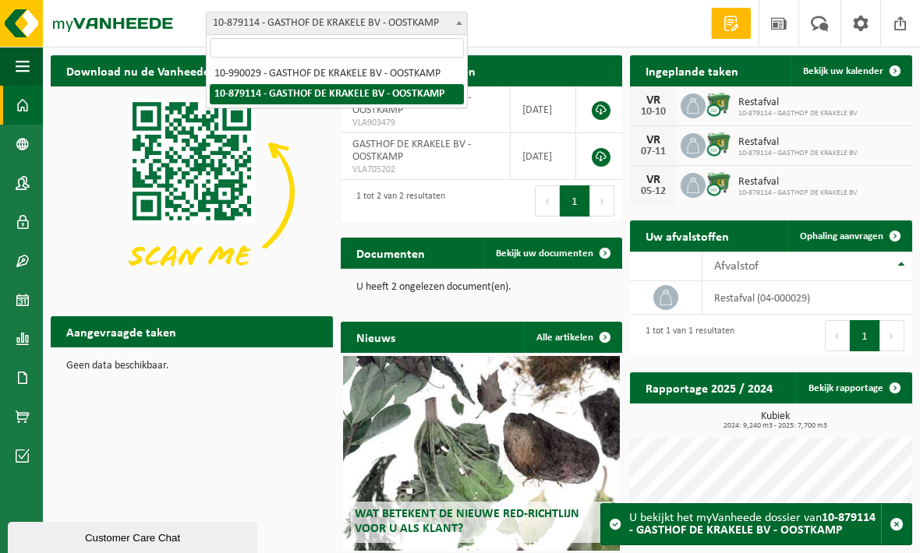
click at [488, 284] on p "U heeft 2 ongelezen document(en)." at bounding box center [481, 287] width 251 height 11
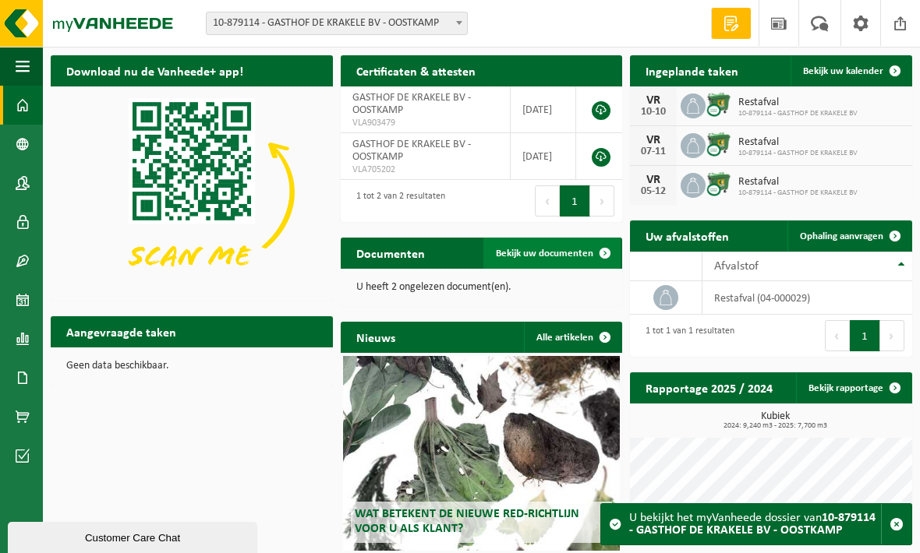
click at [542, 254] on span "Bekijk uw documenten" at bounding box center [544, 254] width 97 height 10
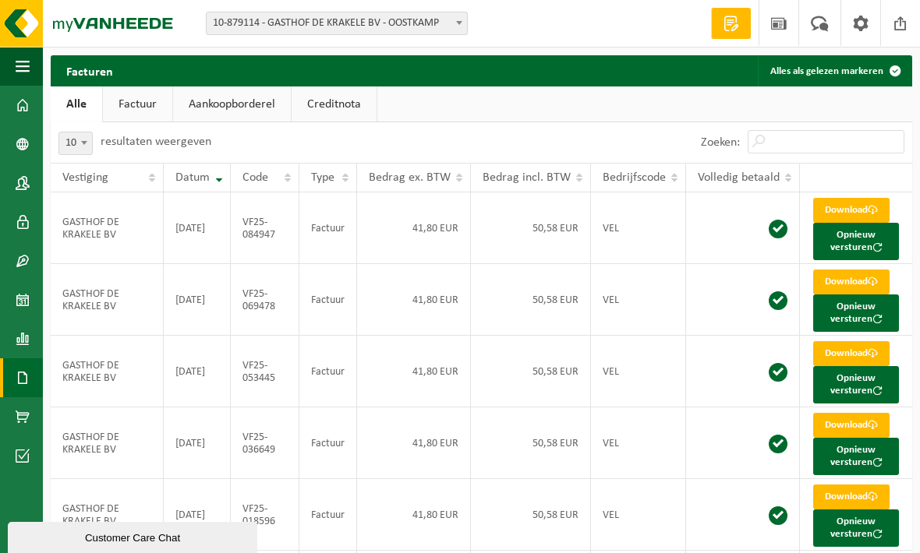
click at [453, 20] on span at bounding box center [459, 22] width 16 height 20
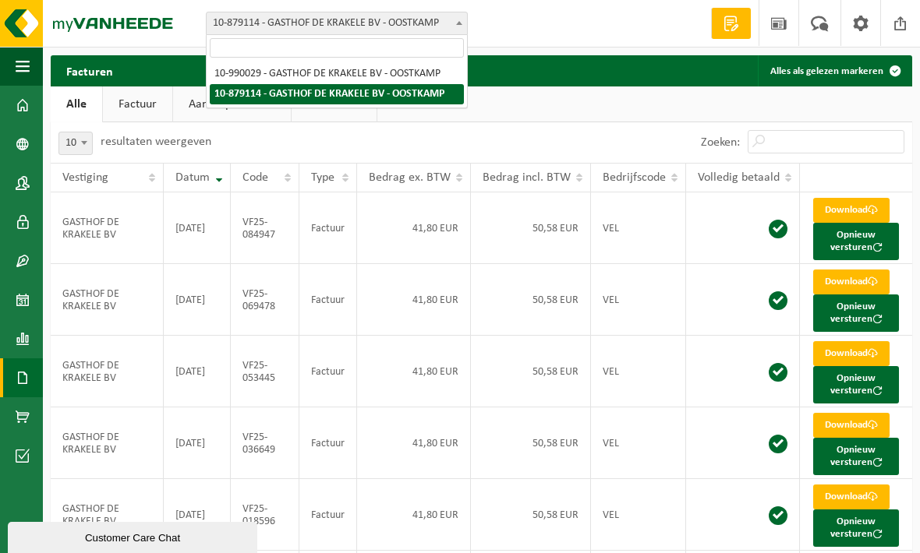
select select "168871"
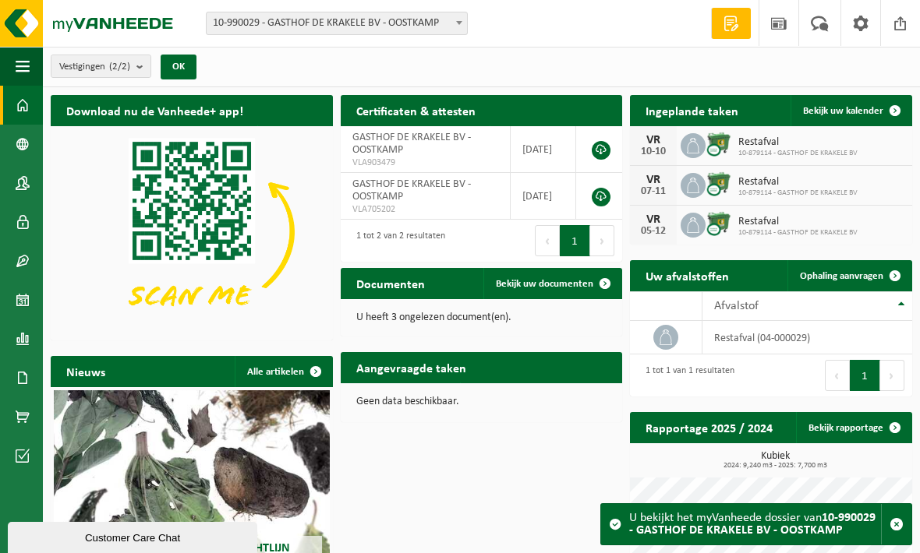
click at [461, 315] on p "U heeft 3 ongelezen document(en)." at bounding box center [481, 318] width 251 height 11
click at [521, 280] on span "Bekijk uw documenten" at bounding box center [544, 284] width 97 height 10
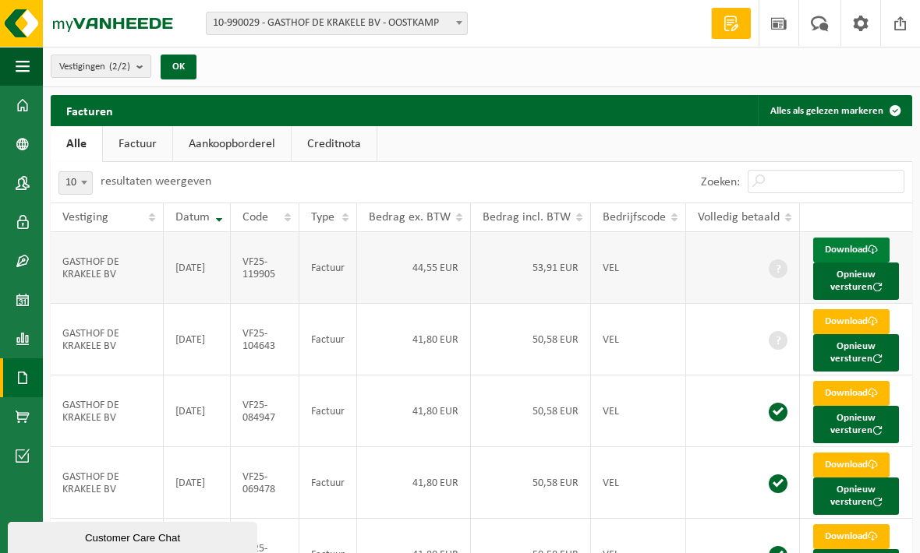
click at [861, 249] on link "Download" at bounding box center [851, 250] width 76 height 25
click at [895, 29] on span at bounding box center [899, 23] width 23 height 46
